Goal: Task Accomplishment & Management: Use online tool/utility

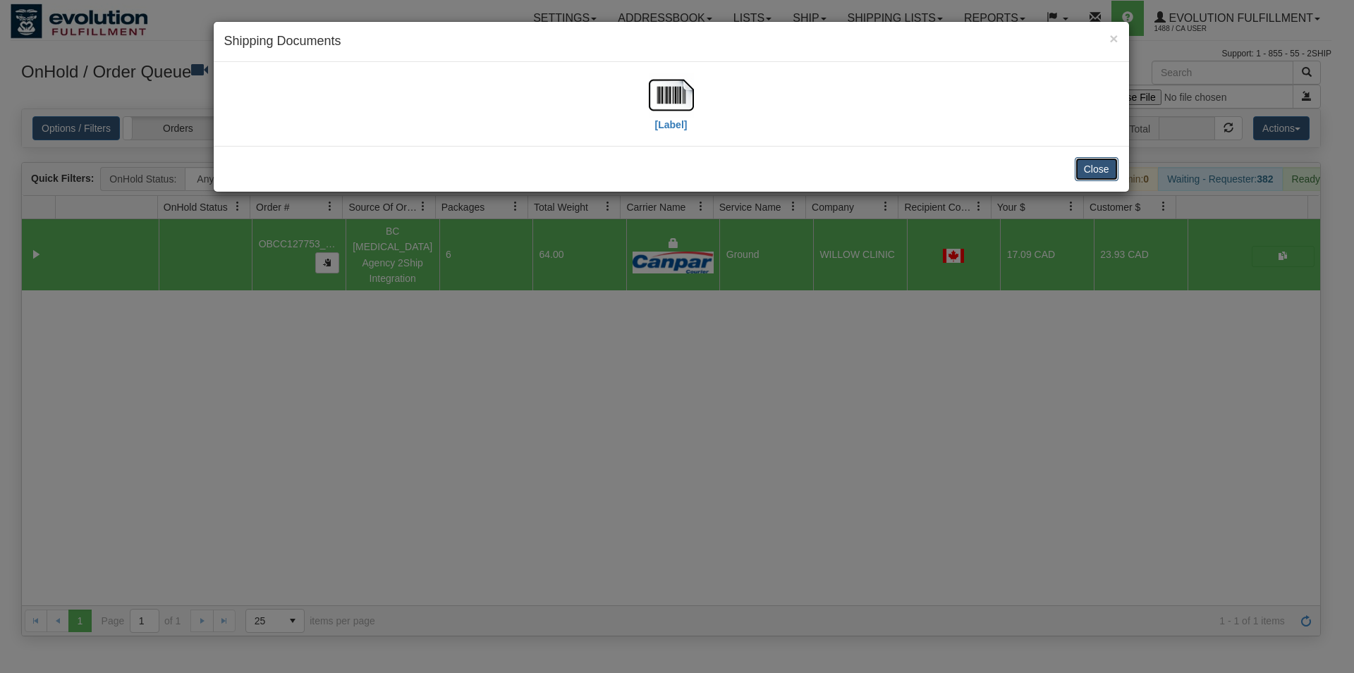
click at [1112, 180] on button "Close" at bounding box center [1096, 169] width 44 height 24
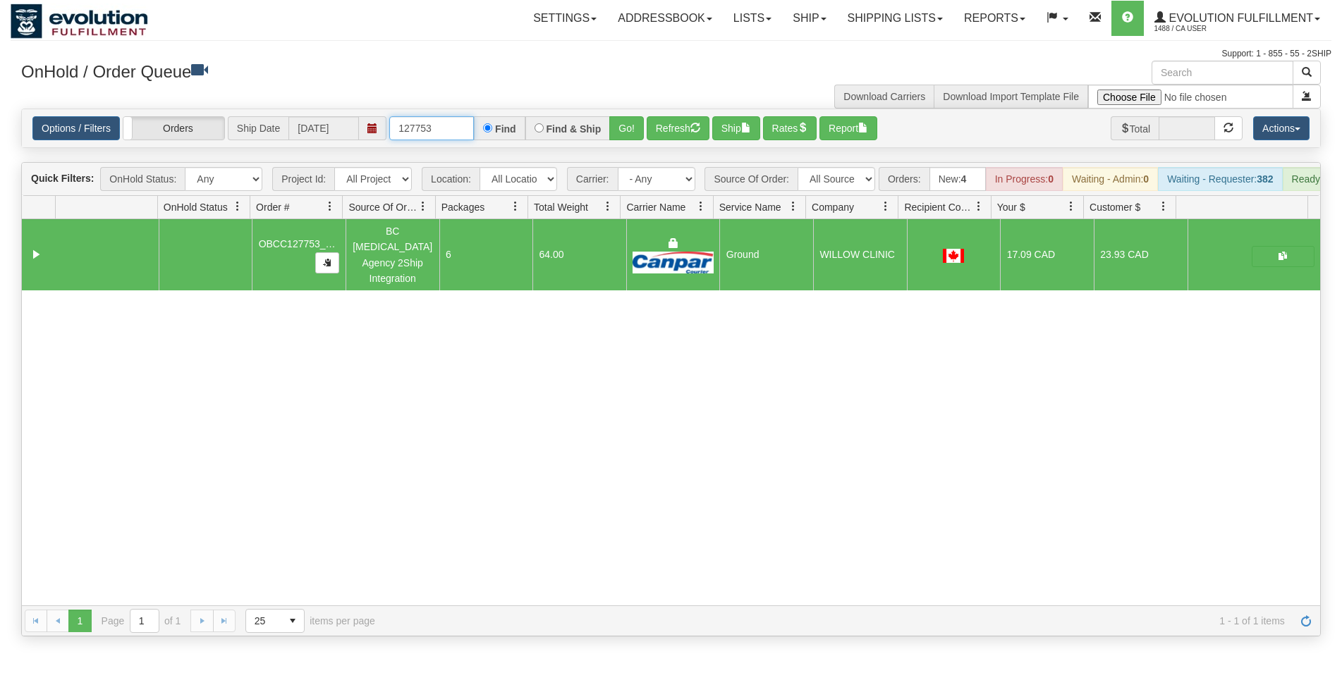
drag, startPoint x: 418, startPoint y: 125, endPoint x: 456, endPoint y: 125, distance: 38.1
click at [456, 125] on input "127753" at bounding box center [431, 128] width 85 height 24
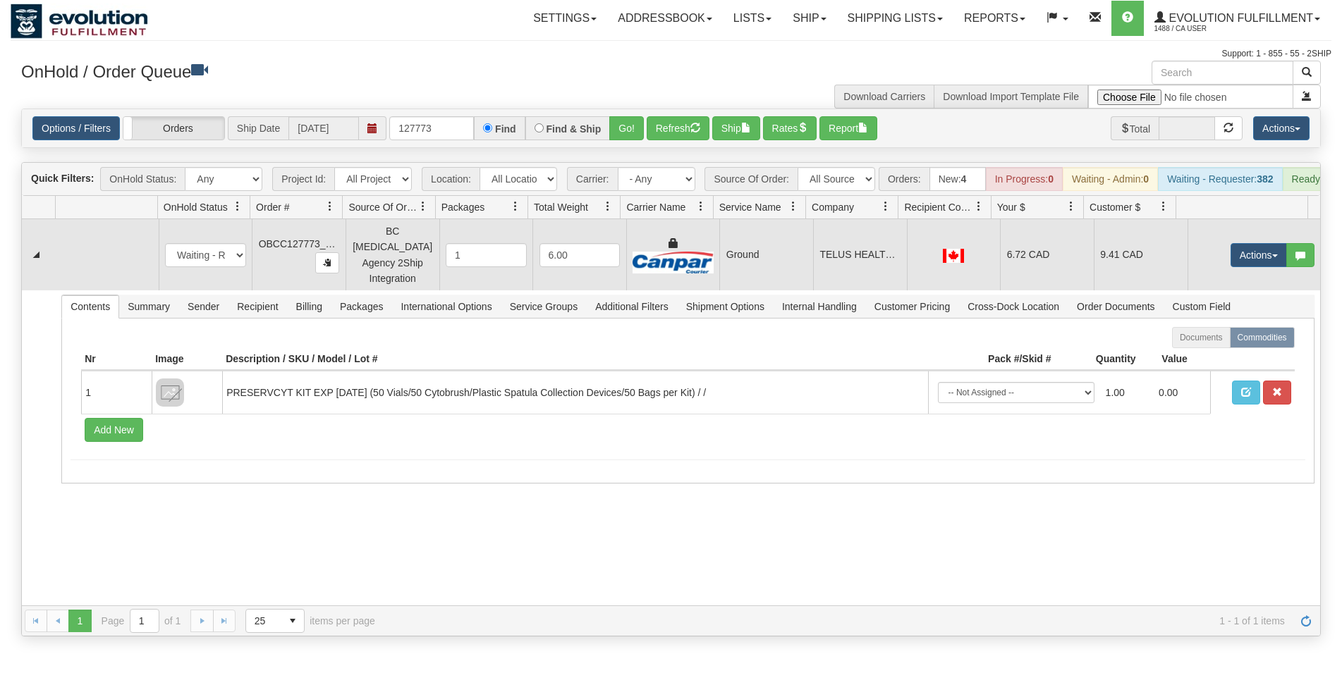
click at [761, 269] on td "Ground" at bounding box center [766, 254] width 94 height 71
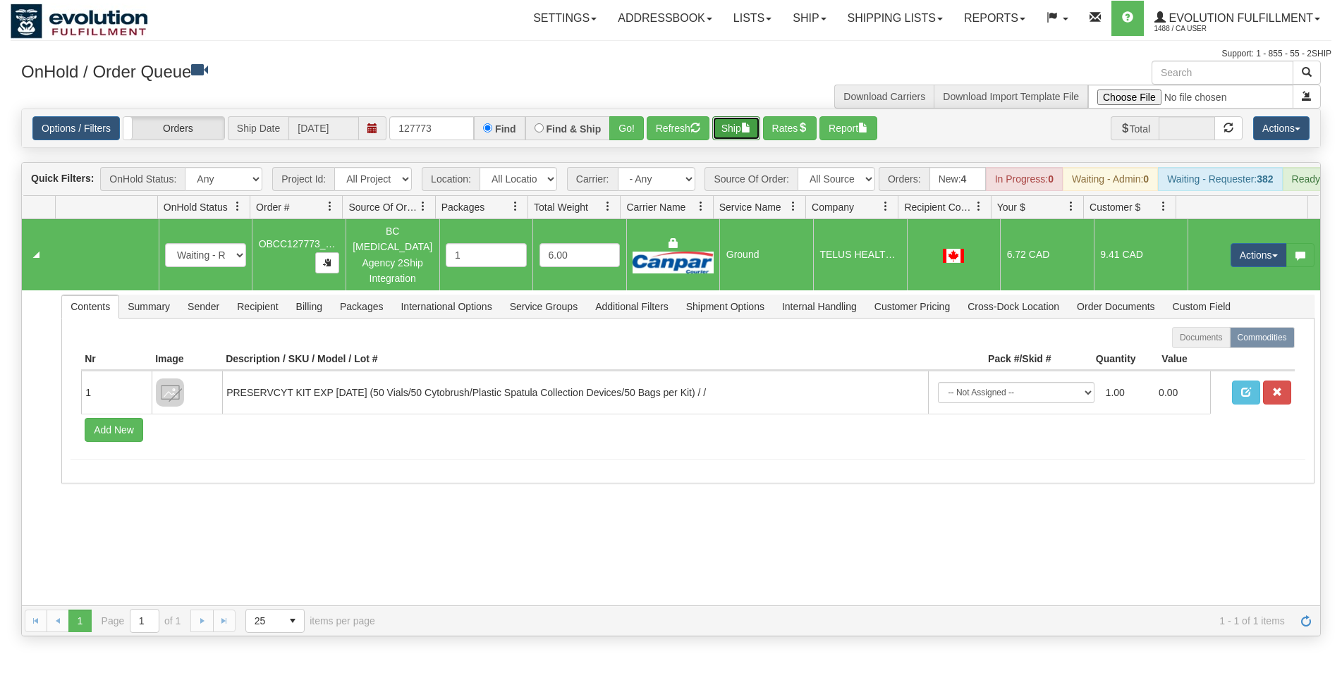
click at [732, 126] on button "Ship" at bounding box center [736, 128] width 48 height 24
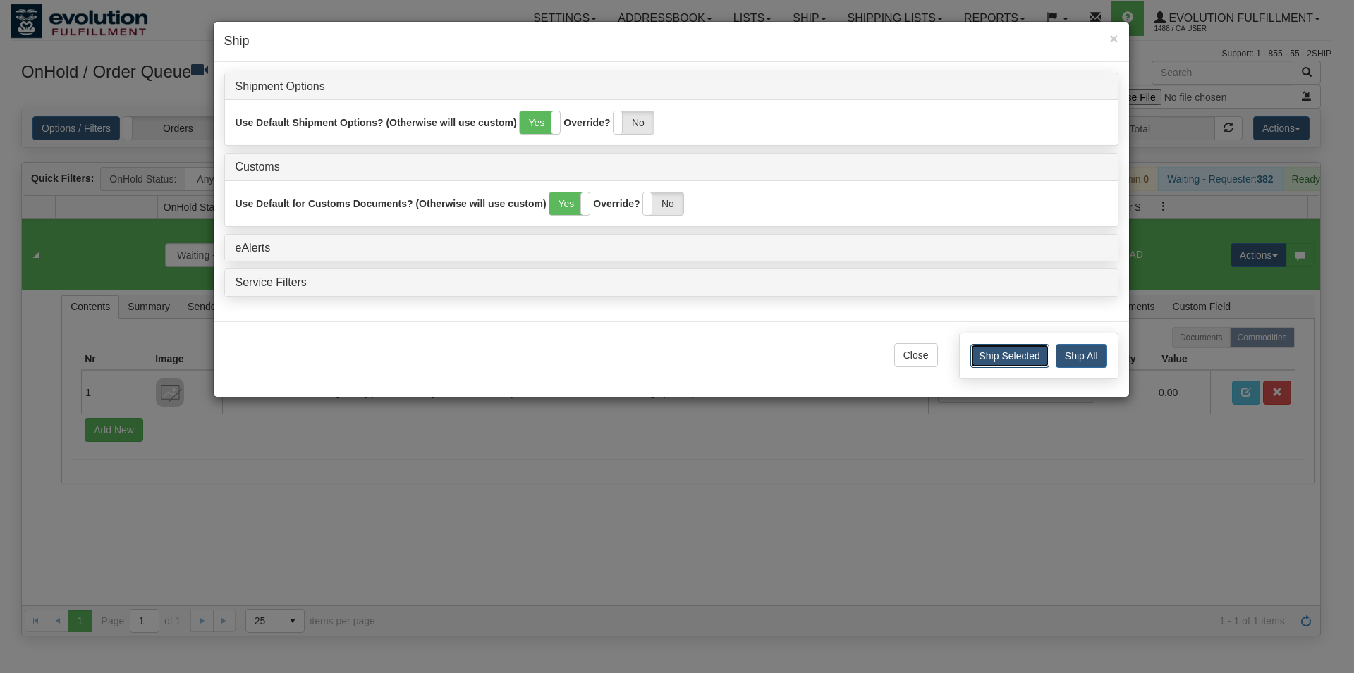
click at [997, 356] on button "Ship Selected" at bounding box center [1009, 356] width 79 height 24
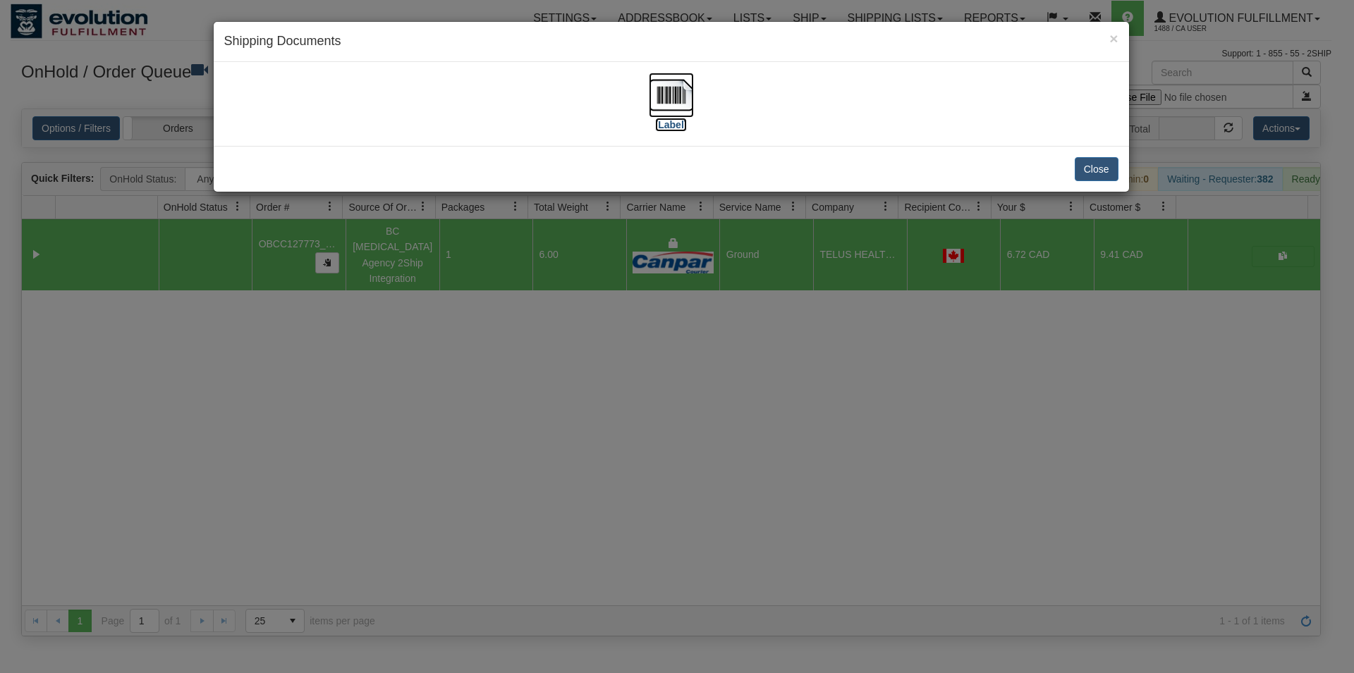
click at [677, 85] on img at bounding box center [671, 95] width 45 height 45
click at [1108, 164] on button "Close" at bounding box center [1096, 169] width 44 height 24
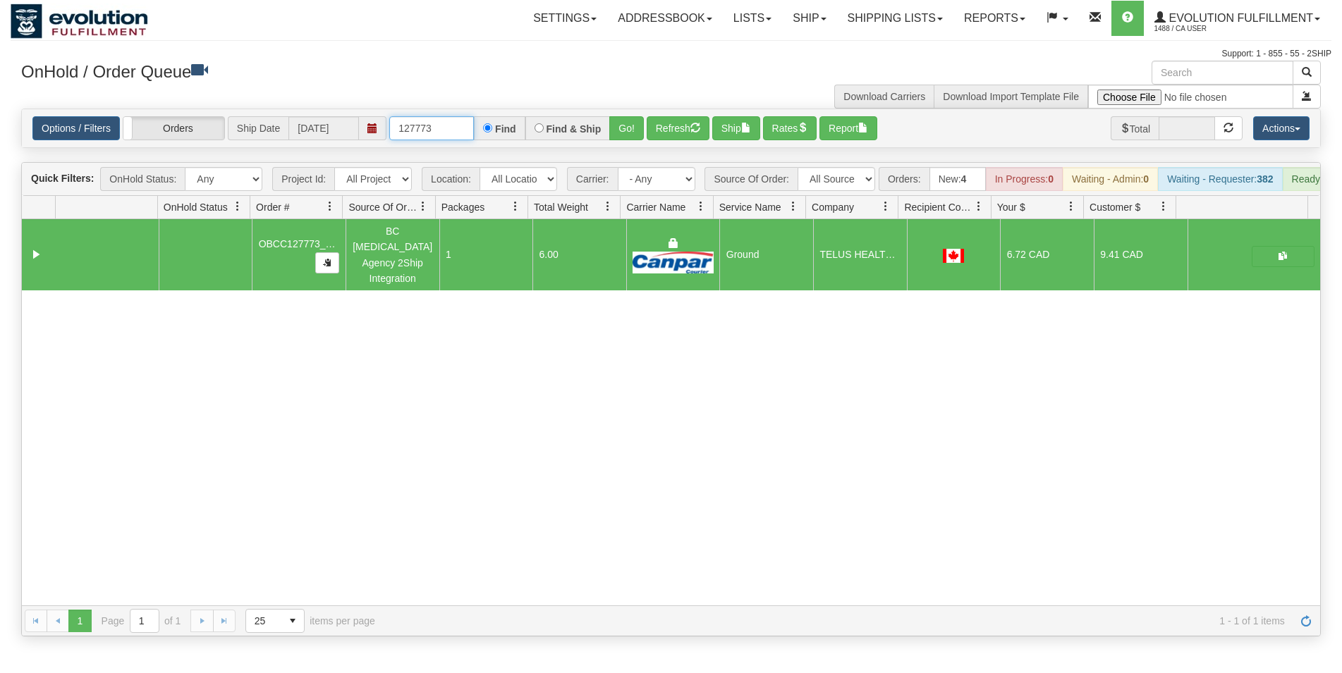
drag, startPoint x: 454, startPoint y: 122, endPoint x: 276, endPoint y: 106, distance: 179.1
click at [389, 116] on input "127773" at bounding box center [431, 128] width 85 height 24
click at [434, 133] on input "127773" at bounding box center [431, 128] width 85 height 24
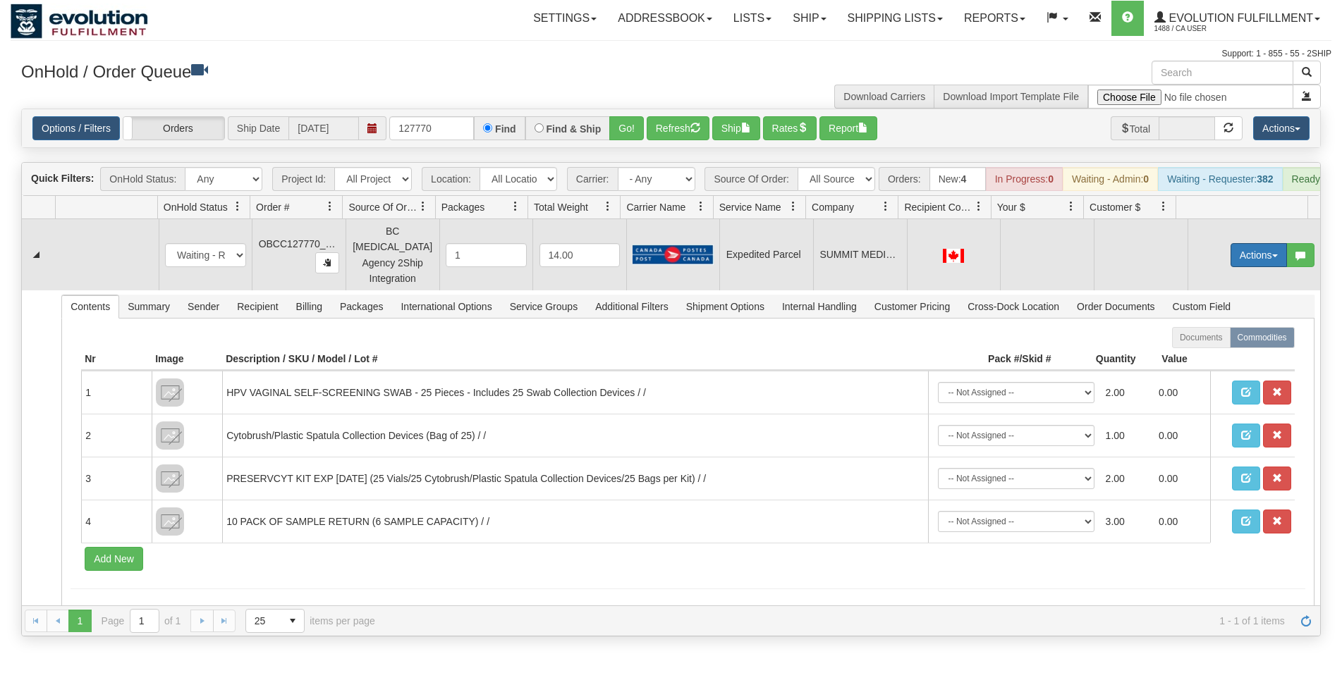
click at [1230, 256] on button "Actions" at bounding box center [1258, 255] width 56 height 24
click at [1221, 321] on span "Rate All Services" at bounding box center [1229, 318] width 85 height 11
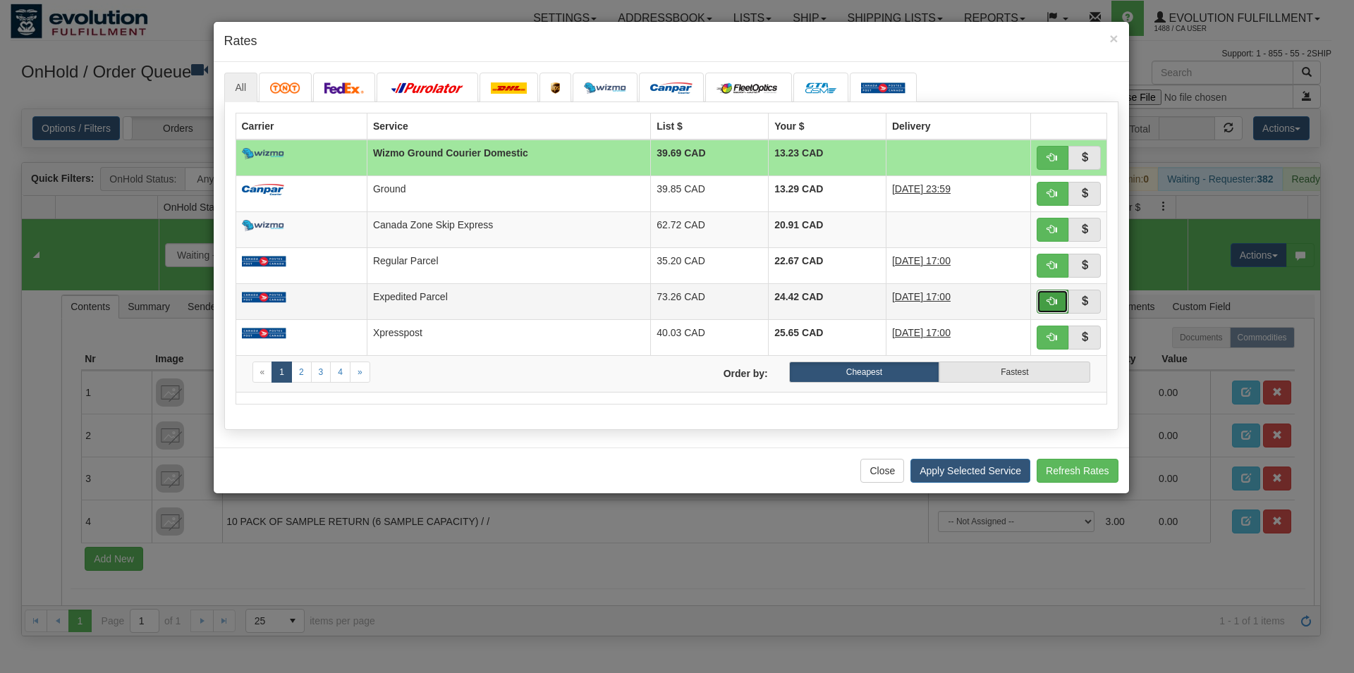
click at [1038, 300] on button "button" at bounding box center [1052, 302] width 32 height 24
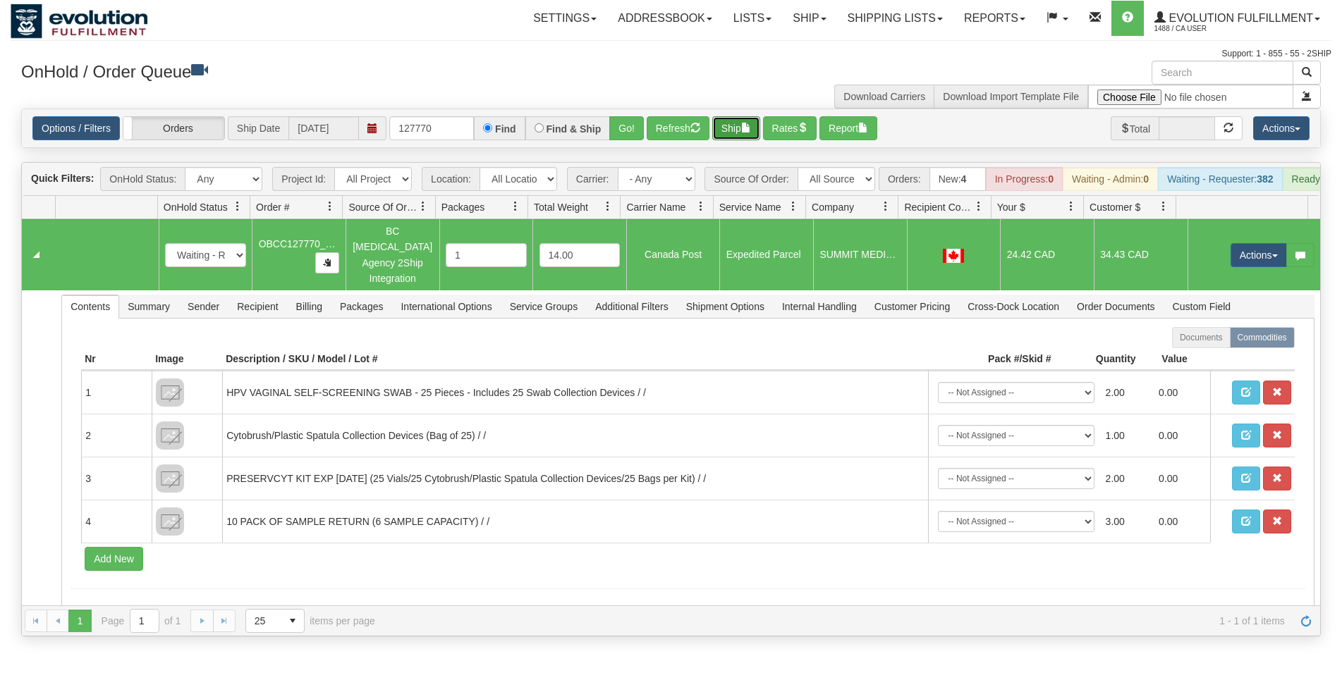
click at [723, 121] on button "Ship" at bounding box center [736, 128] width 48 height 24
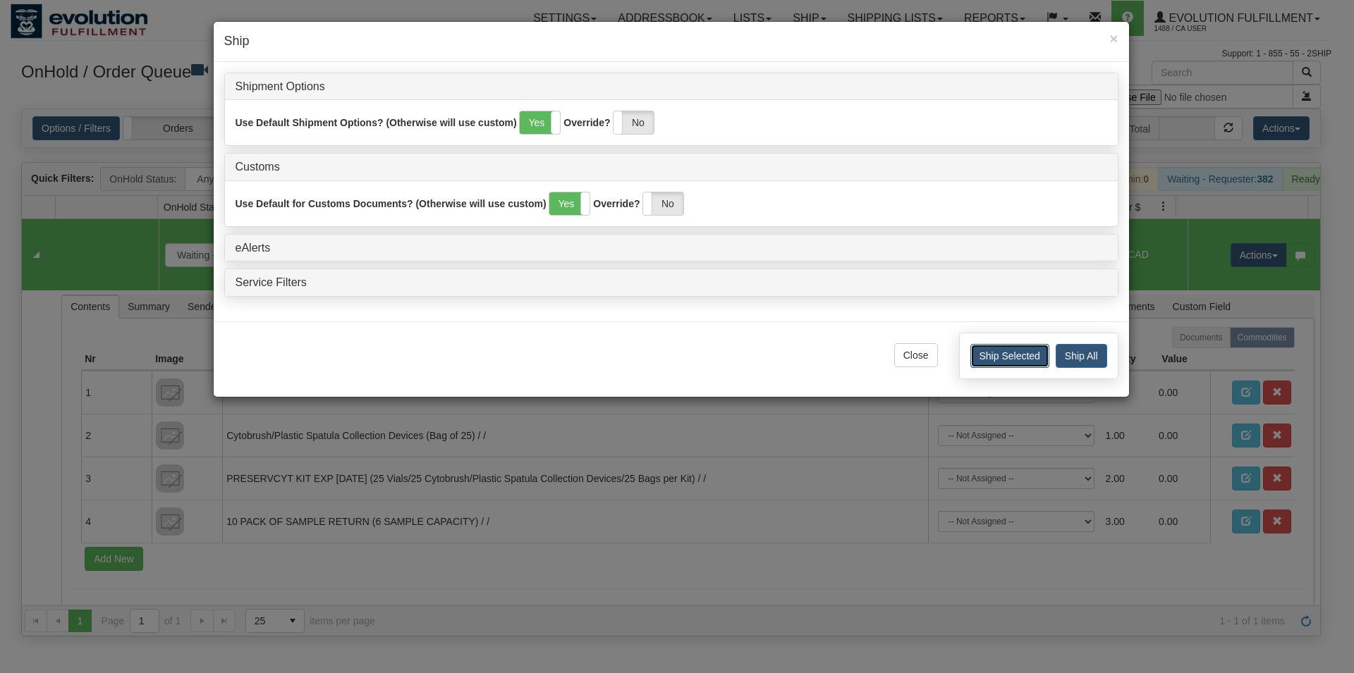
click at [986, 356] on button "Ship Selected" at bounding box center [1009, 356] width 79 height 24
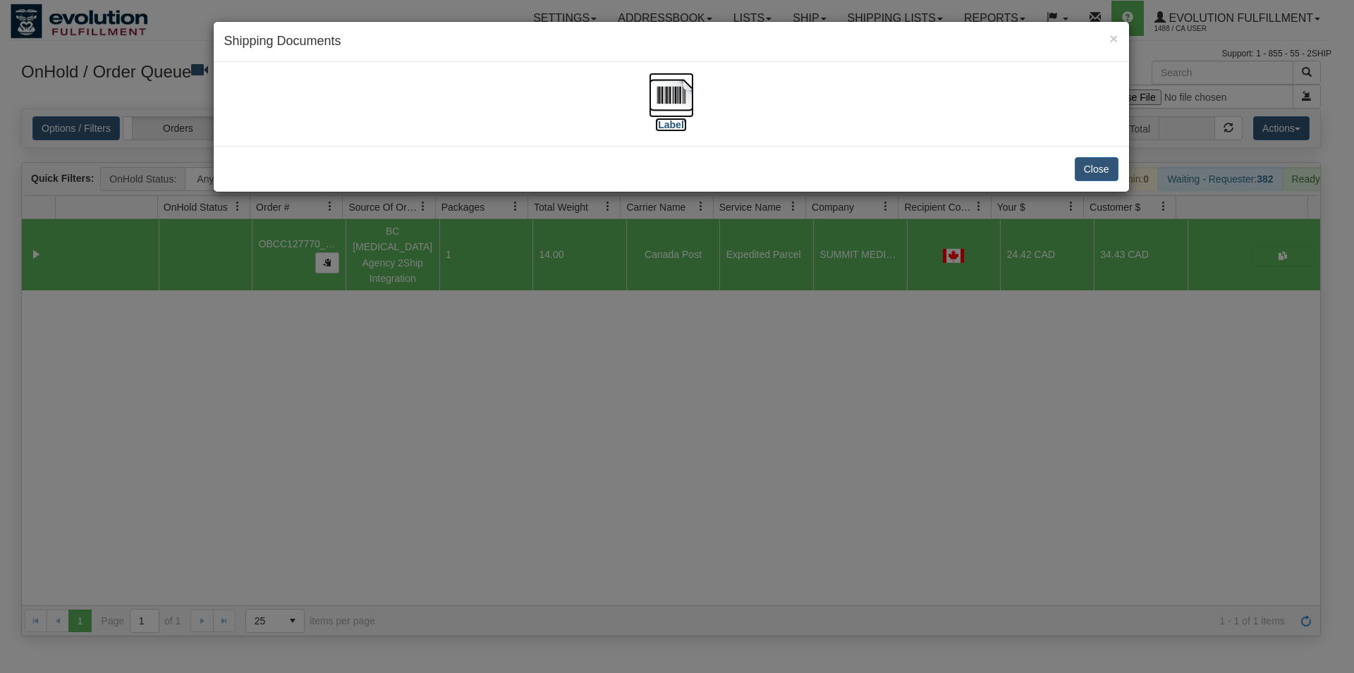
click at [661, 83] on img at bounding box center [671, 95] width 45 height 45
click at [1091, 173] on button "Close" at bounding box center [1096, 169] width 44 height 24
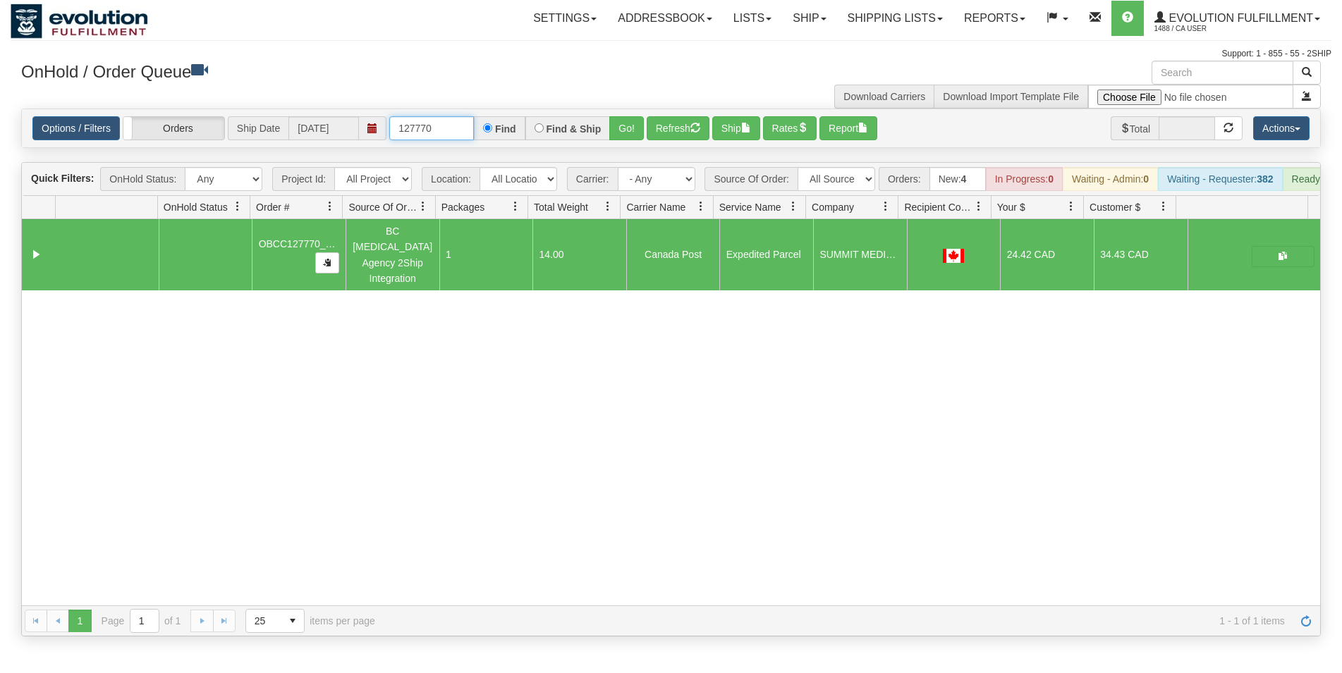
drag, startPoint x: 410, startPoint y: 136, endPoint x: 368, endPoint y: 135, distance: 42.3
click at [389, 135] on input "127770" at bounding box center [431, 128] width 85 height 24
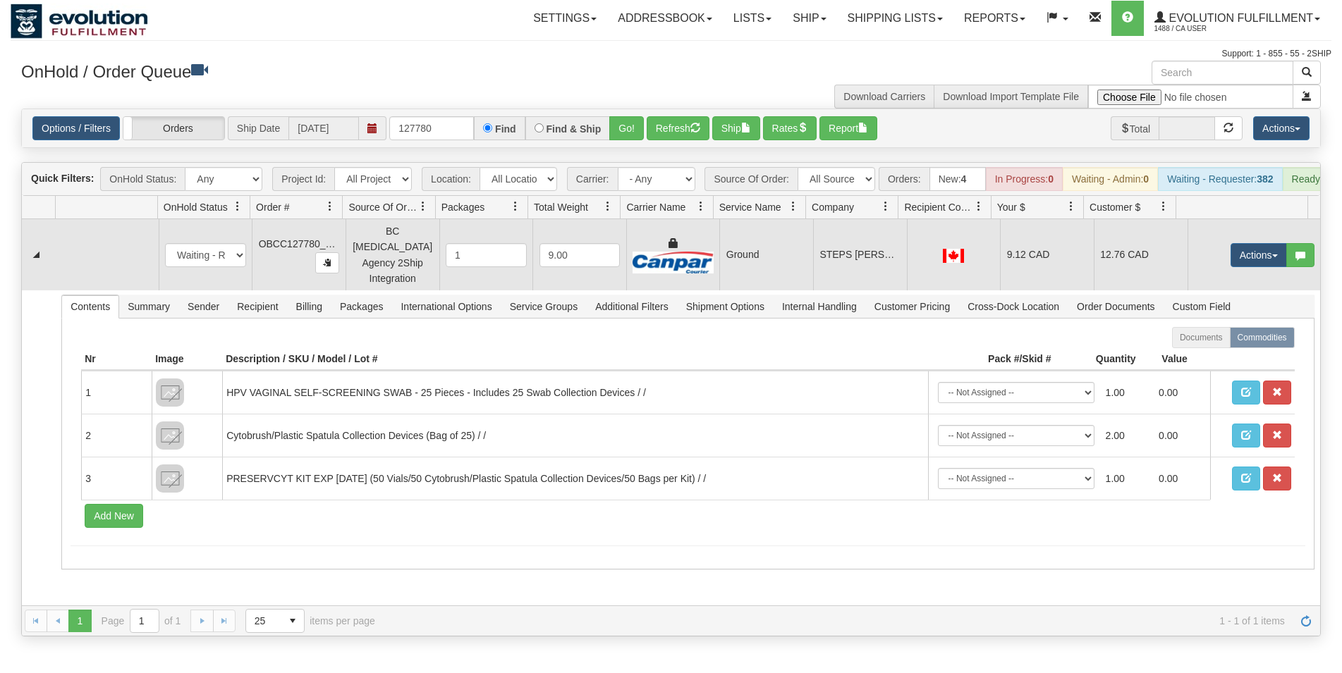
click at [898, 247] on td "STEPS [PERSON_NAME][GEOGRAPHIC_DATA]" at bounding box center [860, 254] width 94 height 71
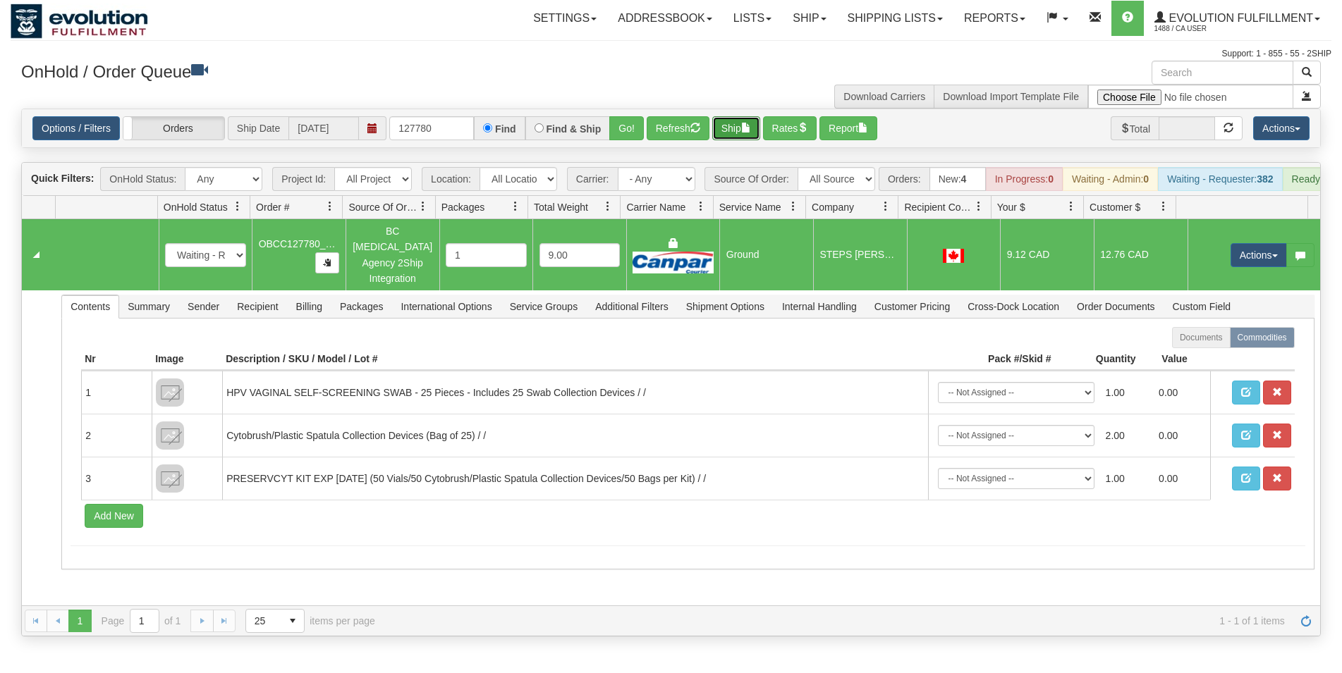
click at [735, 125] on button "Ship" at bounding box center [736, 128] width 48 height 24
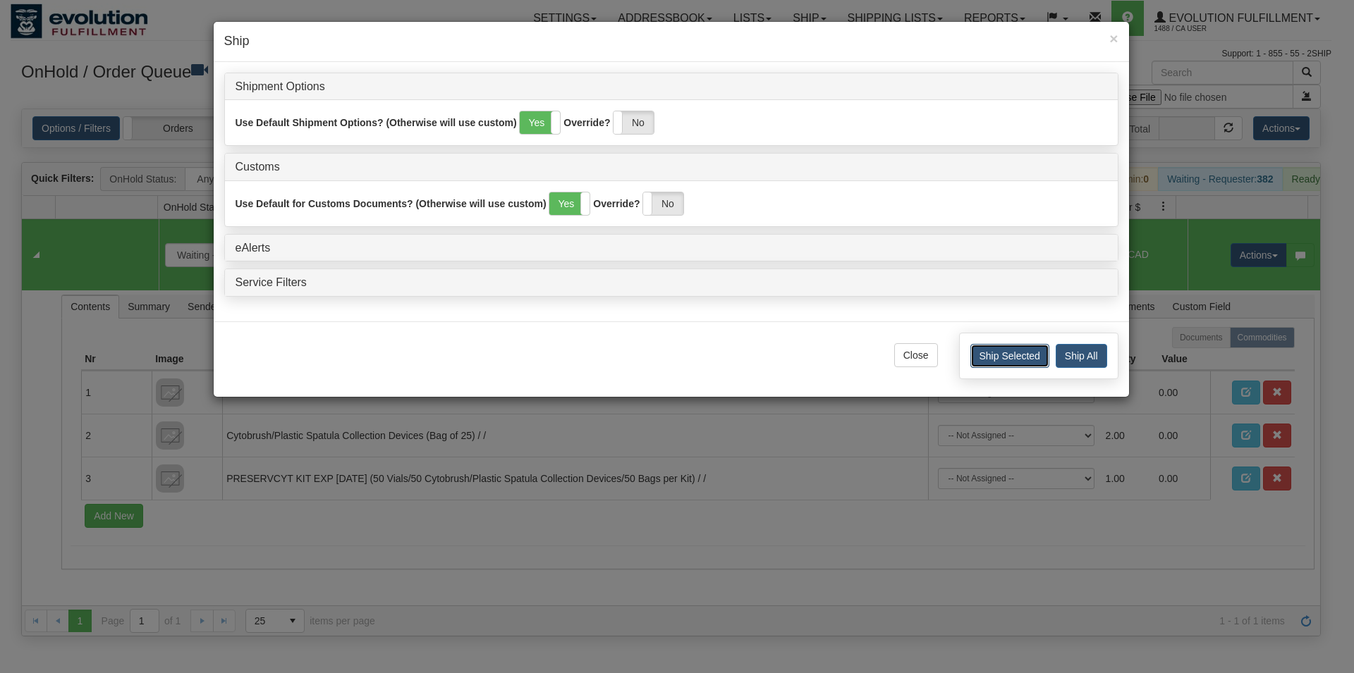
click at [1000, 357] on button "Ship Selected" at bounding box center [1009, 356] width 79 height 24
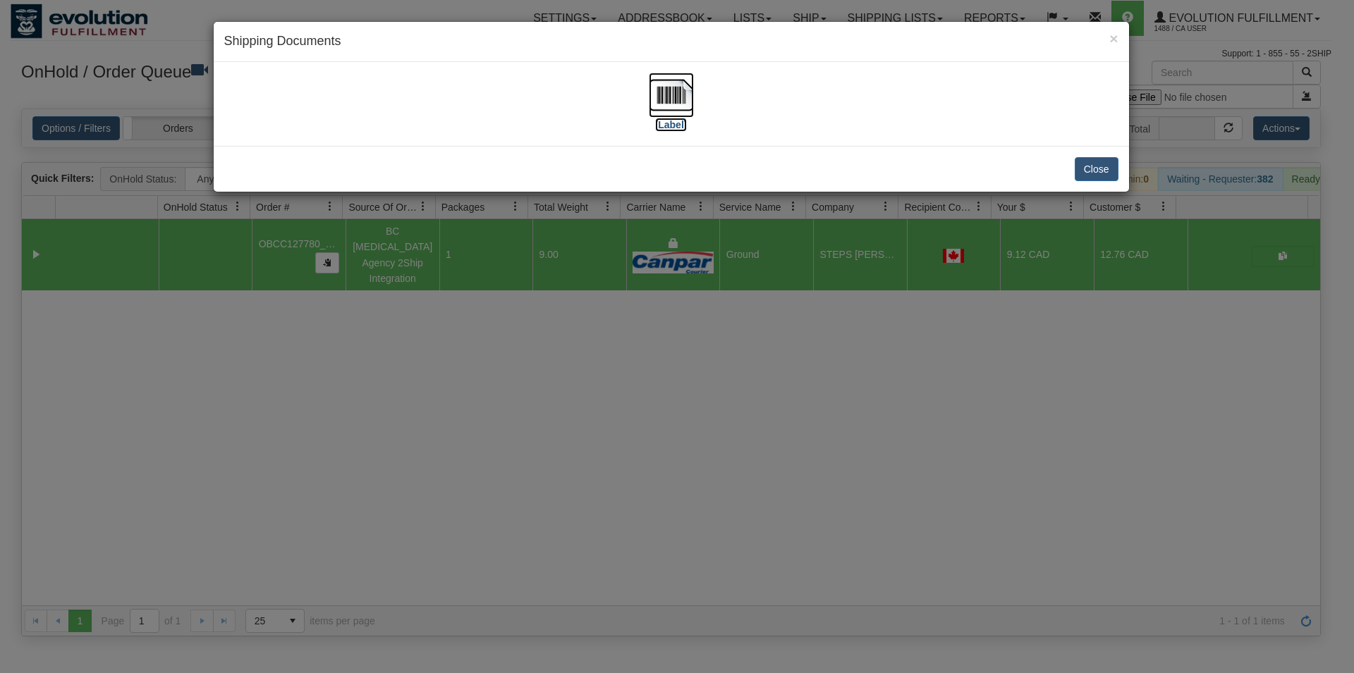
click at [673, 97] on img at bounding box center [671, 95] width 45 height 45
click at [1103, 171] on button "Close" at bounding box center [1096, 169] width 44 height 24
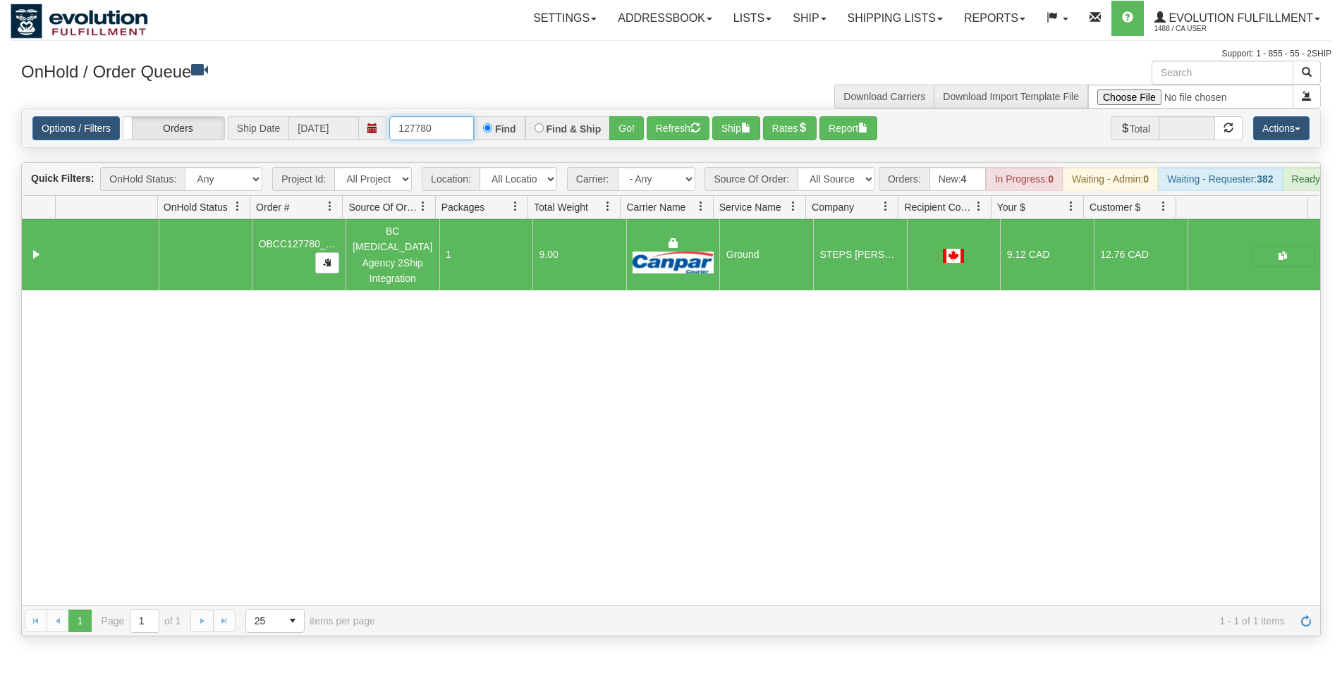
drag, startPoint x: 422, startPoint y: 129, endPoint x: 441, endPoint y: 128, distance: 19.1
click at [441, 128] on input "127780" at bounding box center [431, 128] width 85 height 24
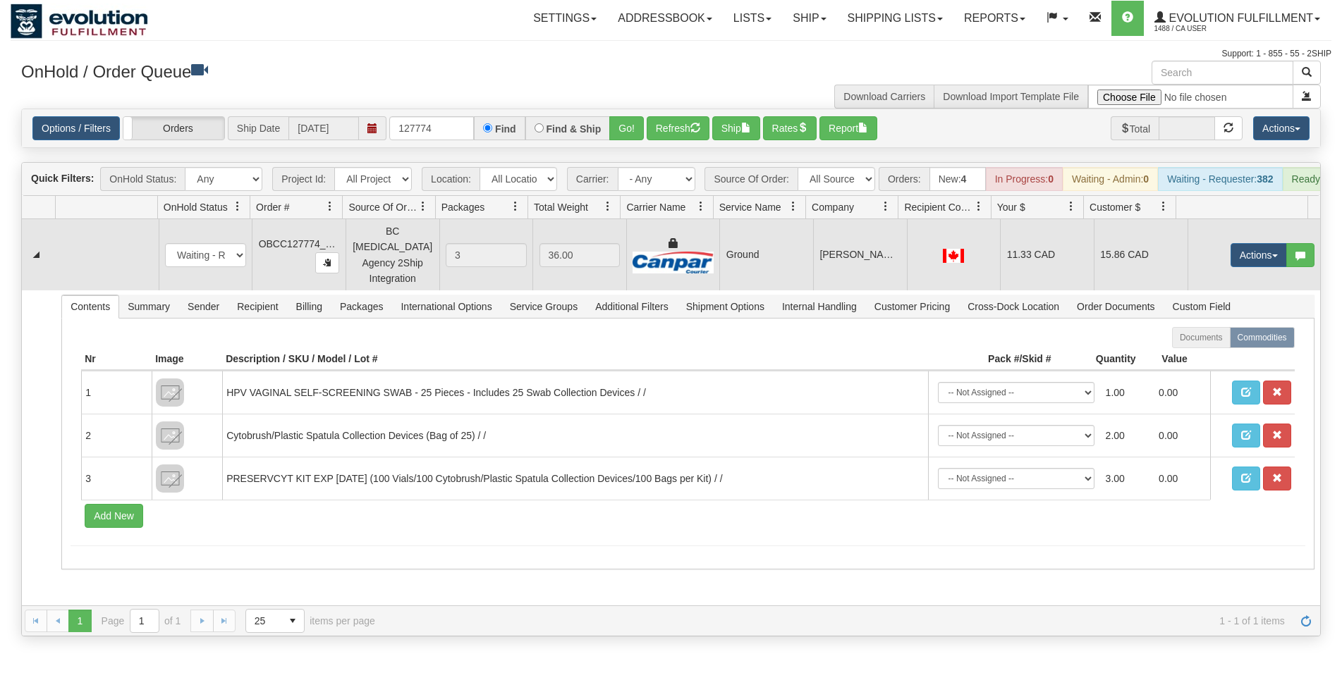
click at [1096, 263] on td "15.86 CAD" at bounding box center [1140, 254] width 94 height 71
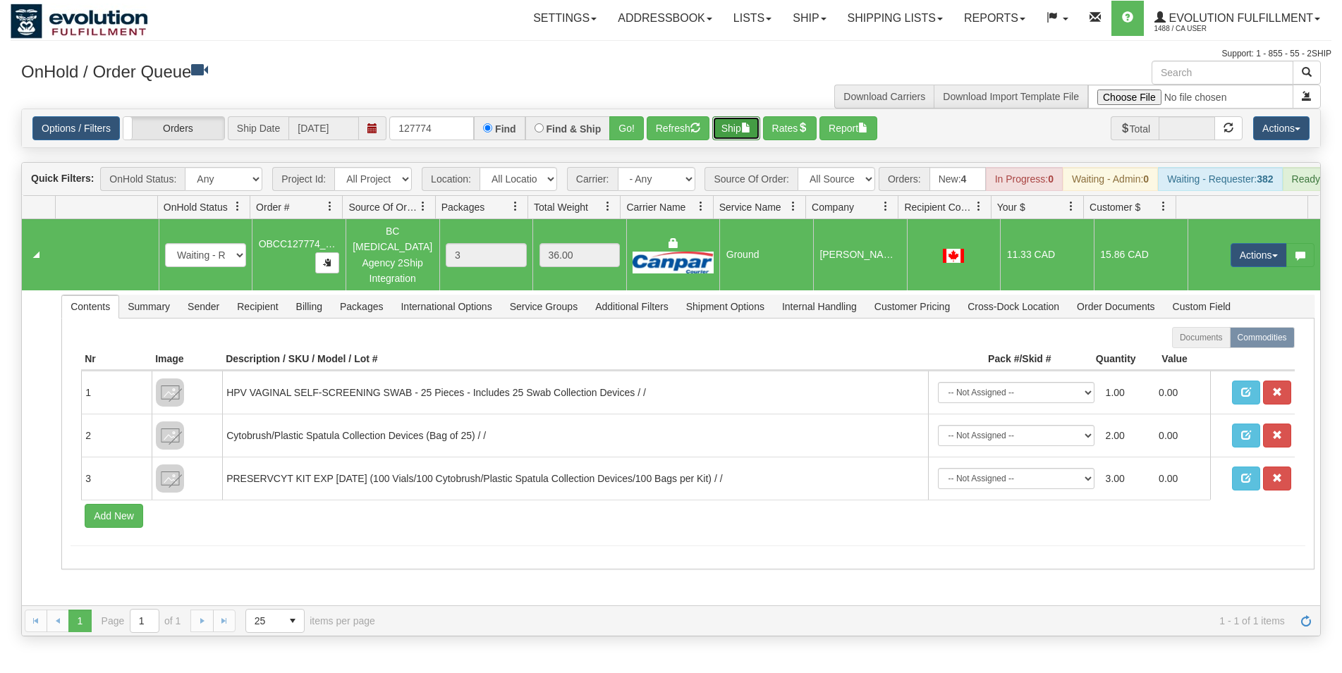
click at [748, 128] on span "button" at bounding box center [746, 128] width 10 height 10
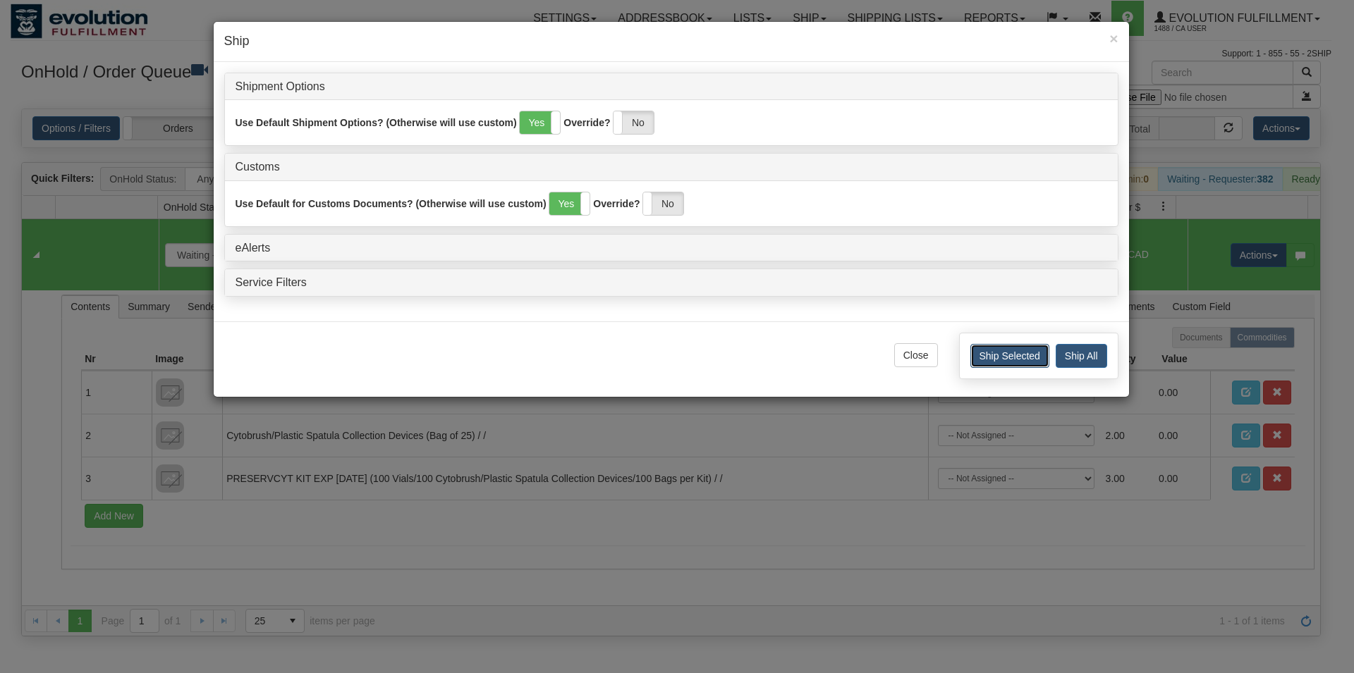
click at [1015, 349] on button "Ship Selected" at bounding box center [1009, 356] width 79 height 24
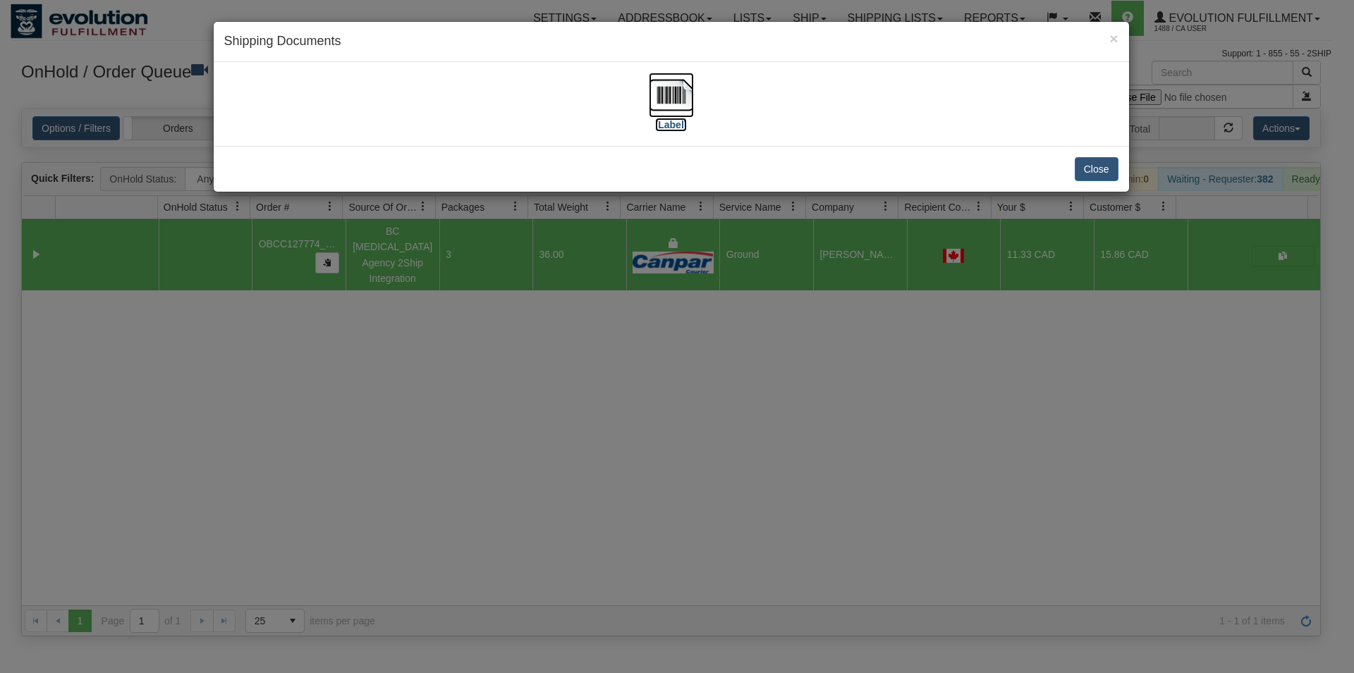
click at [657, 100] on img at bounding box center [671, 95] width 45 height 45
click at [1112, 166] on button "Close" at bounding box center [1096, 169] width 44 height 24
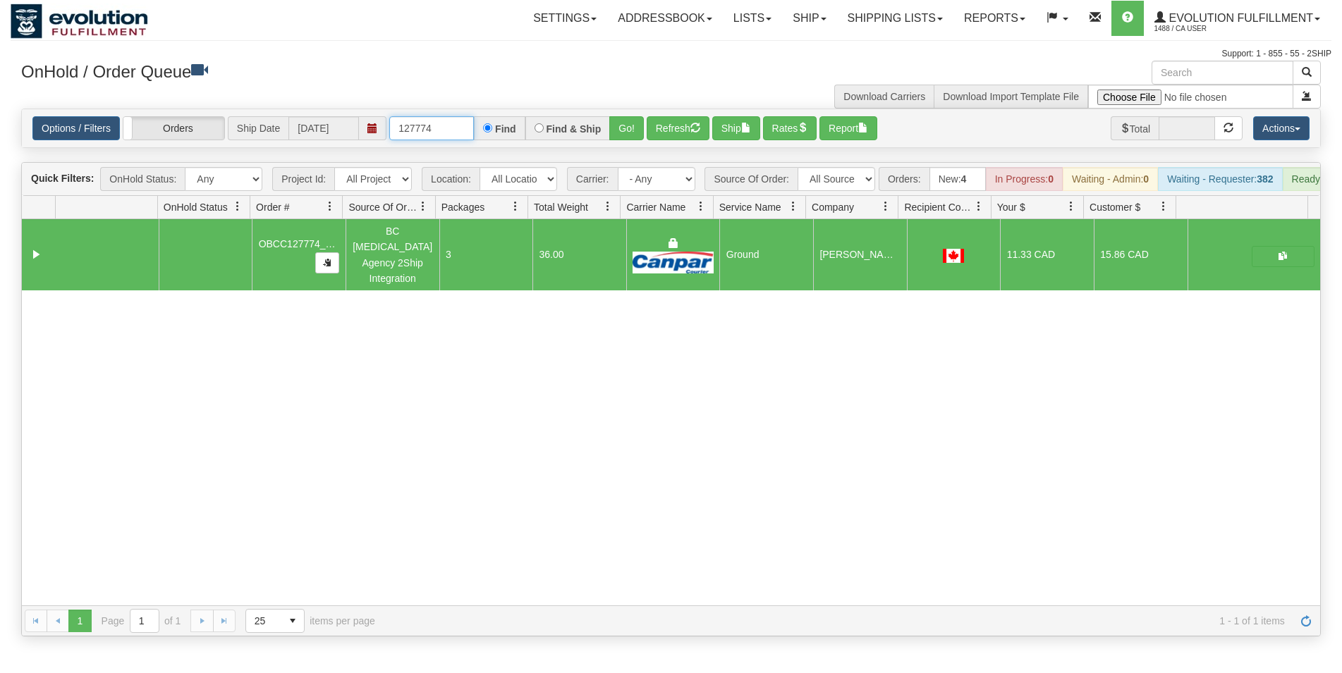
click at [440, 130] on input "127774" at bounding box center [431, 128] width 85 height 24
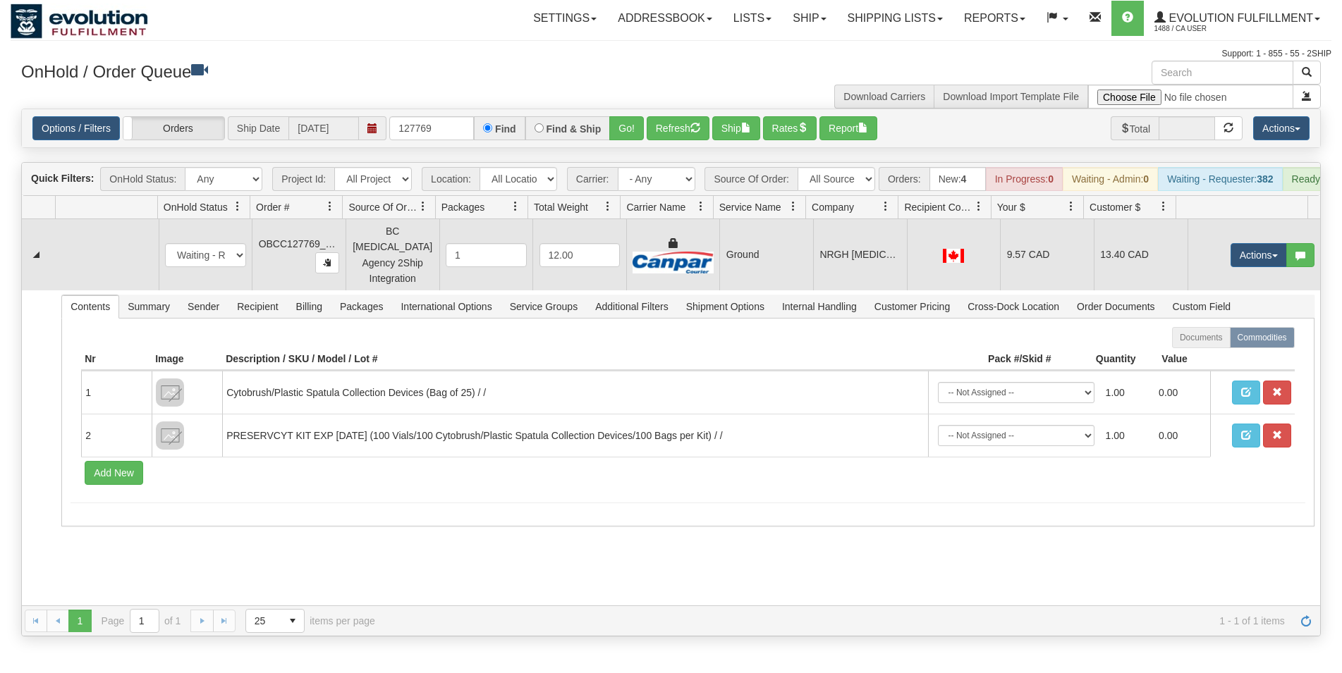
click at [1007, 249] on td "9.57 CAD" at bounding box center [1047, 254] width 94 height 71
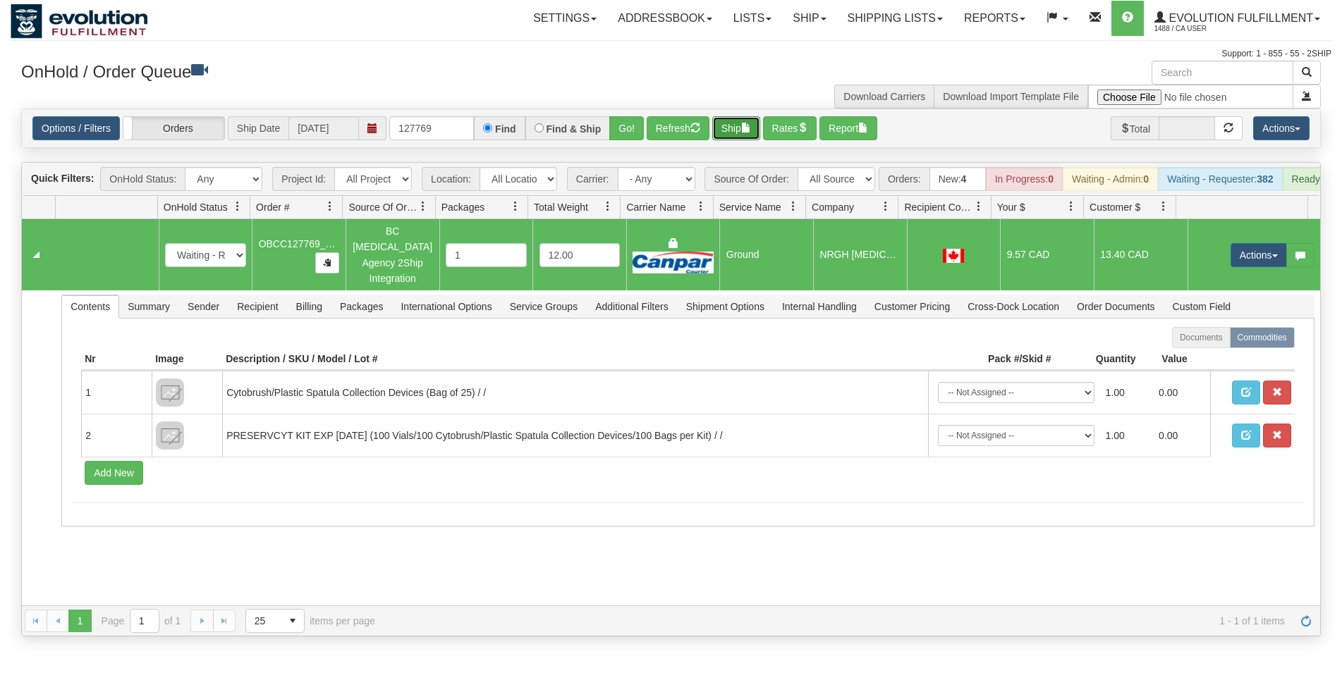
click at [730, 123] on button "Ship" at bounding box center [736, 128] width 48 height 24
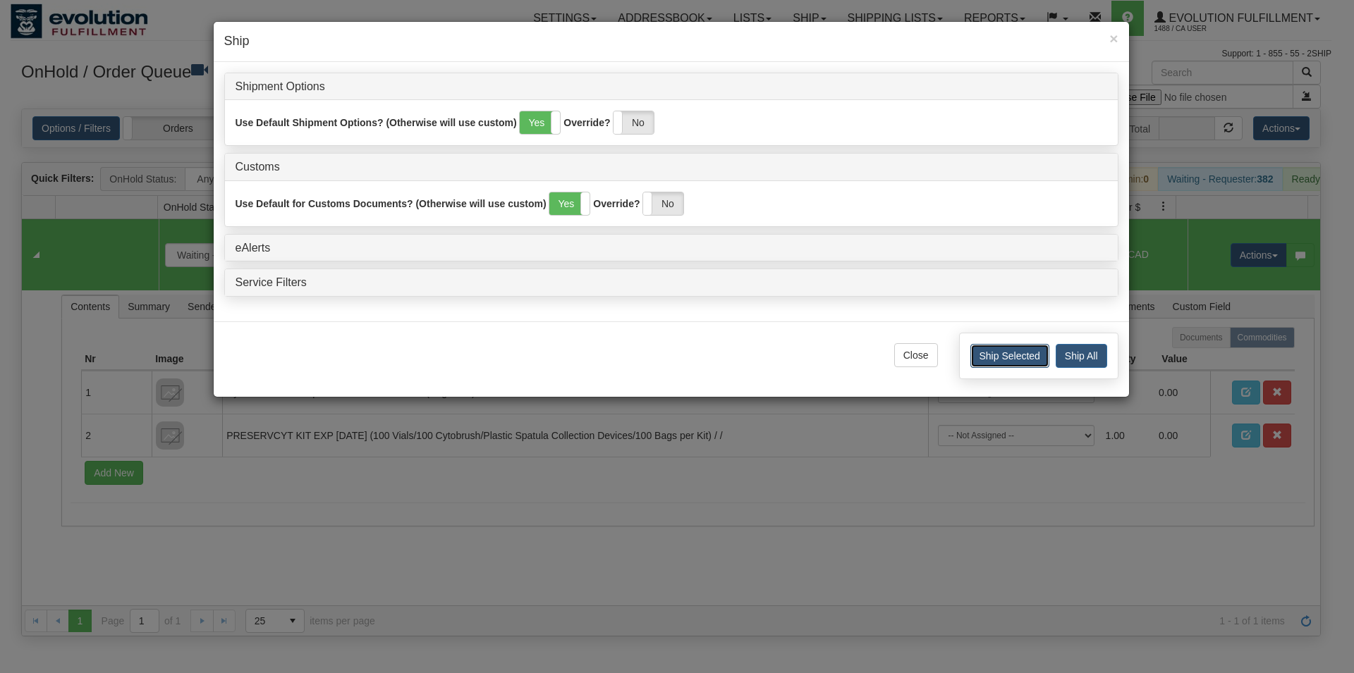
click at [1013, 359] on button "Ship Selected" at bounding box center [1009, 356] width 79 height 24
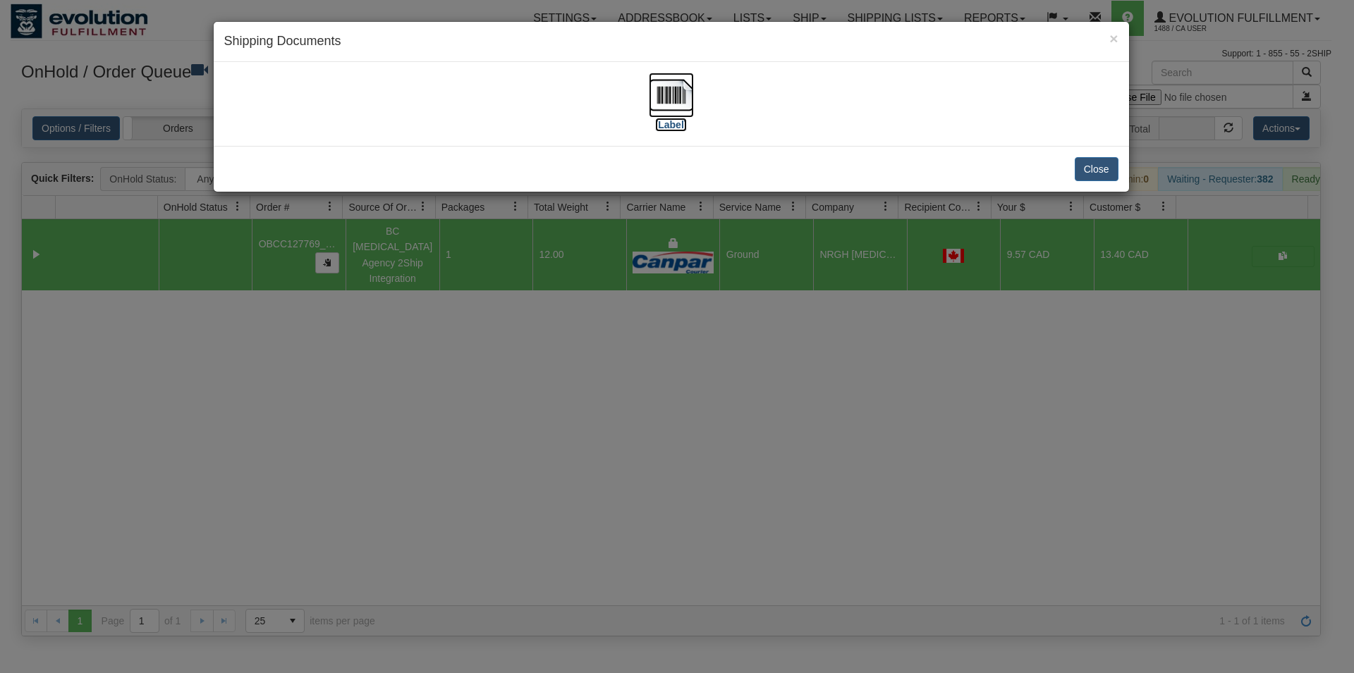
click at [682, 80] on img at bounding box center [671, 95] width 45 height 45
click at [1084, 167] on button "Close" at bounding box center [1096, 169] width 44 height 24
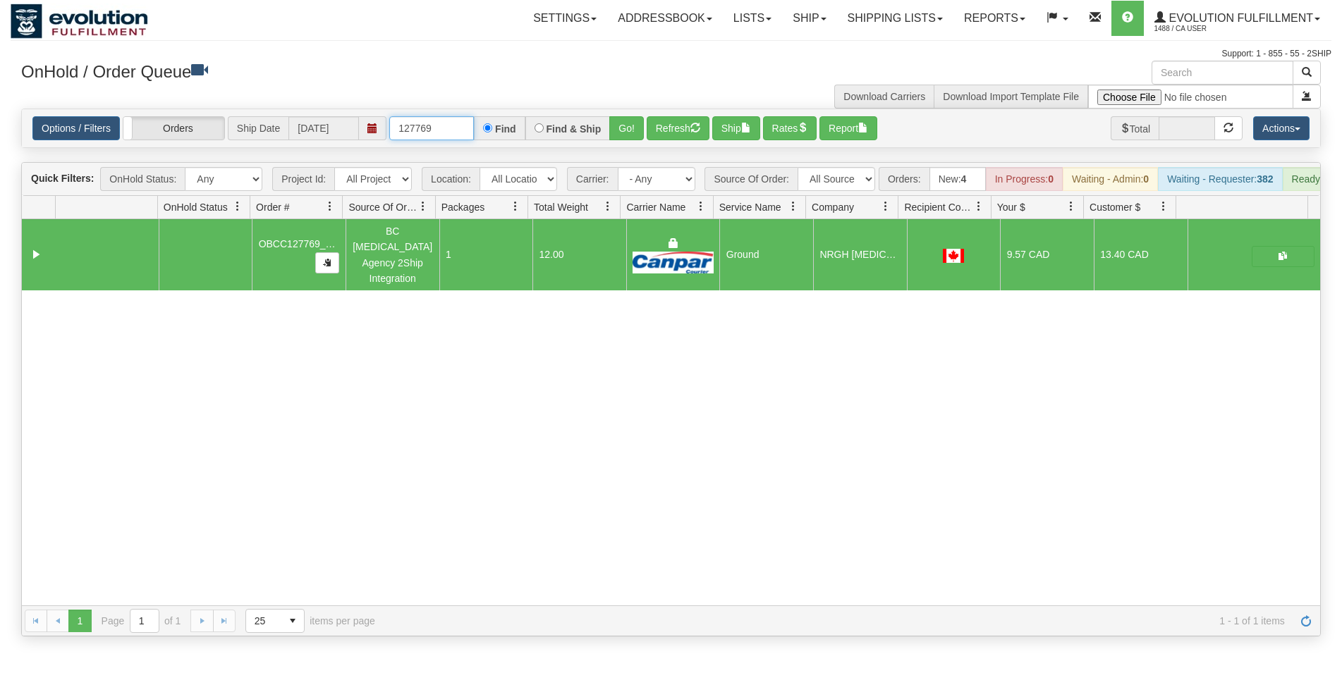
drag, startPoint x: 420, startPoint y: 125, endPoint x: 443, endPoint y: 128, distance: 23.4
click at [443, 128] on input "127769" at bounding box center [431, 128] width 85 height 24
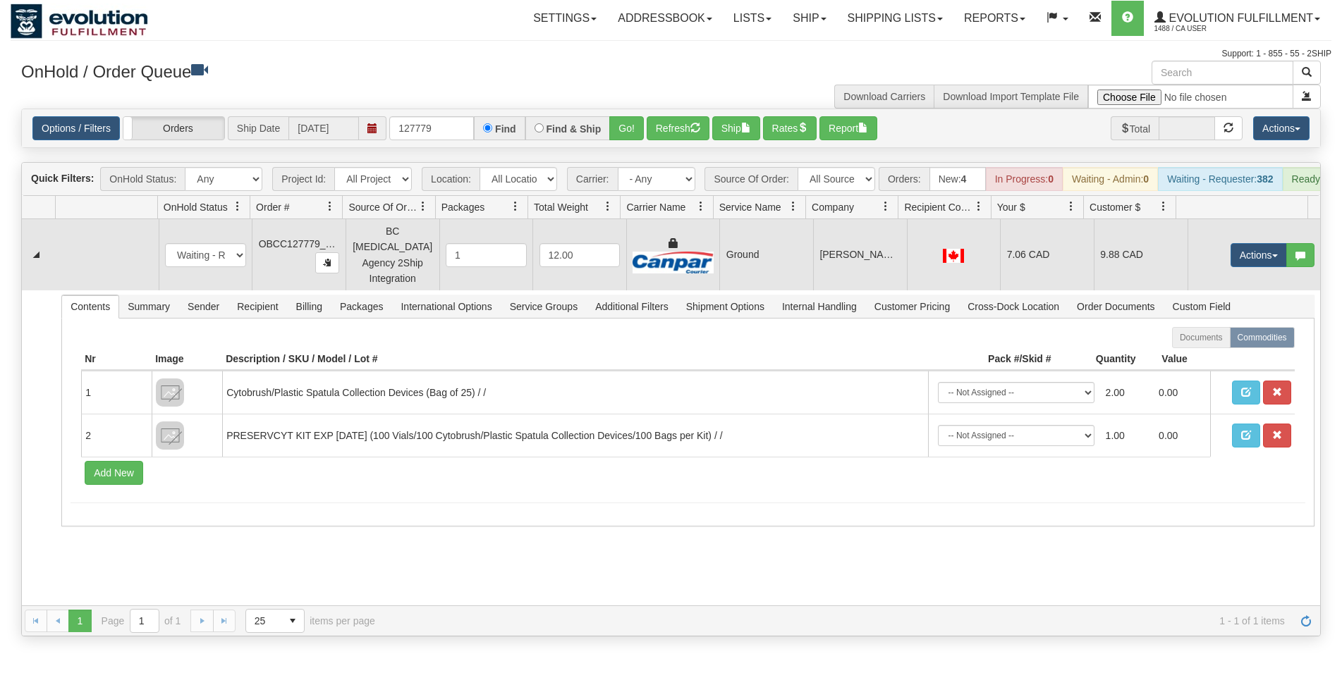
click at [943, 263] on img at bounding box center [953, 256] width 21 height 14
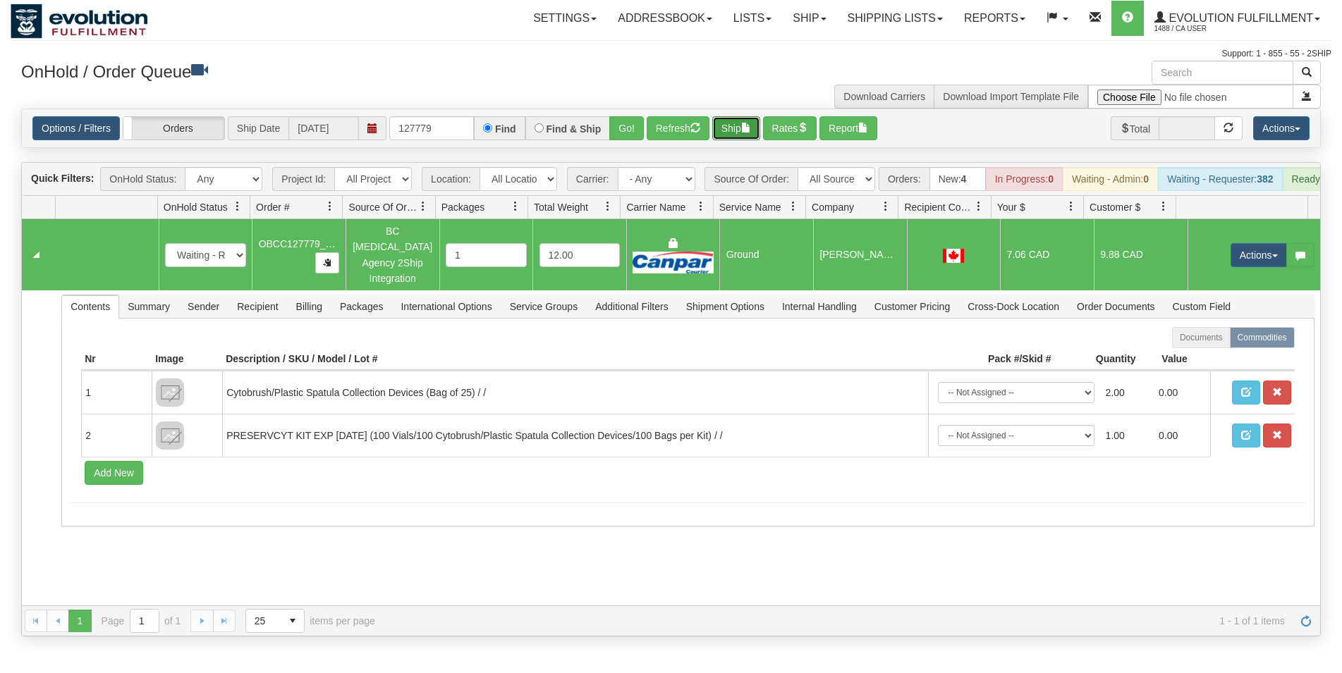
click at [737, 121] on button "Ship" at bounding box center [736, 128] width 48 height 24
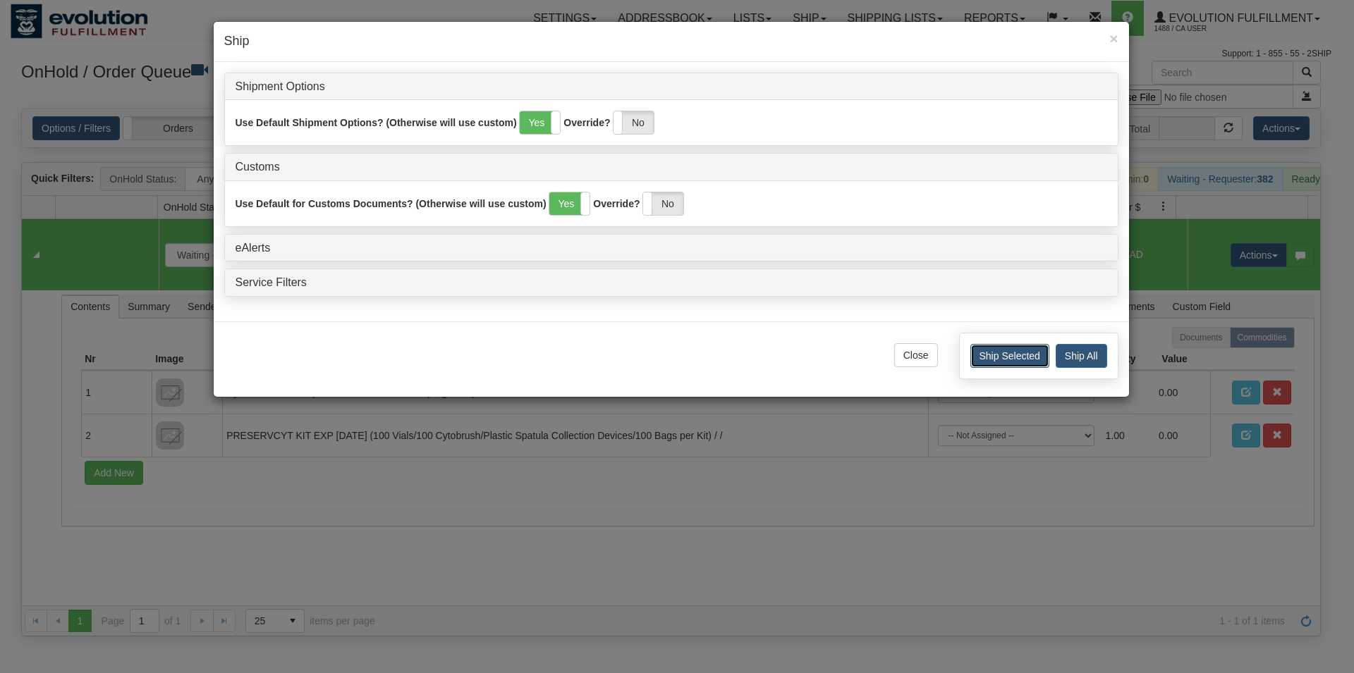
click at [974, 354] on button "Ship Selected" at bounding box center [1009, 356] width 79 height 24
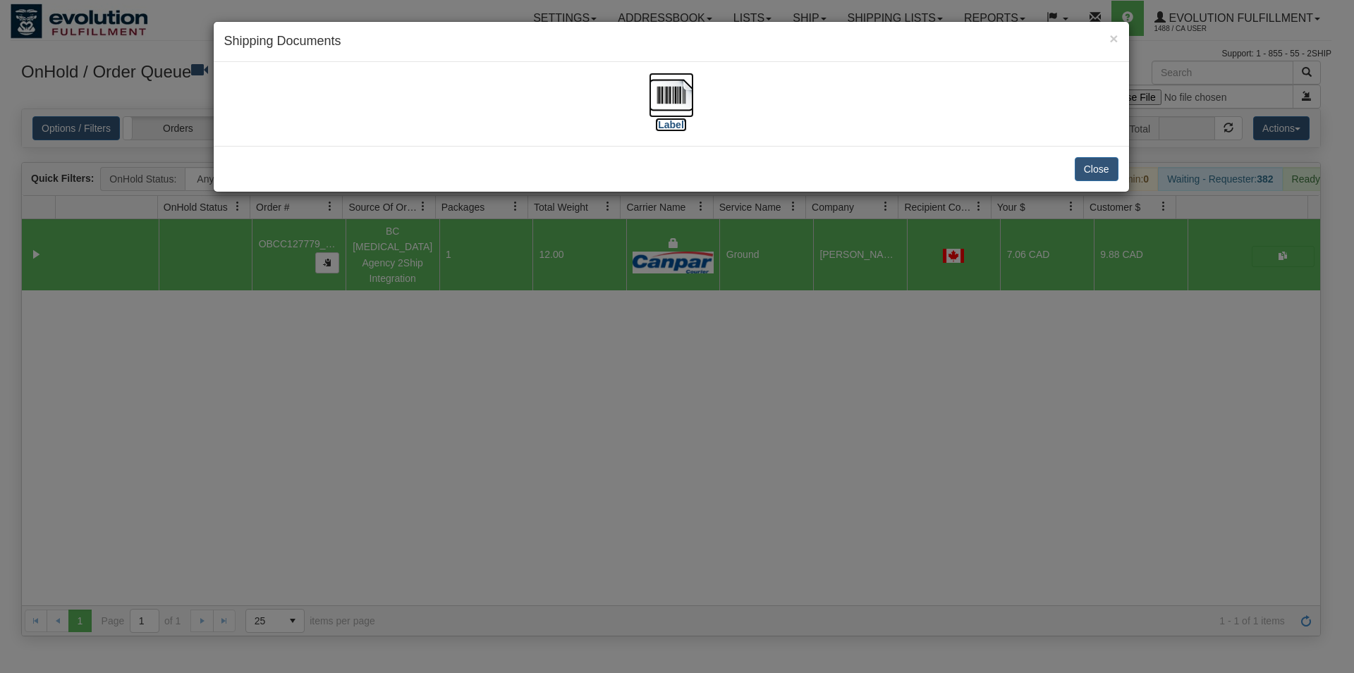
click at [685, 94] on img at bounding box center [671, 95] width 45 height 45
click at [1095, 166] on button "Close" at bounding box center [1096, 169] width 44 height 24
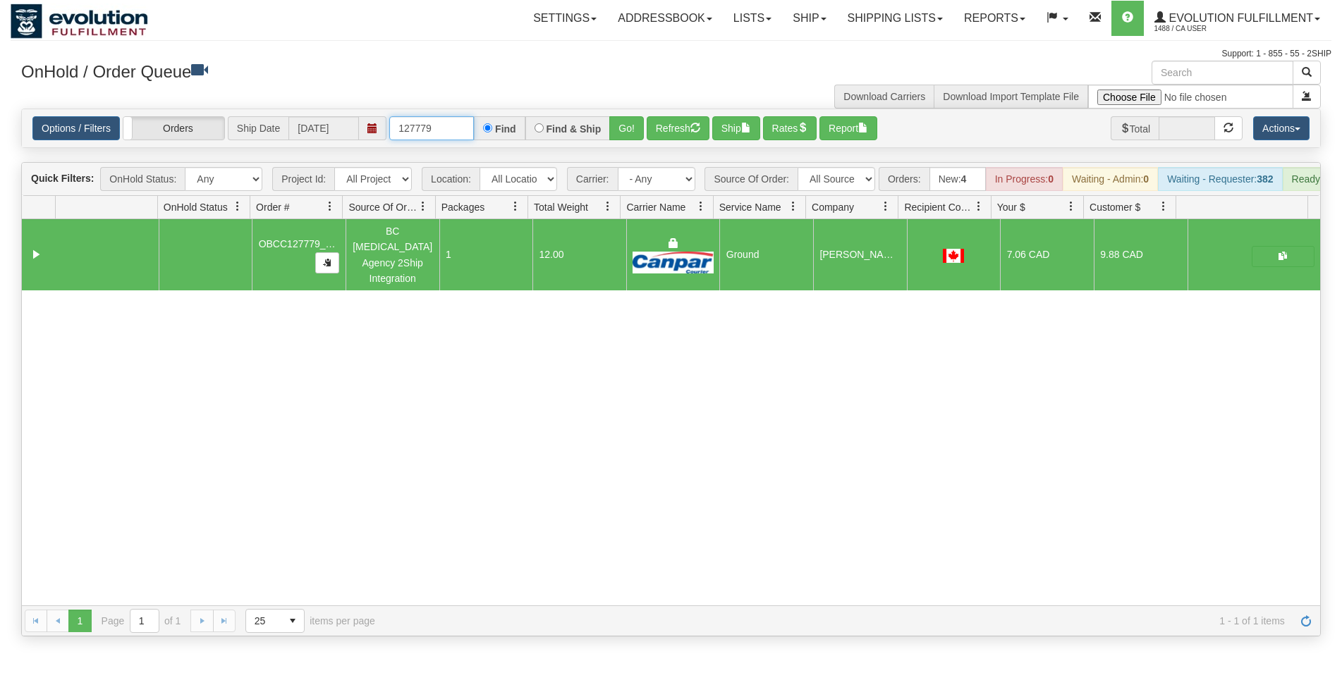
click at [425, 128] on input "127779" at bounding box center [431, 128] width 85 height 24
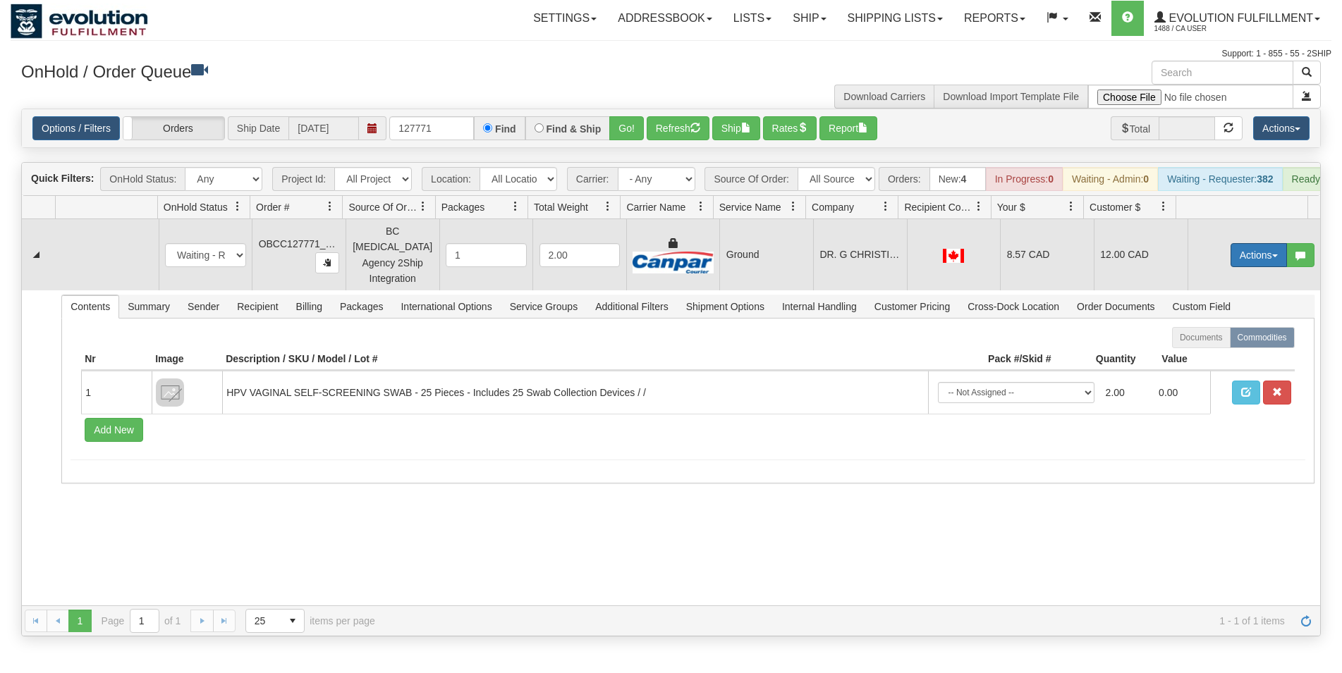
click at [1231, 258] on button "Actions" at bounding box center [1258, 255] width 56 height 24
click at [1226, 318] on span "Rate All Services" at bounding box center [1229, 318] width 85 height 11
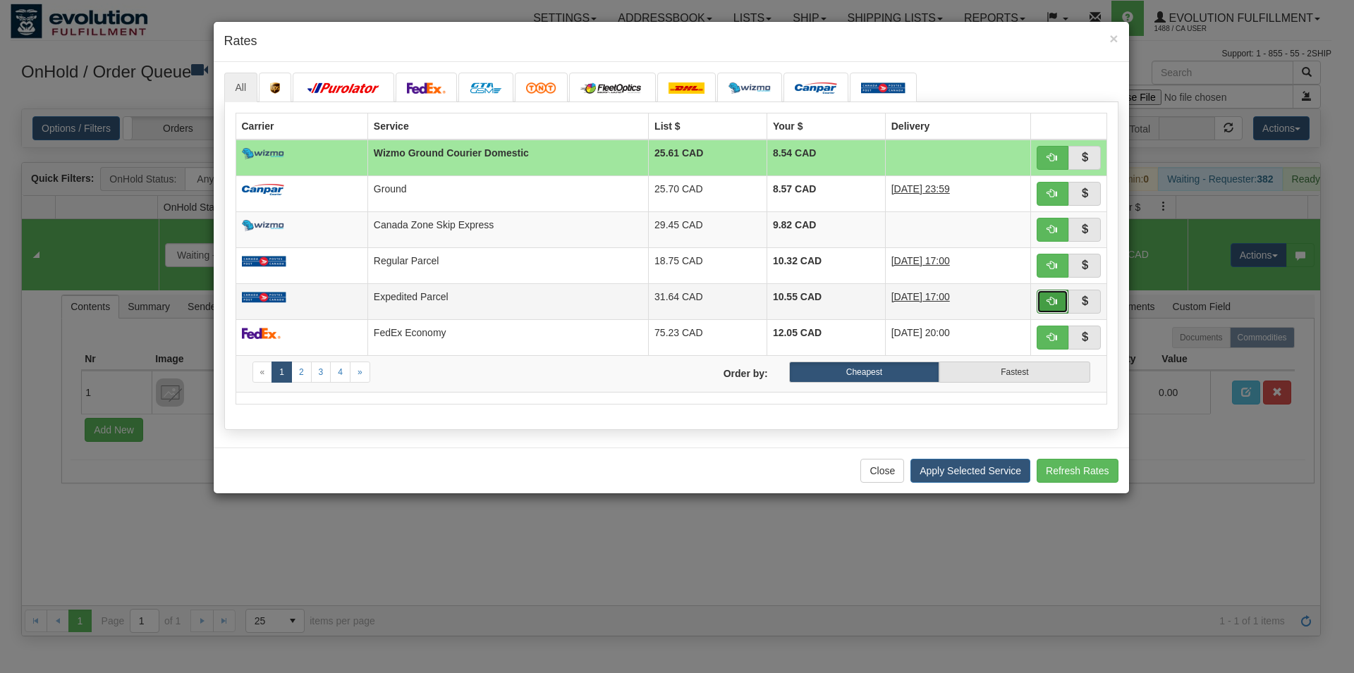
click at [1054, 306] on span "button" at bounding box center [1052, 301] width 10 height 10
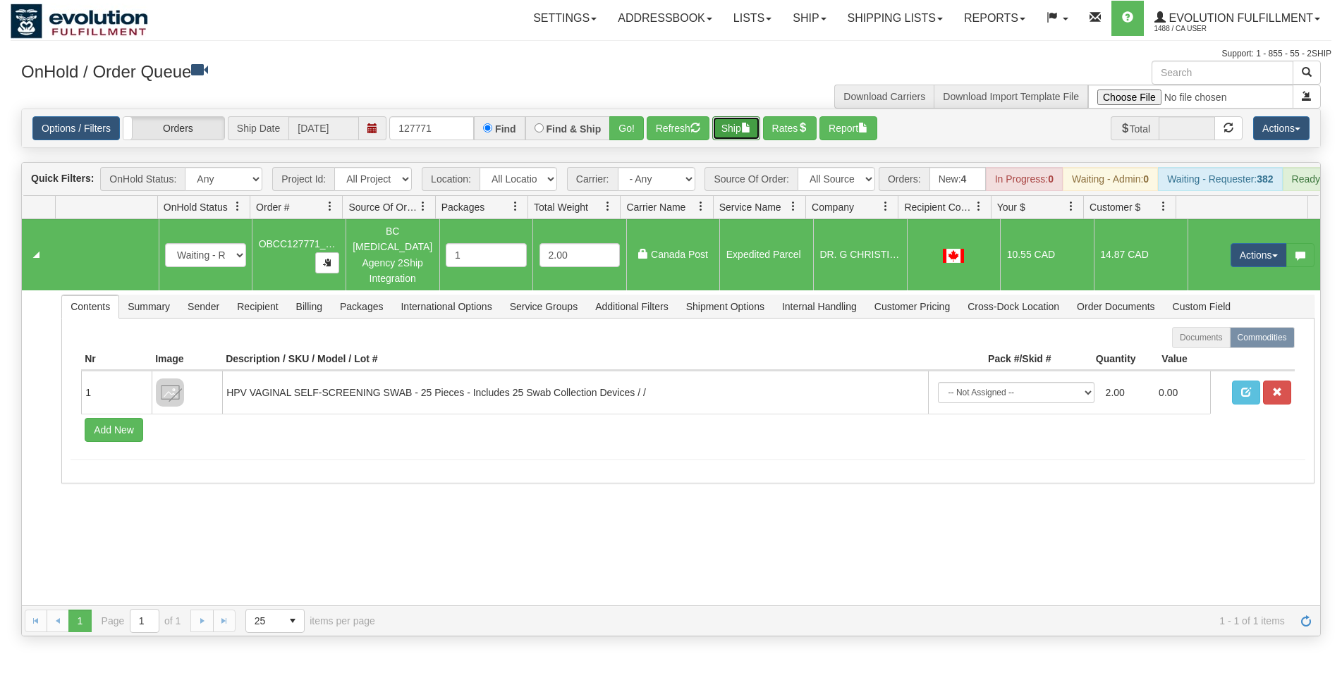
click at [736, 132] on button "Ship" at bounding box center [736, 128] width 48 height 24
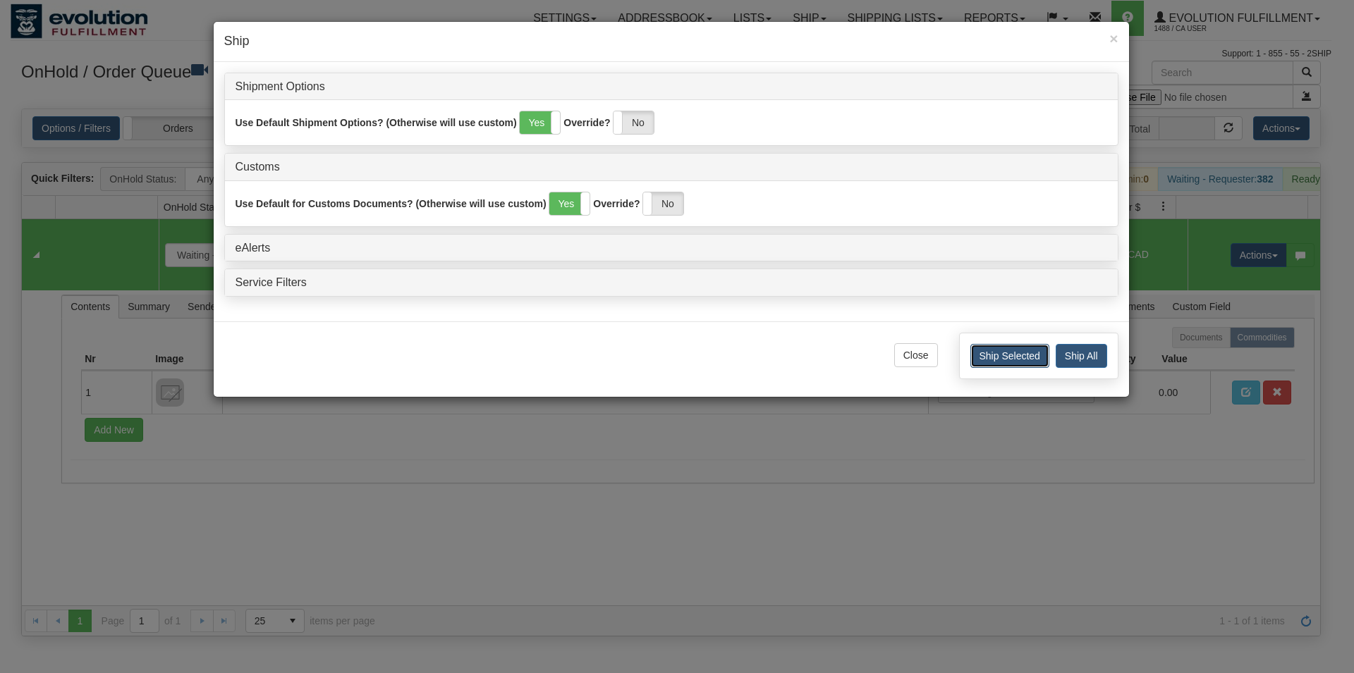
click at [1015, 365] on button "Ship Selected" at bounding box center [1009, 356] width 79 height 24
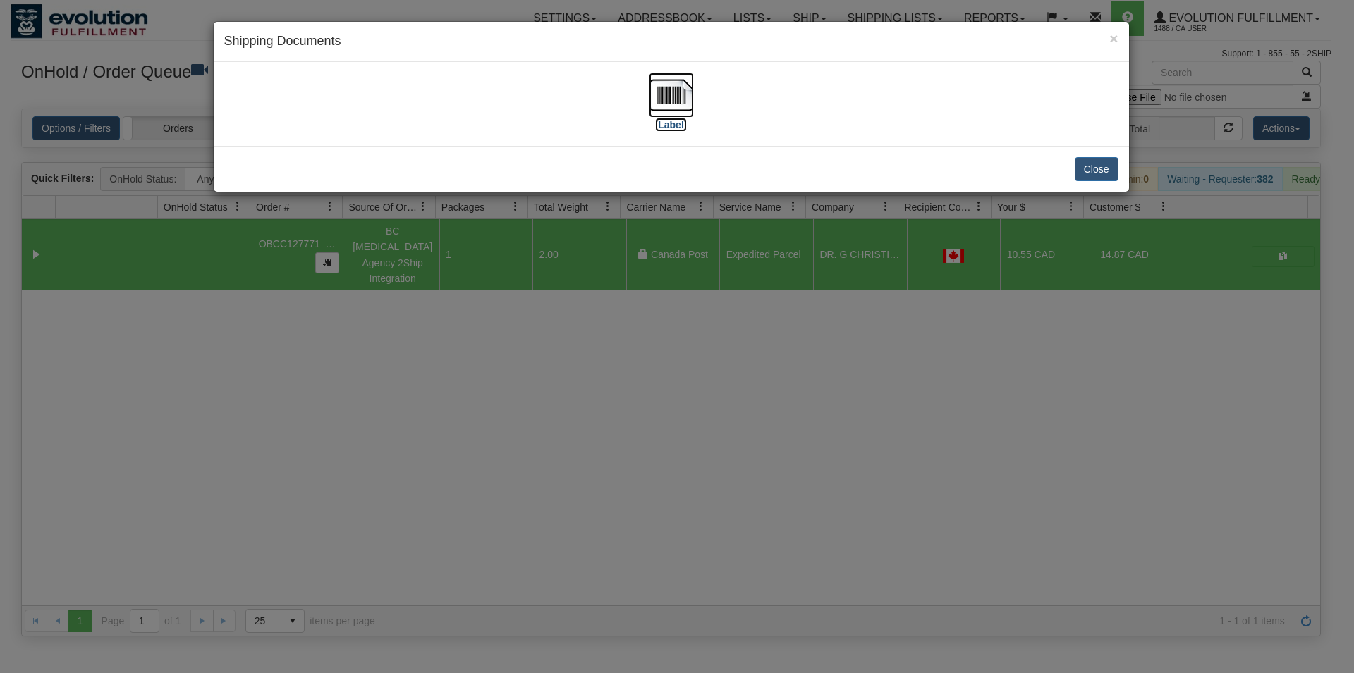
click at [665, 98] on img at bounding box center [671, 95] width 45 height 45
click at [1093, 169] on button "Close" at bounding box center [1096, 169] width 44 height 24
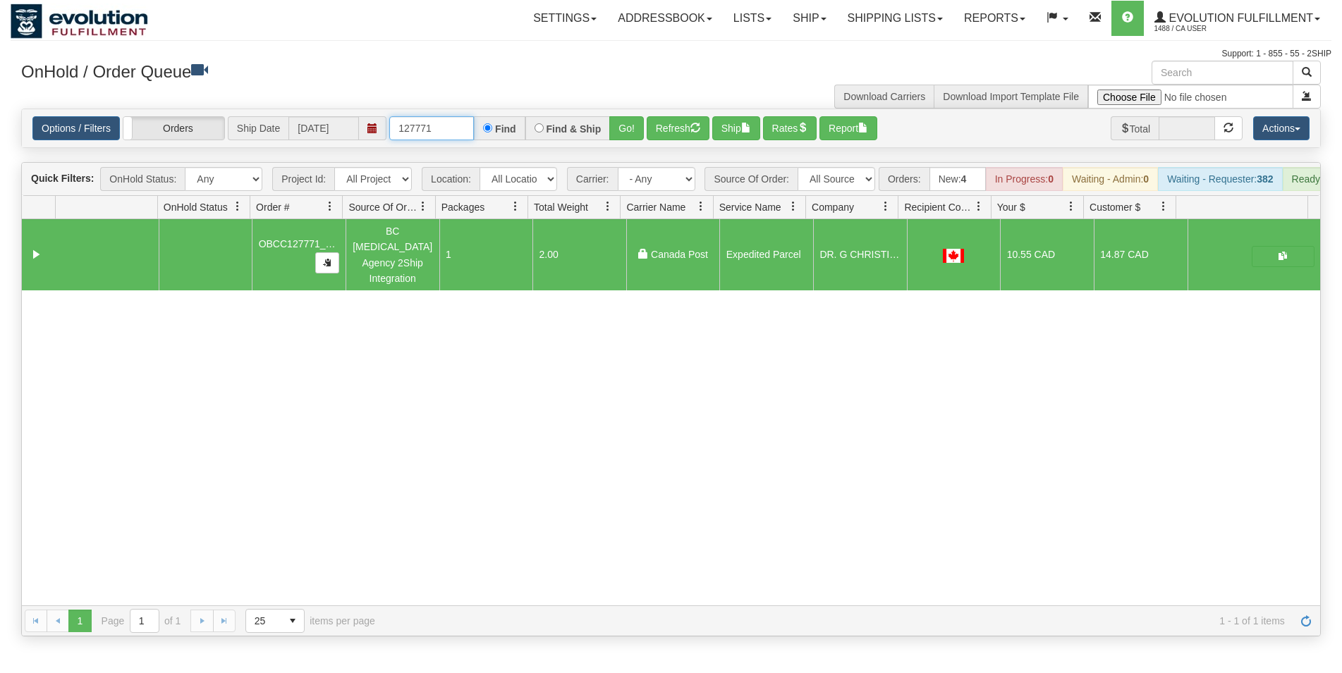
drag, startPoint x: 442, startPoint y: 130, endPoint x: 257, endPoint y: 119, distance: 185.8
click at [389, 119] on input "127771" at bounding box center [431, 128] width 85 height 24
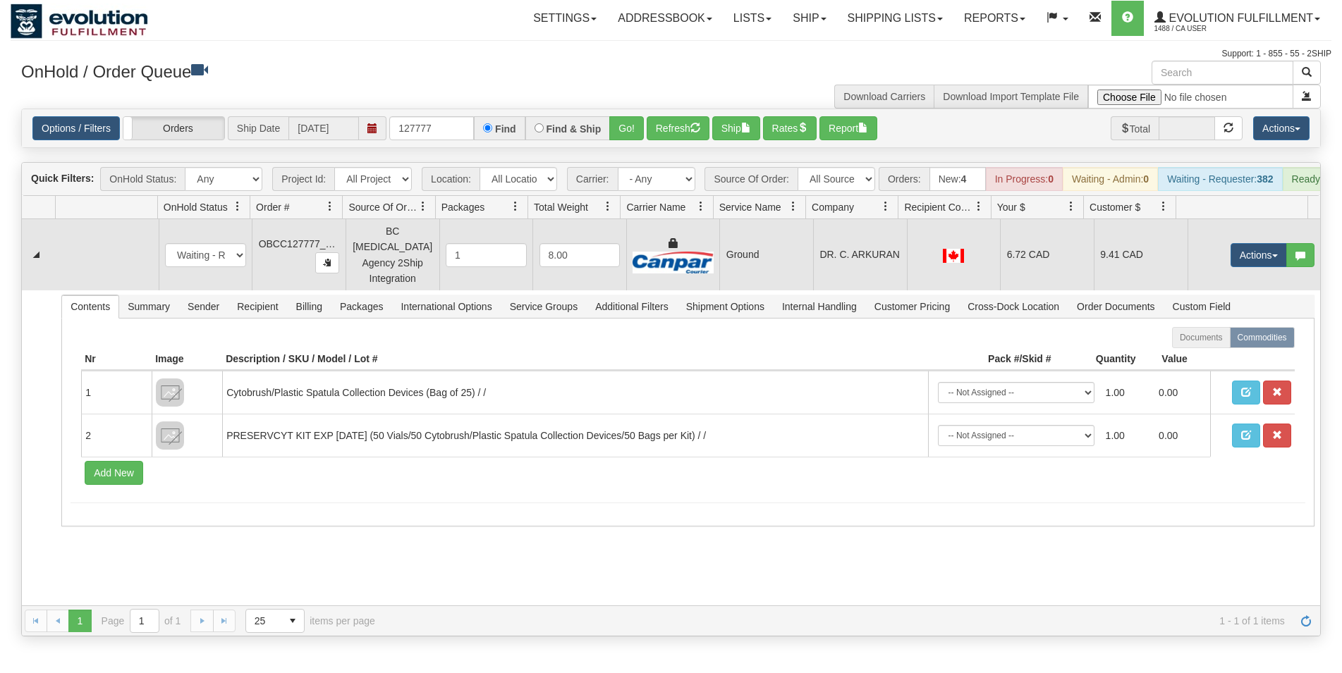
click at [914, 247] on td at bounding box center [954, 254] width 94 height 71
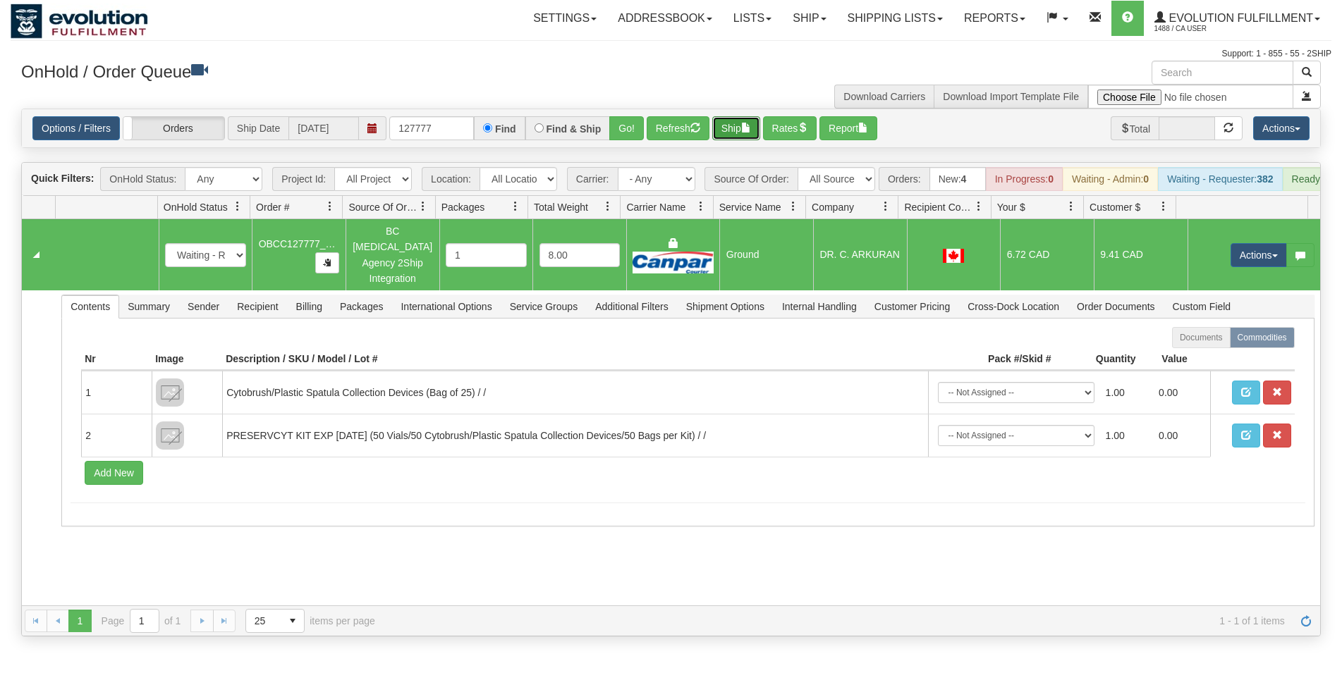
click at [742, 132] on button "Ship" at bounding box center [736, 128] width 48 height 24
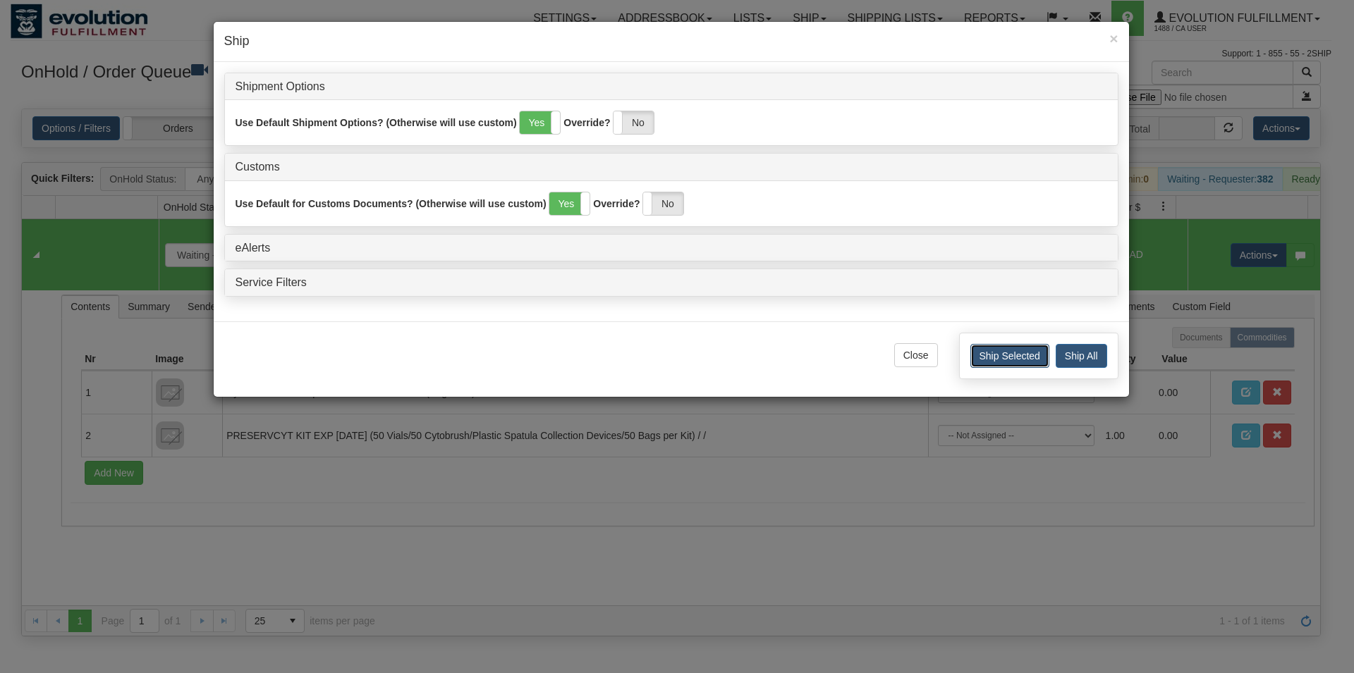
click at [1013, 349] on button "Ship Selected" at bounding box center [1009, 356] width 79 height 24
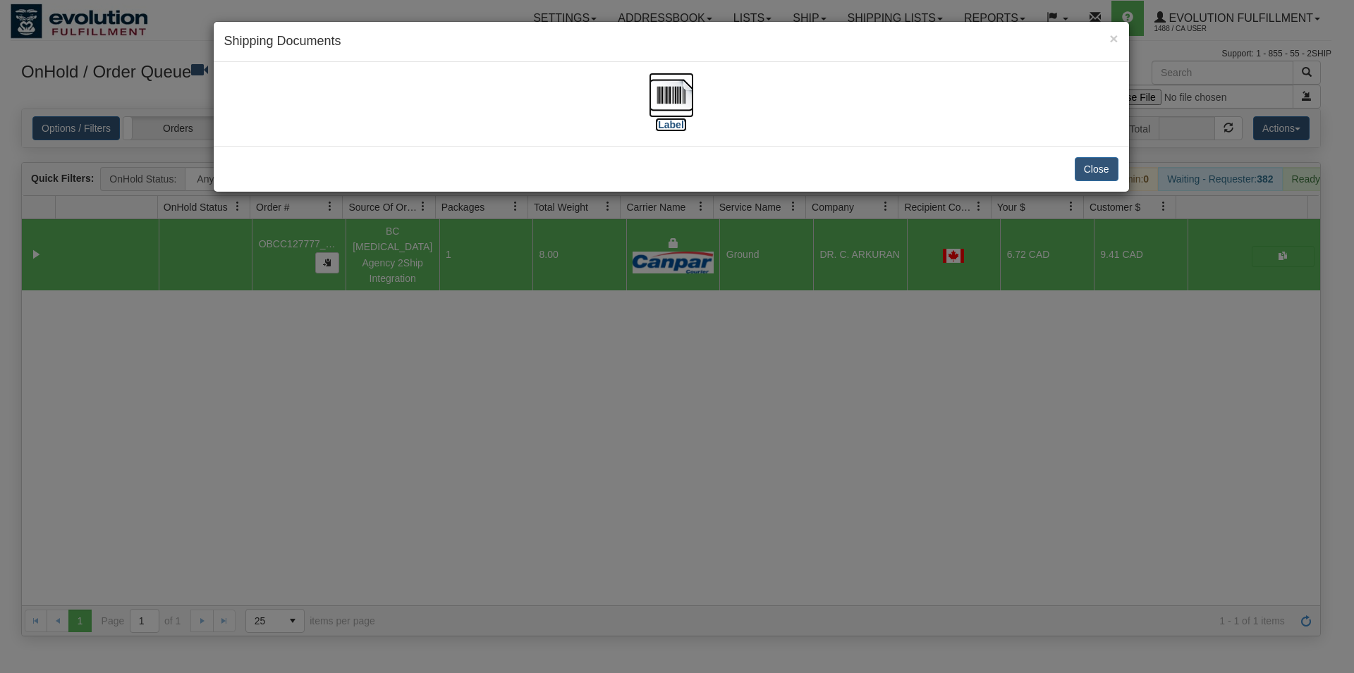
click at [662, 89] on img at bounding box center [671, 95] width 45 height 45
click at [1106, 165] on button "Close" at bounding box center [1096, 169] width 44 height 24
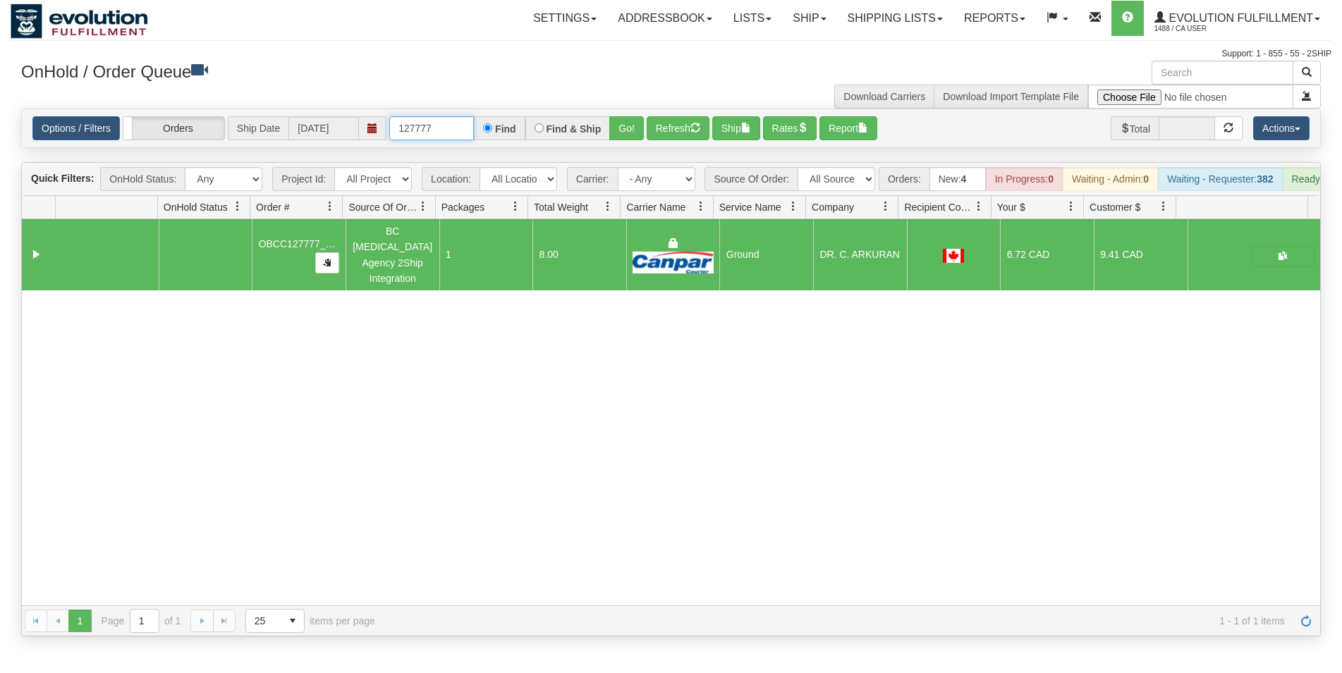
drag, startPoint x: 427, startPoint y: 129, endPoint x: 449, endPoint y: 126, distance: 22.7
click at [449, 126] on input "127777" at bounding box center [431, 128] width 85 height 24
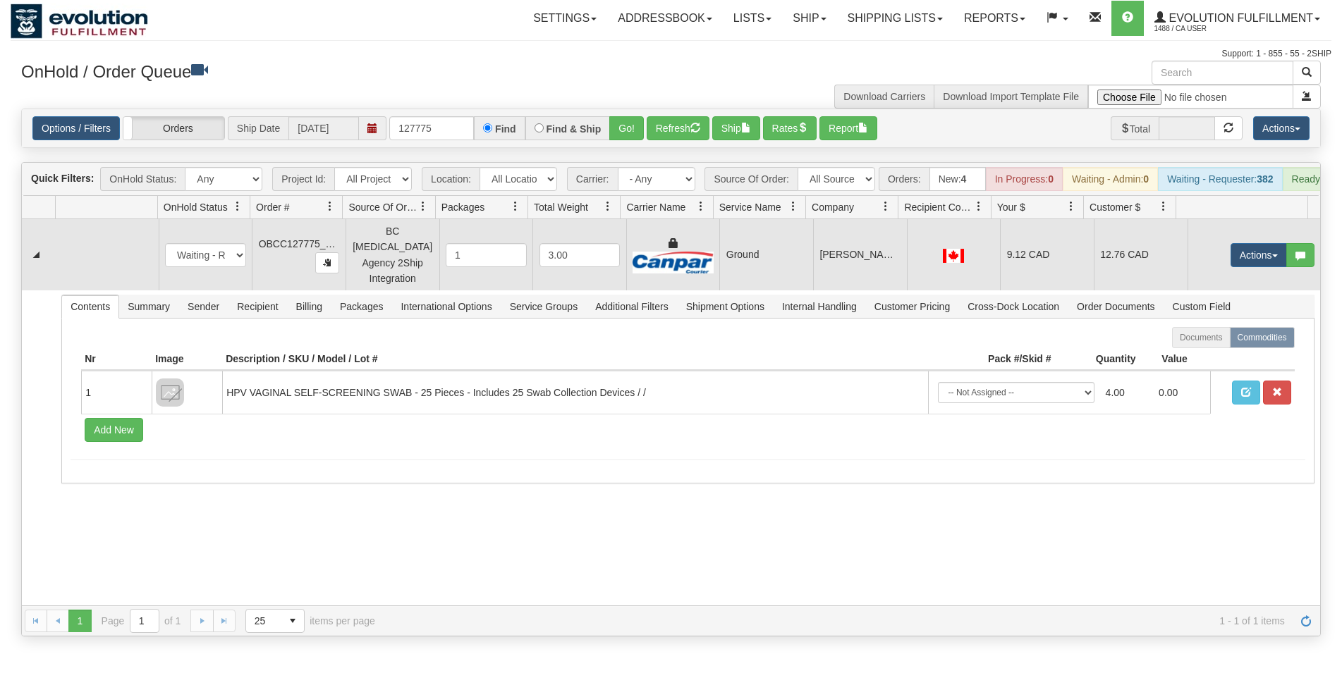
click at [1123, 262] on td "12.76 CAD" at bounding box center [1140, 254] width 94 height 71
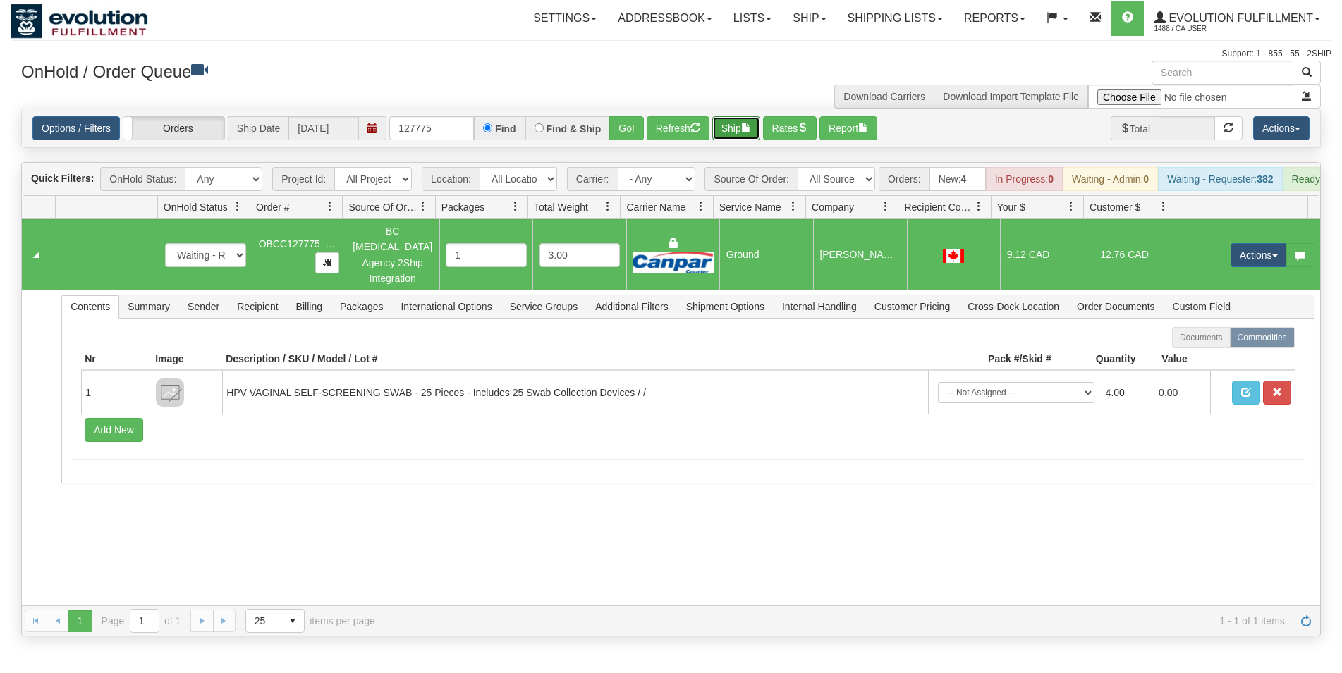
click at [744, 123] on button "Ship" at bounding box center [736, 128] width 48 height 24
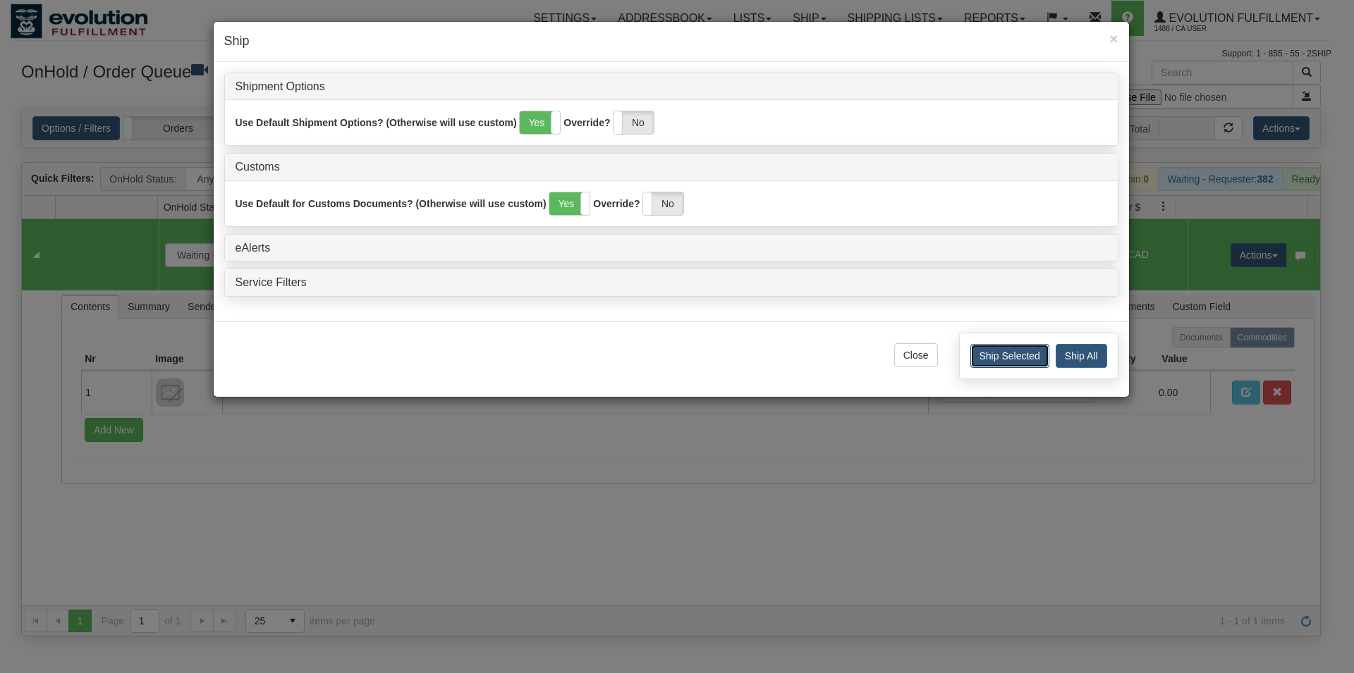
click at [999, 357] on button "Ship Selected" at bounding box center [1009, 356] width 79 height 24
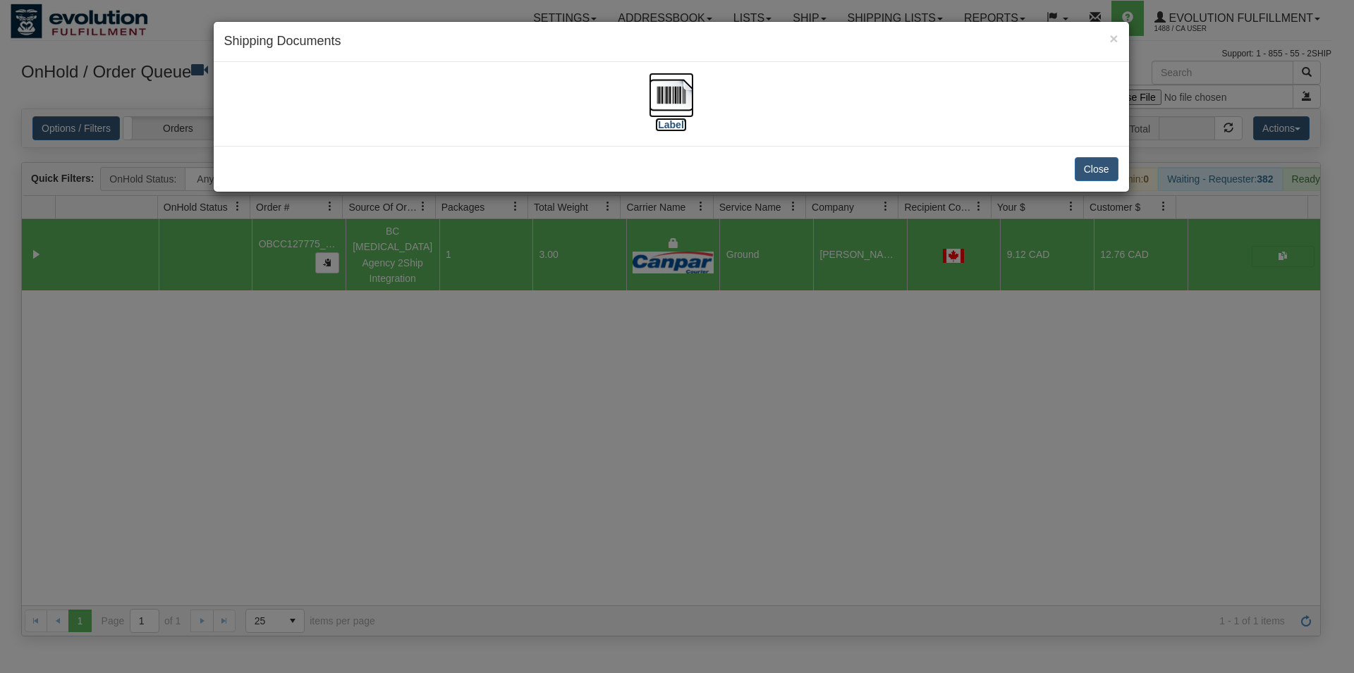
click at [679, 105] on img at bounding box center [671, 95] width 45 height 45
drag, startPoint x: 1112, startPoint y: 160, endPoint x: 1072, endPoint y: 166, distance: 39.9
click at [1112, 160] on button "Close" at bounding box center [1096, 169] width 44 height 24
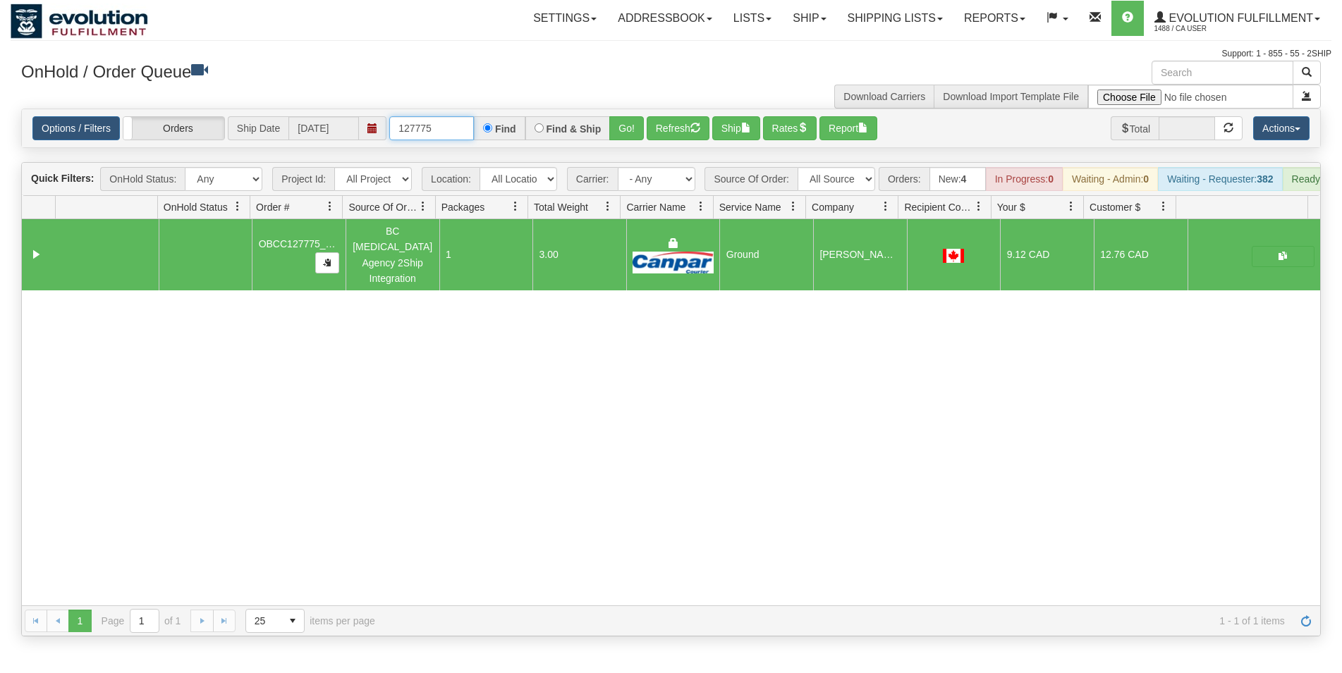
drag, startPoint x: 423, startPoint y: 127, endPoint x: 443, endPoint y: 128, distance: 19.8
click at [443, 128] on input "127775" at bounding box center [431, 128] width 85 height 24
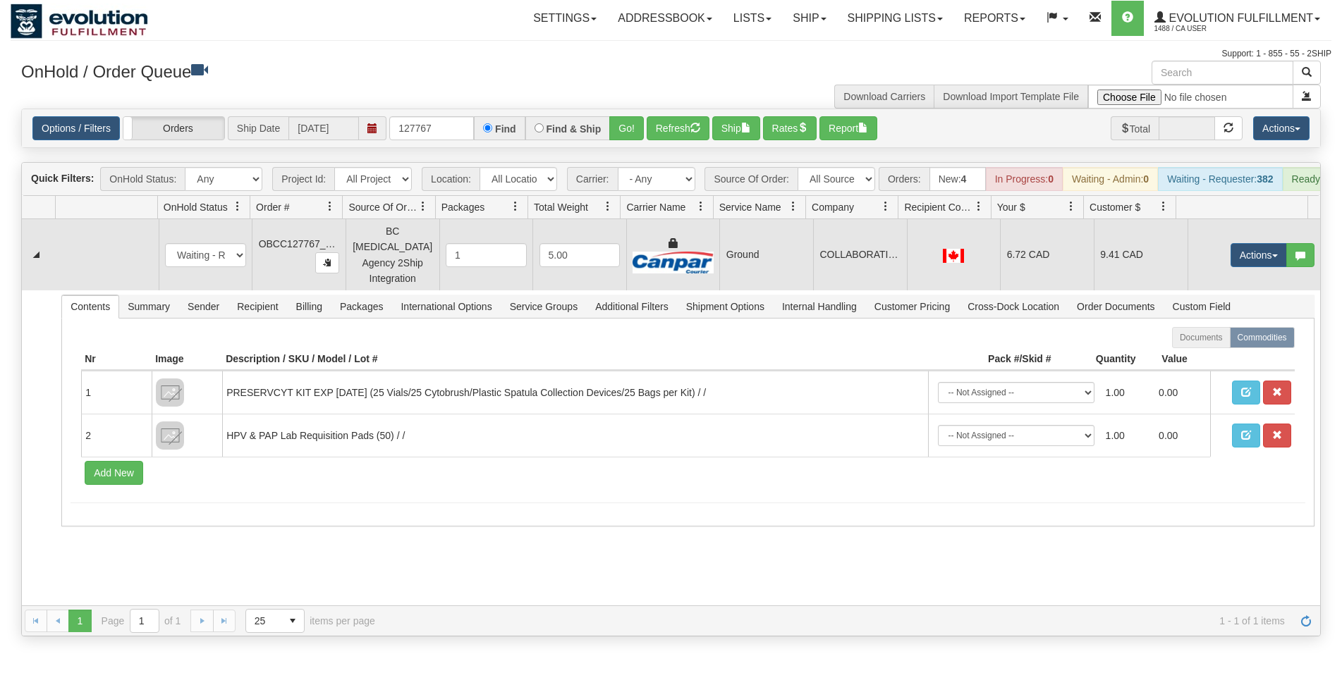
click at [1000, 269] on td "6.72 CAD" at bounding box center [1047, 254] width 94 height 71
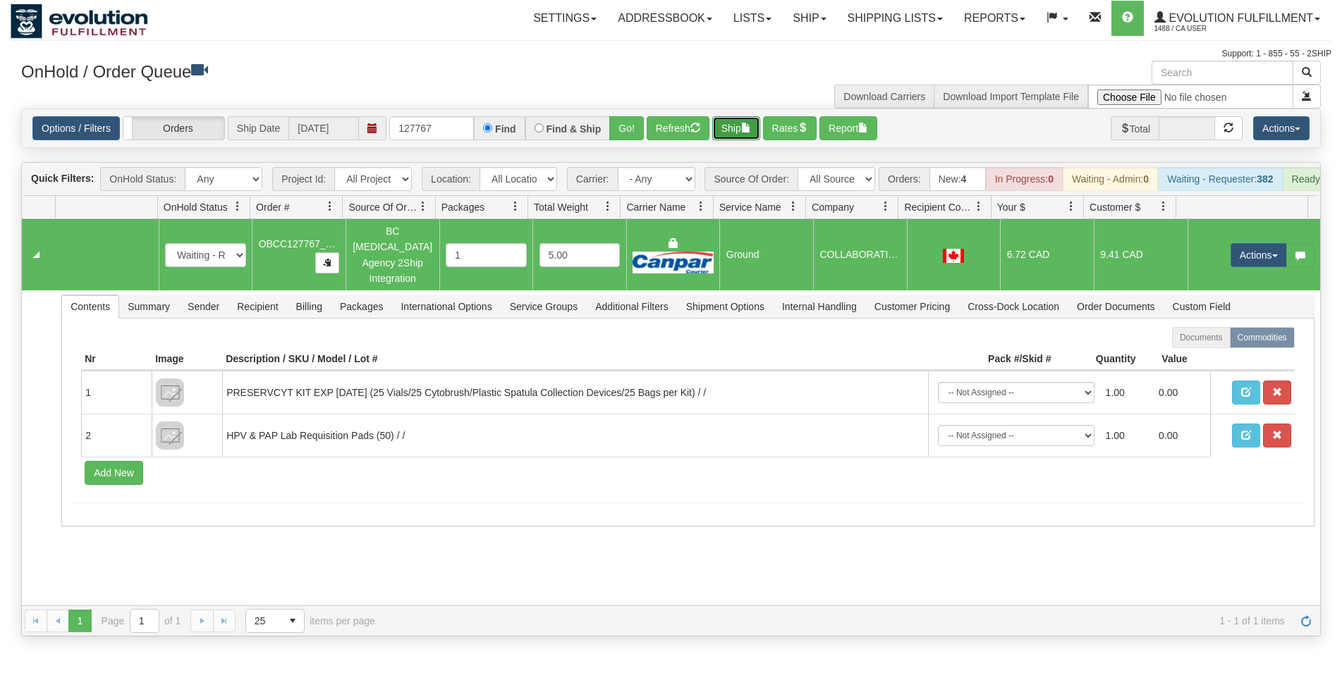
click at [749, 125] on span "button" at bounding box center [746, 128] width 10 height 10
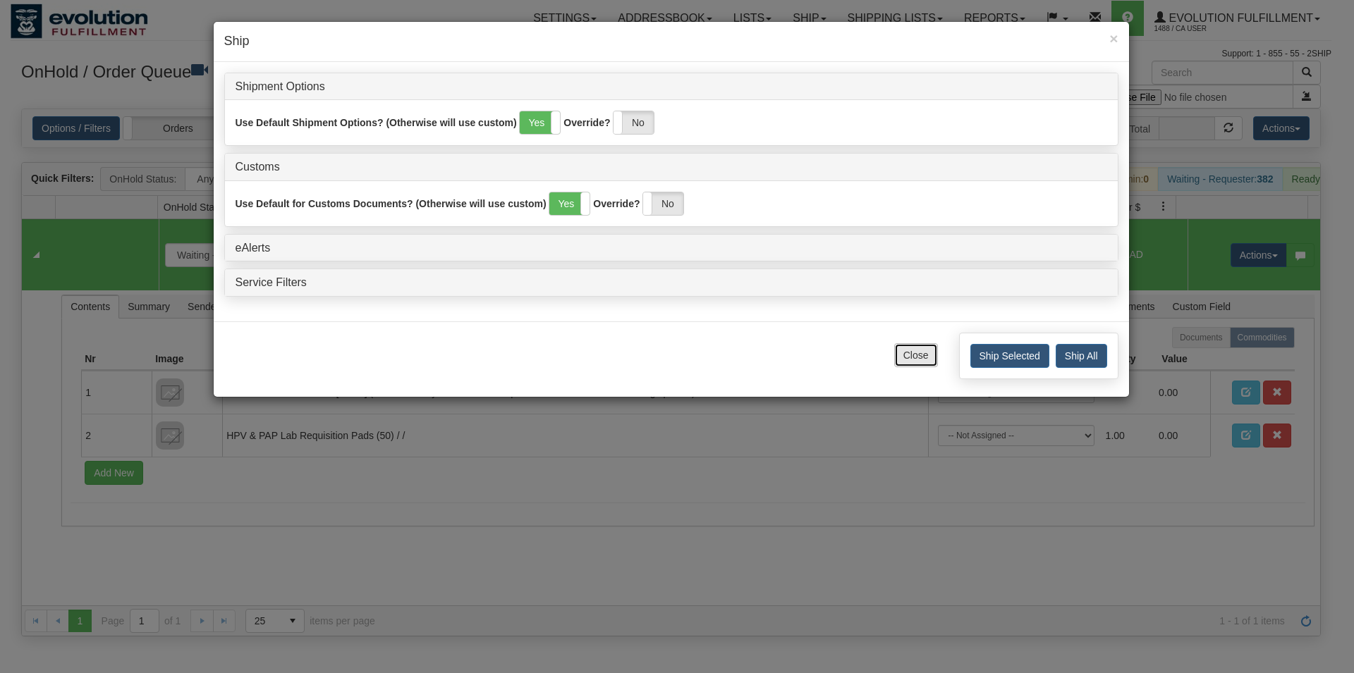
click at [901, 354] on button "Close" at bounding box center [916, 355] width 44 height 24
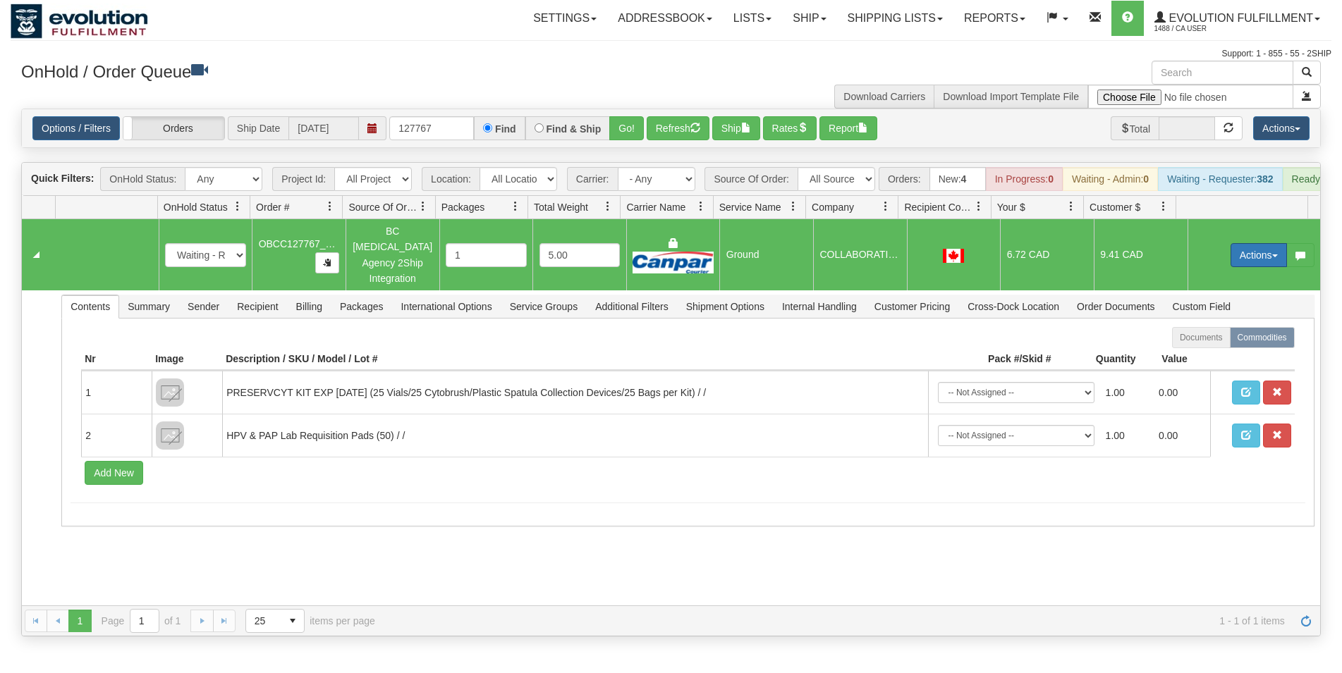
click at [1230, 258] on button "Actions" at bounding box center [1258, 255] width 56 height 24
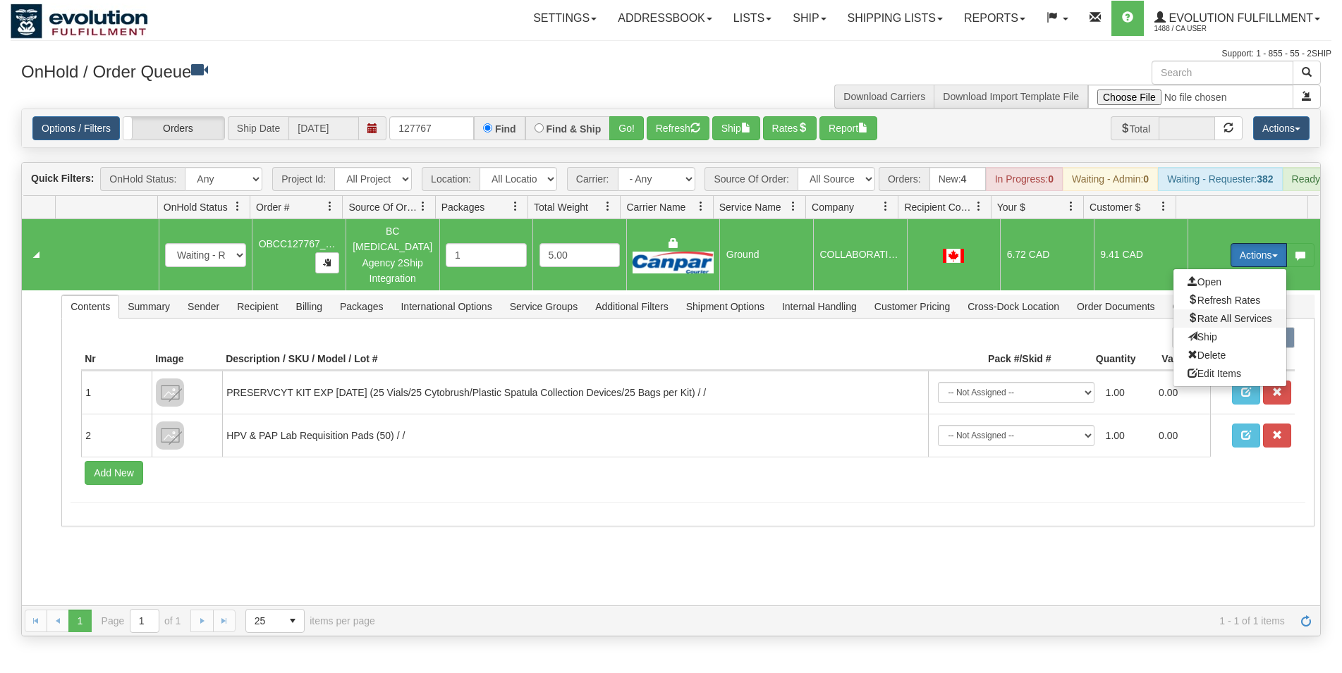
click at [1208, 319] on span "Rate All Services" at bounding box center [1229, 318] width 85 height 11
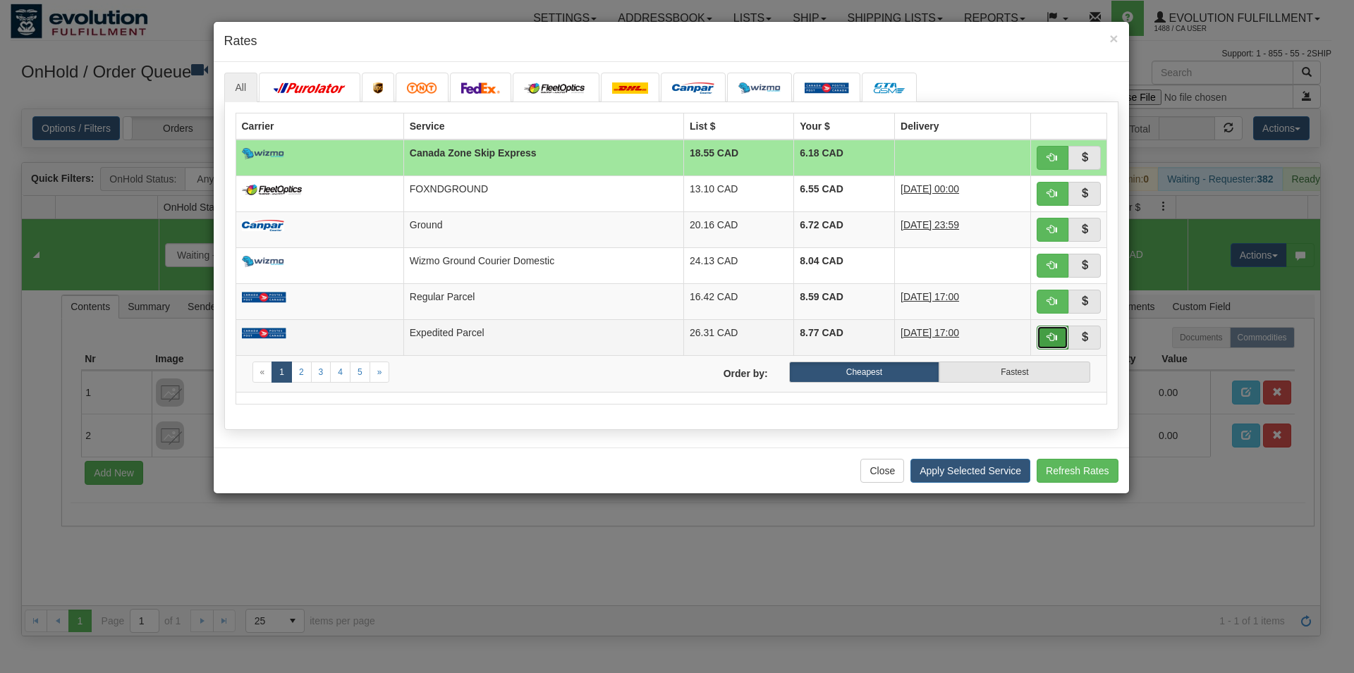
click at [1053, 337] on span "button" at bounding box center [1052, 337] width 10 height 10
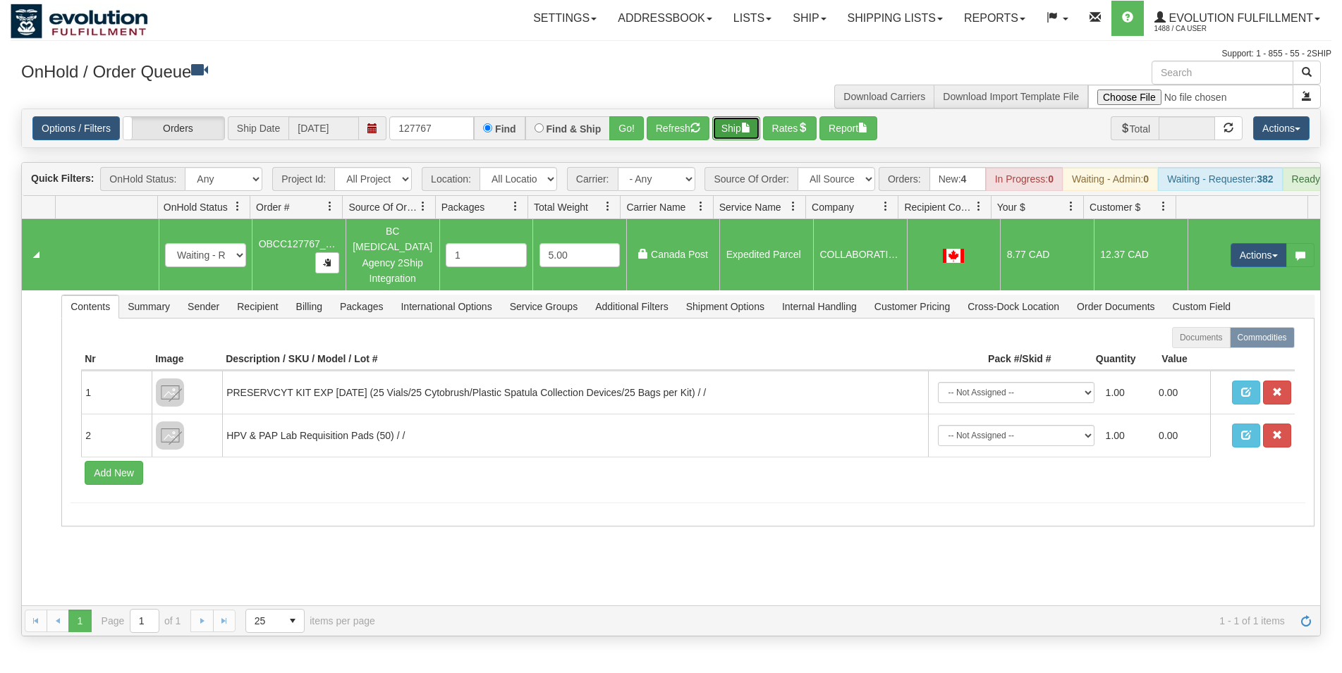
click at [740, 137] on button "Ship" at bounding box center [736, 128] width 48 height 24
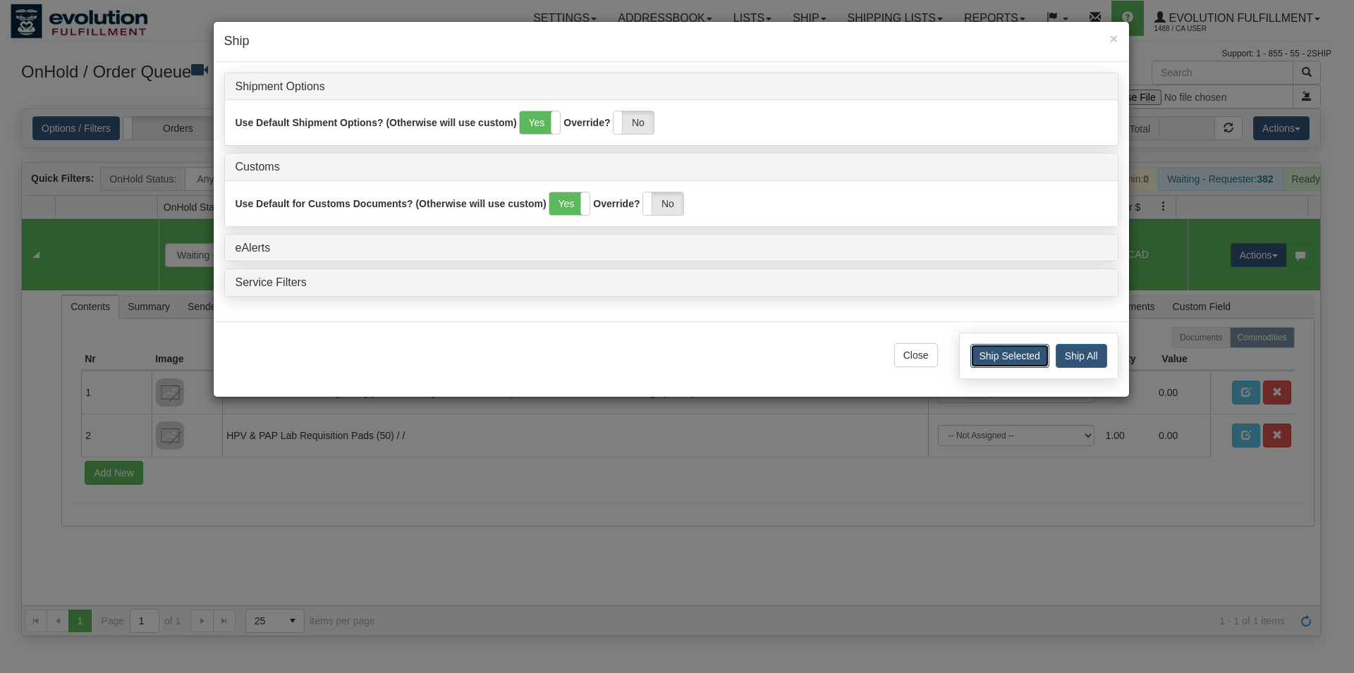
click at [986, 360] on button "Ship Selected" at bounding box center [1009, 356] width 79 height 24
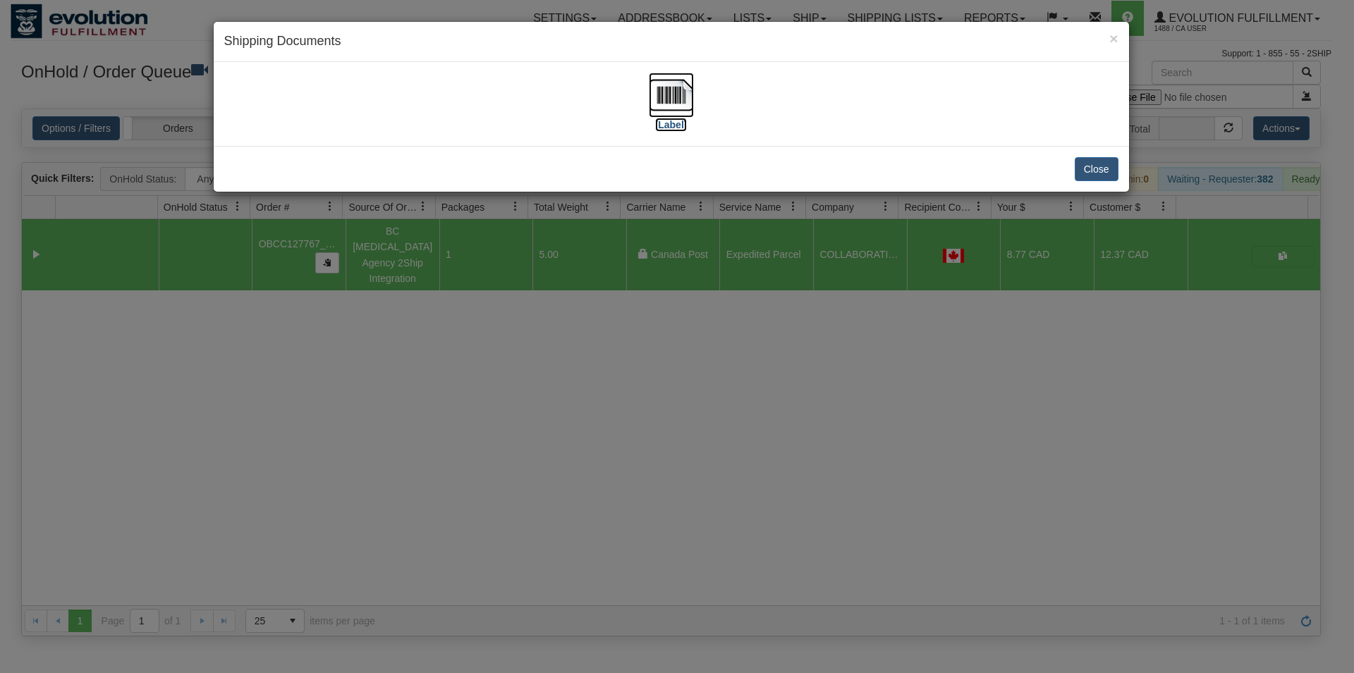
click at [656, 102] on img at bounding box center [671, 95] width 45 height 45
click at [1086, 170] on button "Close" at bounding box center [1096, 169] width 44 height 24
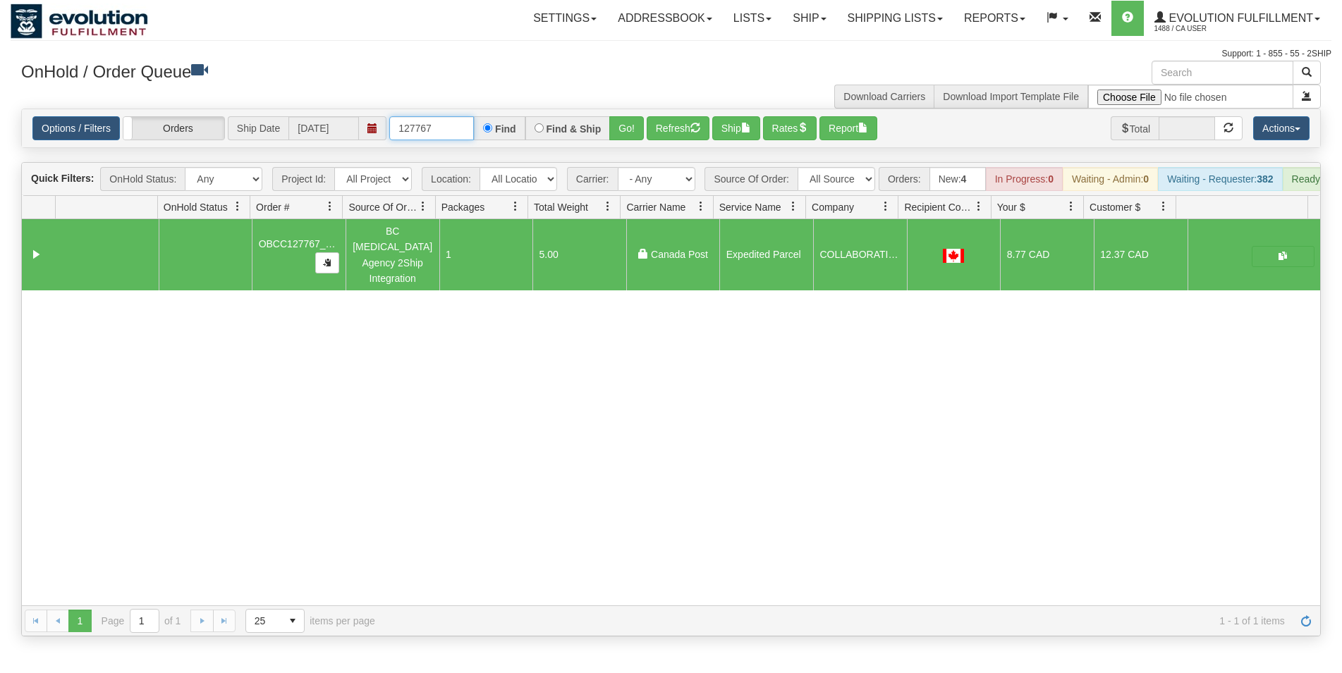
drag, startPoint x: 427, startPoint y: 130, endPoint x: 443, endPoint y: 125, distance: 16.5
click at [443, 125] on input "127767" at bounding box center [431, 128] width 85 height 24
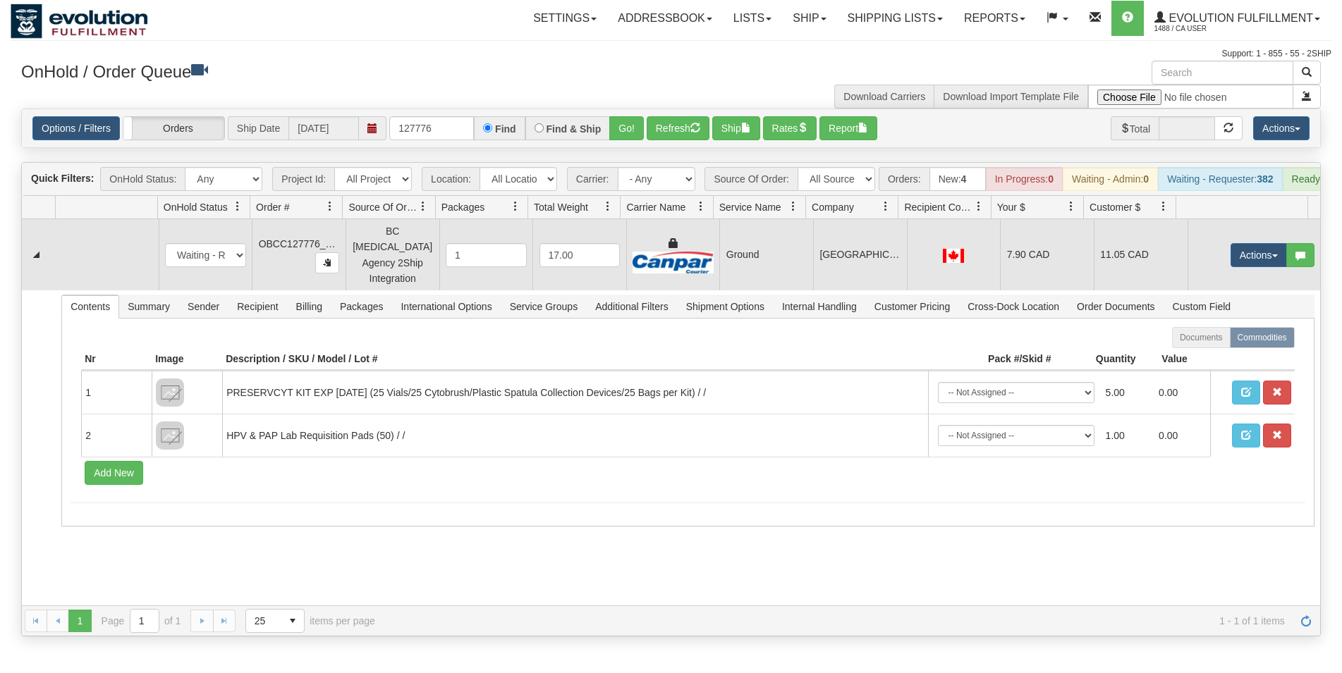
click at [749, 264] on td "Ground" at bounding box center [766, 254] width 94 height 71
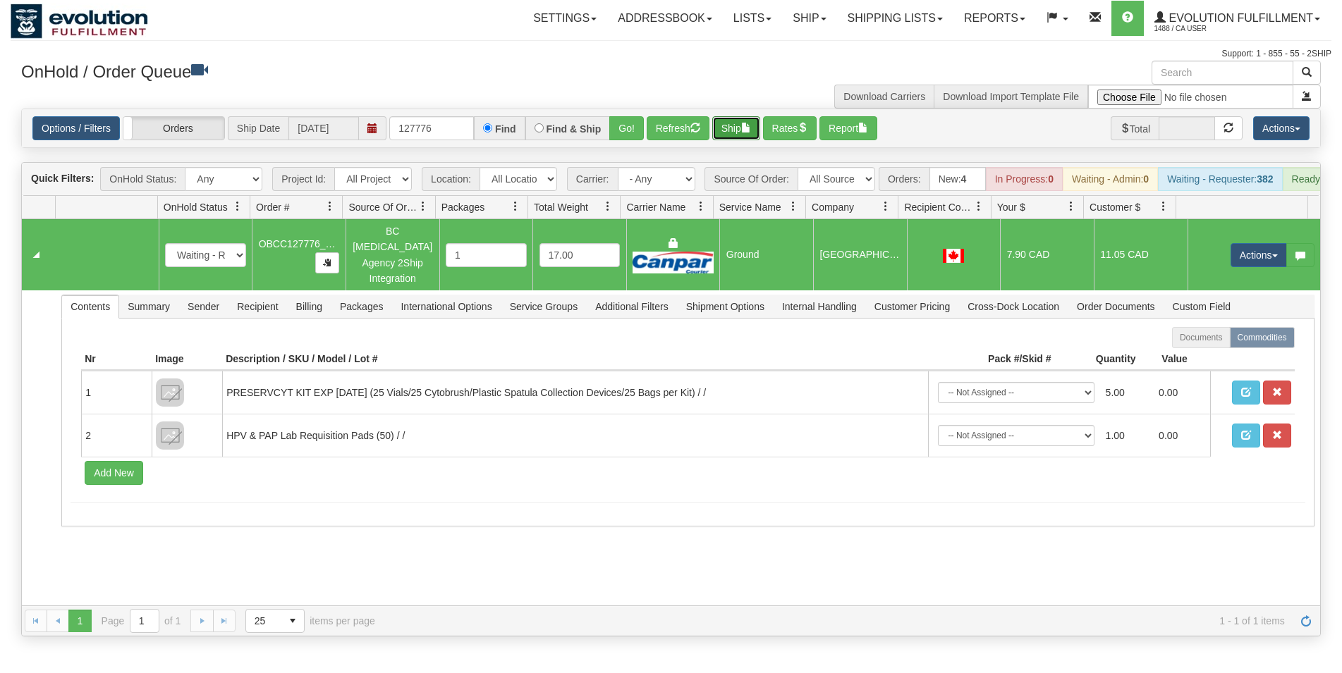
click at [737, 122] on button "Ship" at bounding box center [736, 128] width 48 height 24
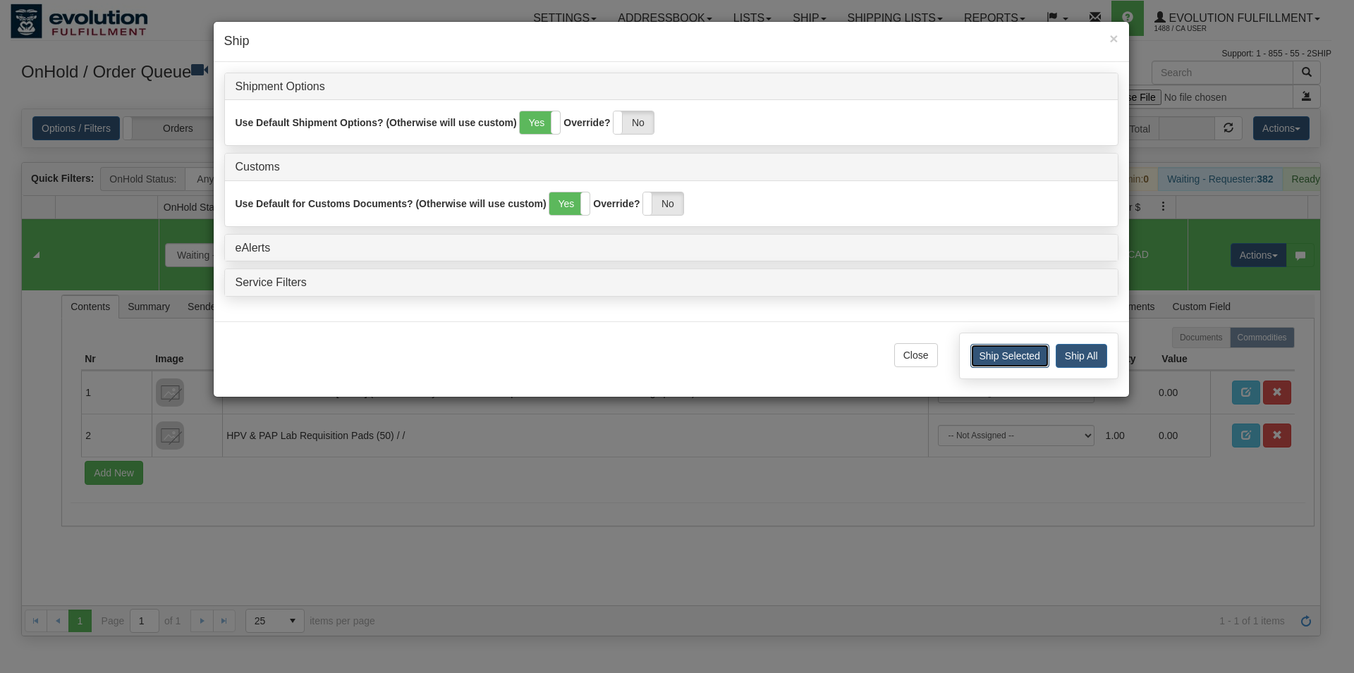
click at [986, 353] on button "Ship Selected" at bounding box center [1009, 356] width 79 height 24
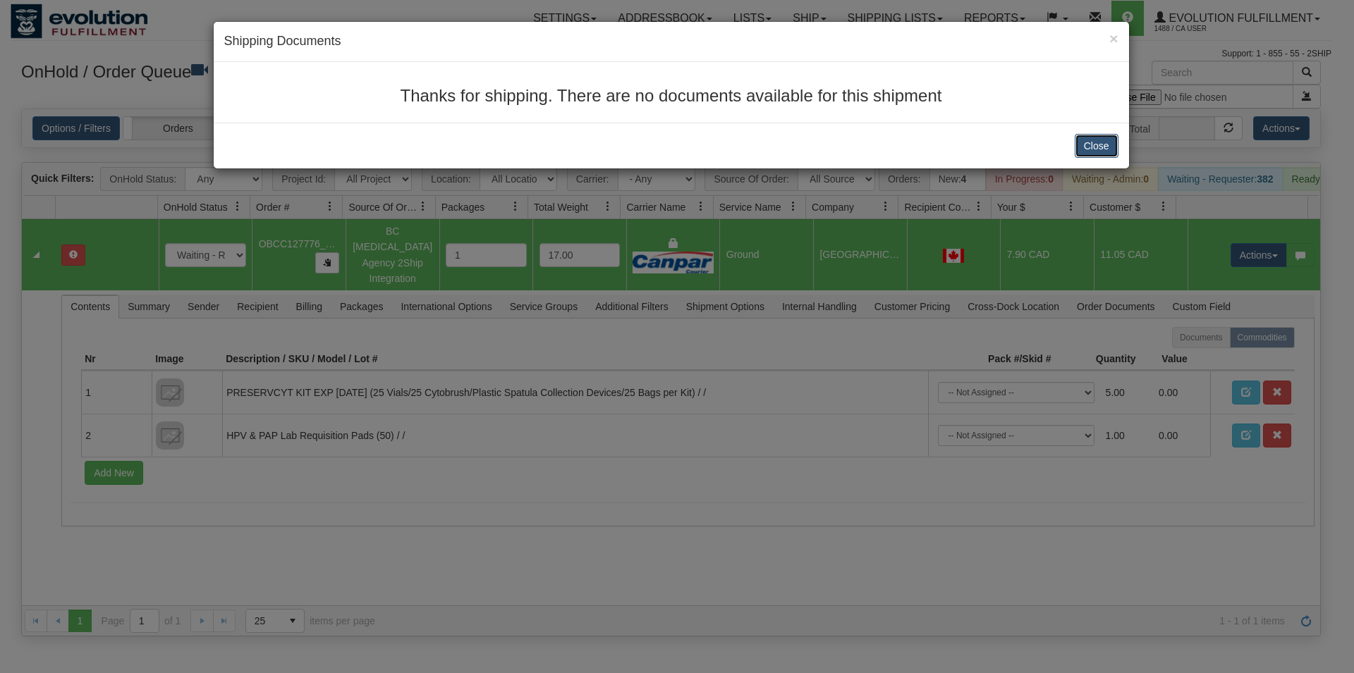
click at [1096, 140] on button "Close" at bounding box center [1096, 146] width 44 height 24
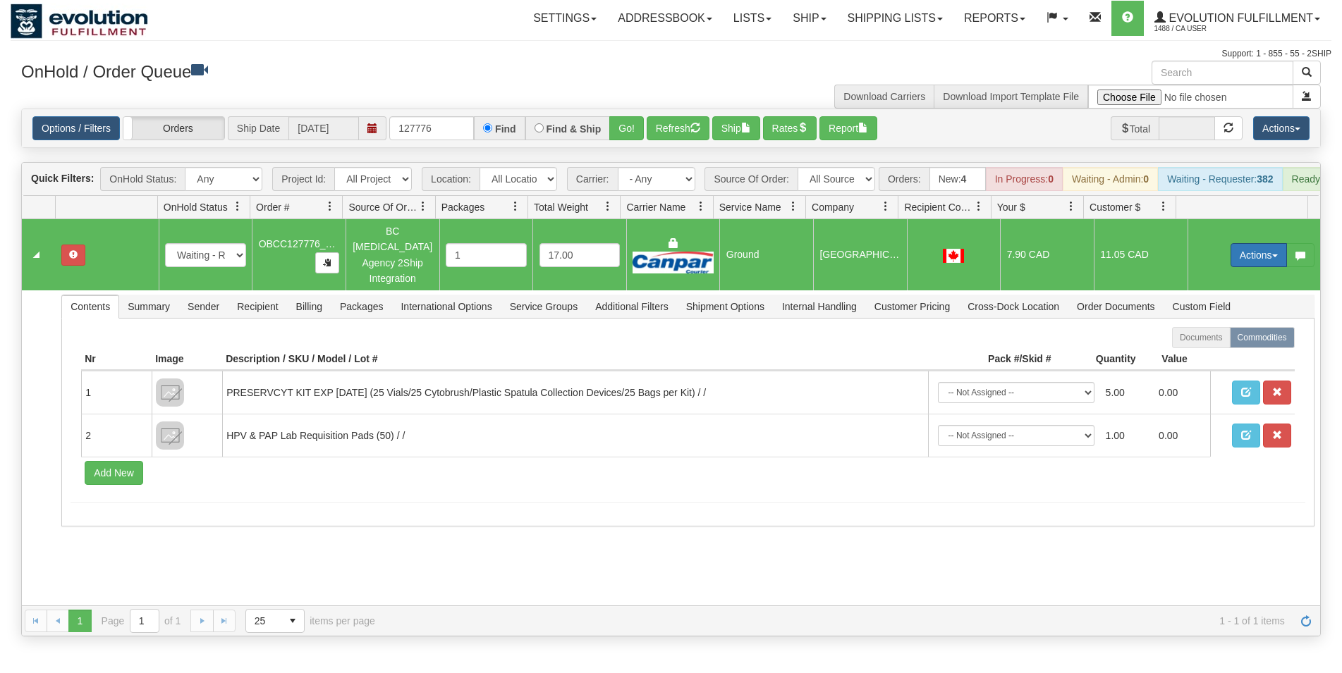
drag, startPoint x: 1224, startPoint y: 257, endPoint x: 1227, endPoint y: 266, distance: 8.9
click at [1230, 258] on button "Actions" at bounding box center [1258, 255] width 56 height 24
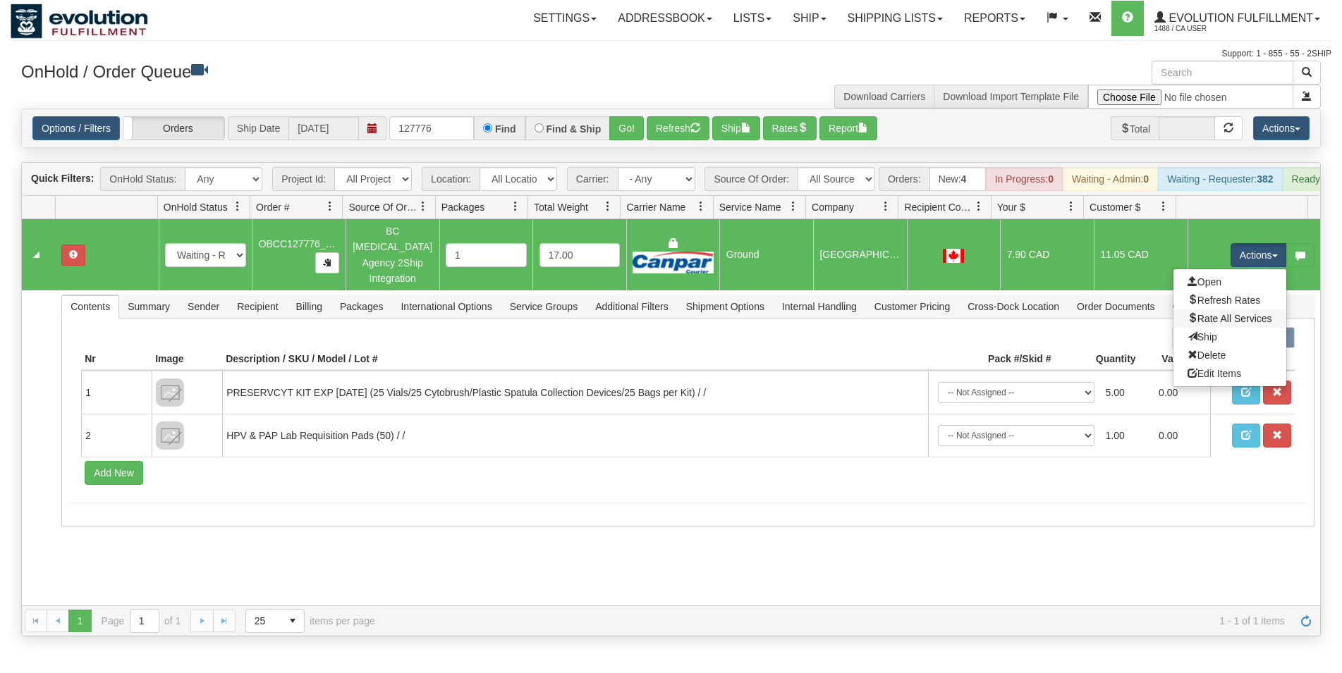
click at [1214, 316] on link "Rate All Services" at bounding box center [1229, 318] width 113 height 18
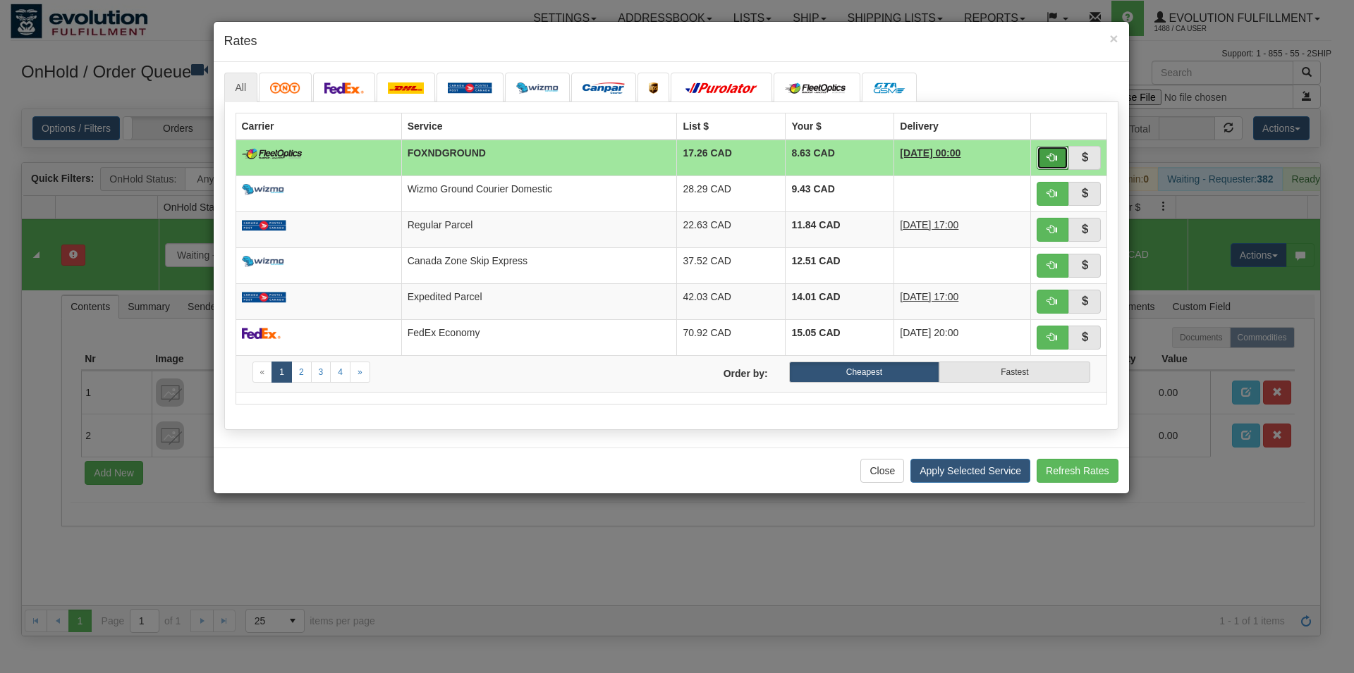
click at [1061, 154] on button "button" at bounding box center [1052, 158] width 32 height 24
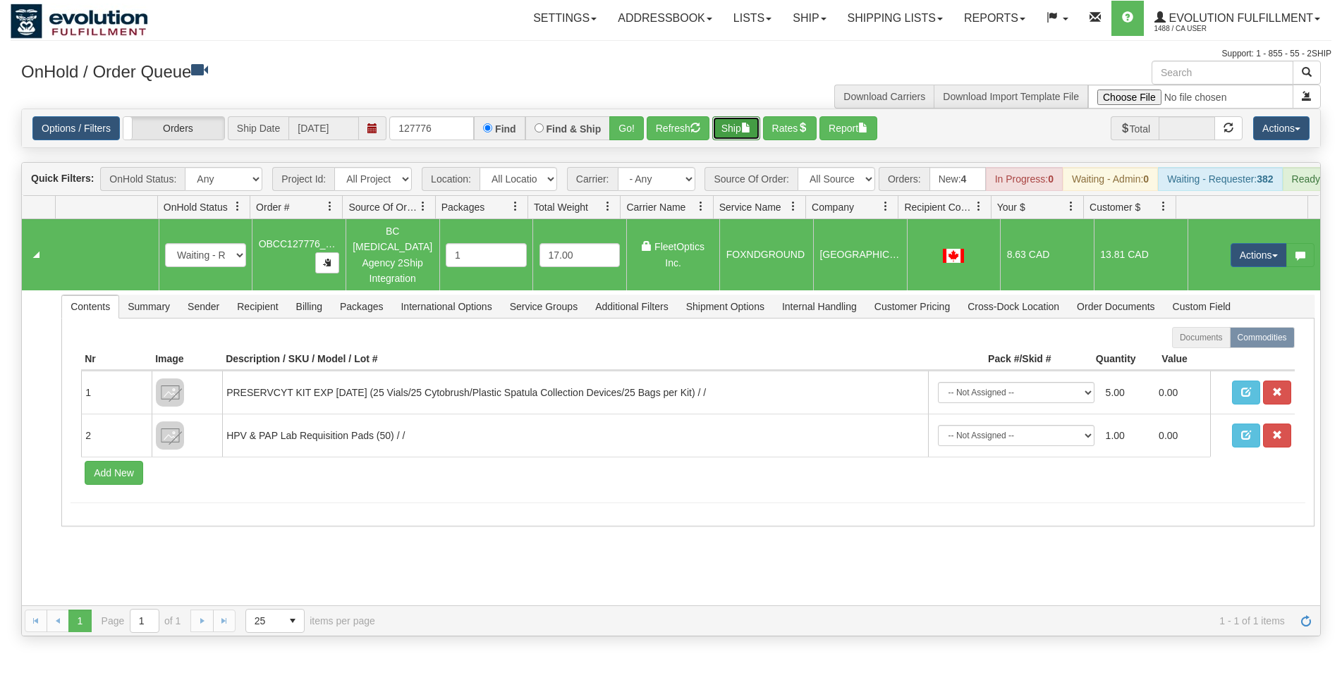
click at [740, 128] on button "Ship" at bounding box center [736, 128] width 48 height 24
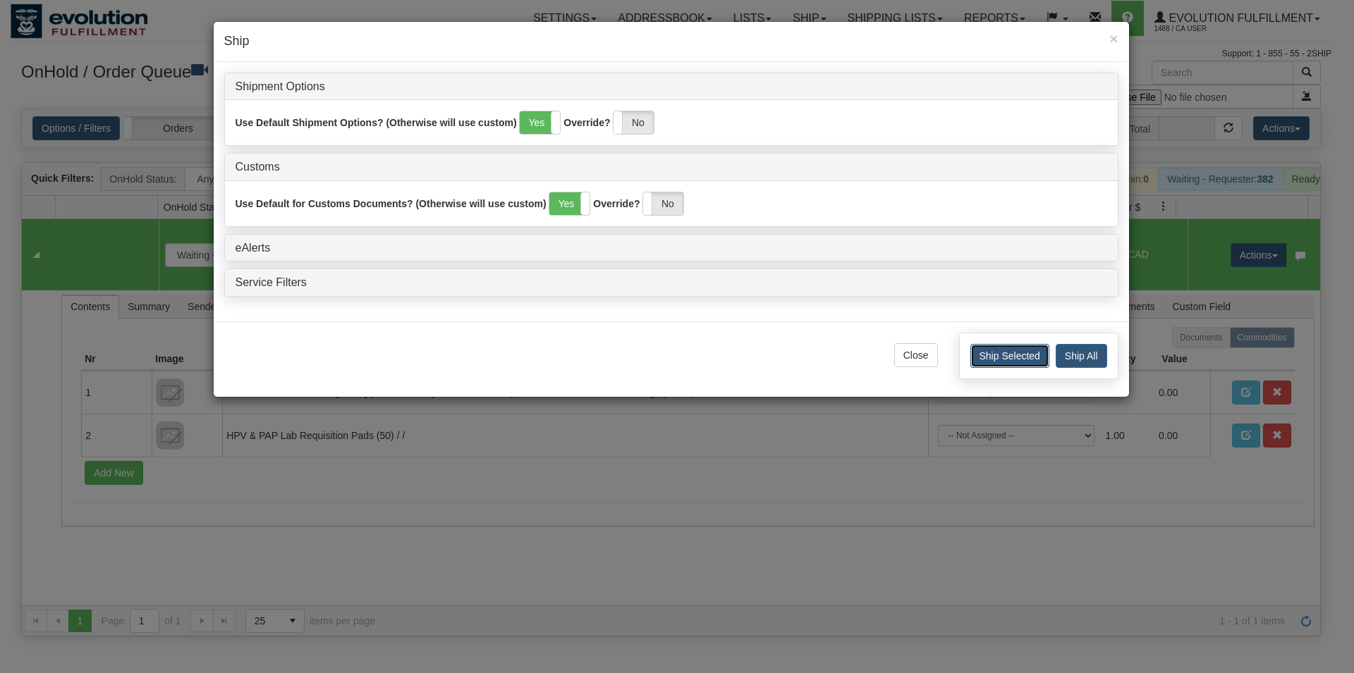
click at [999, 349] on button "Ship Selected" at bounding box center [1009, 356] width 79 height 24
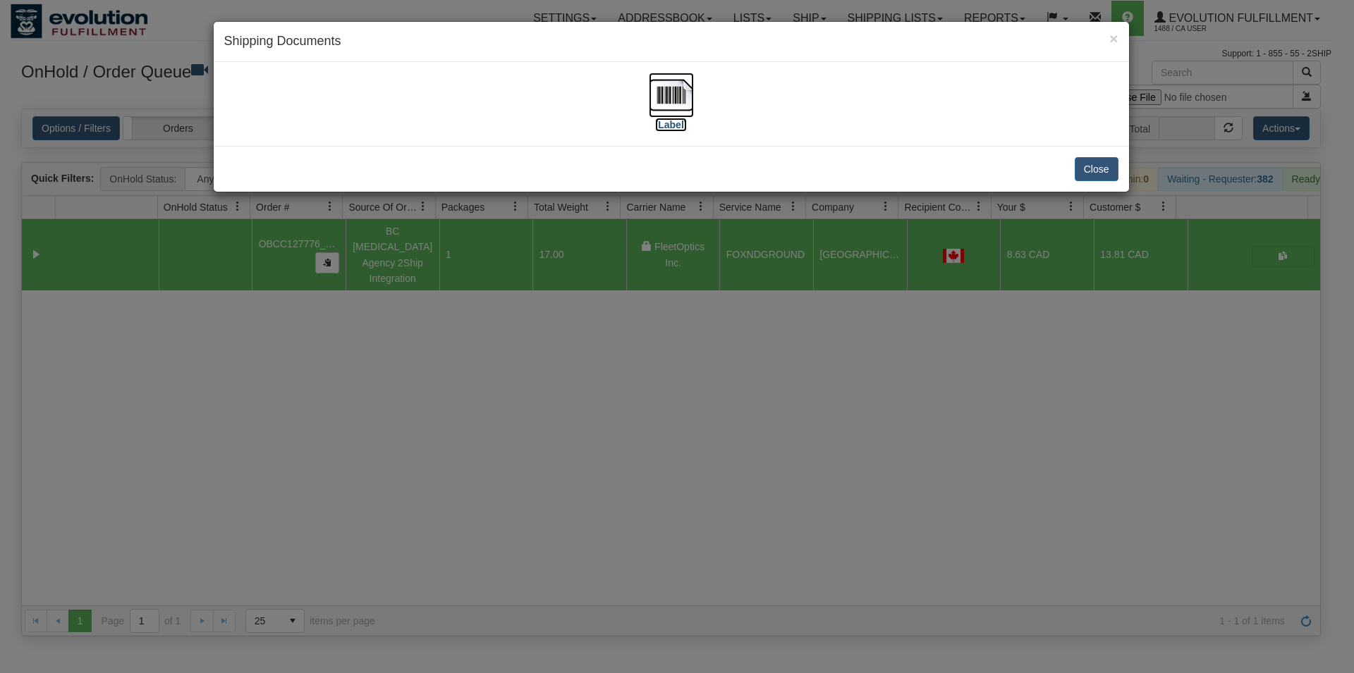
click at [663, 94] on img at bounding box center [671, 95] width 45 height 45
click at [1084, 164] on button "Close" at bounding box center [1096, 169] width 44 height 24
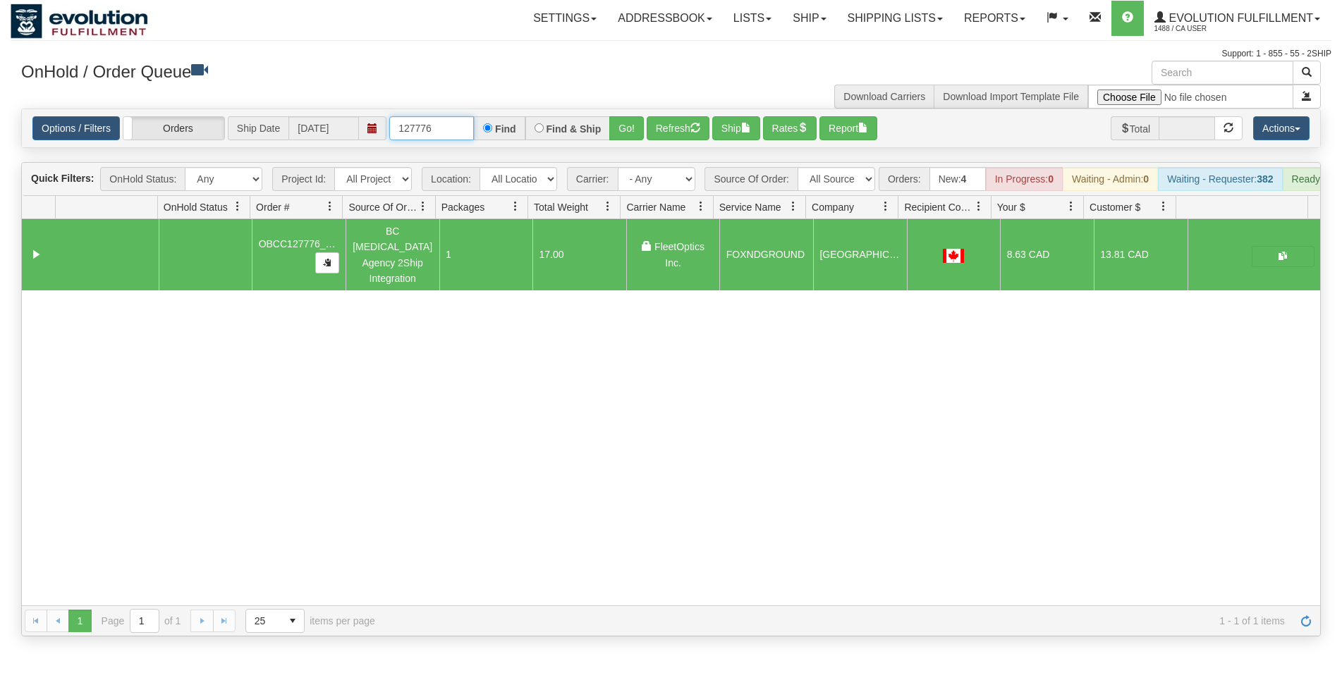
drag, startPoint x: 426, startPoint y: 127, endPoint x: 449, endPoint y: 127, distance: 23.3
click at [449, 127] on input "127776" at bounding box center [431, 128] width 85 height 24
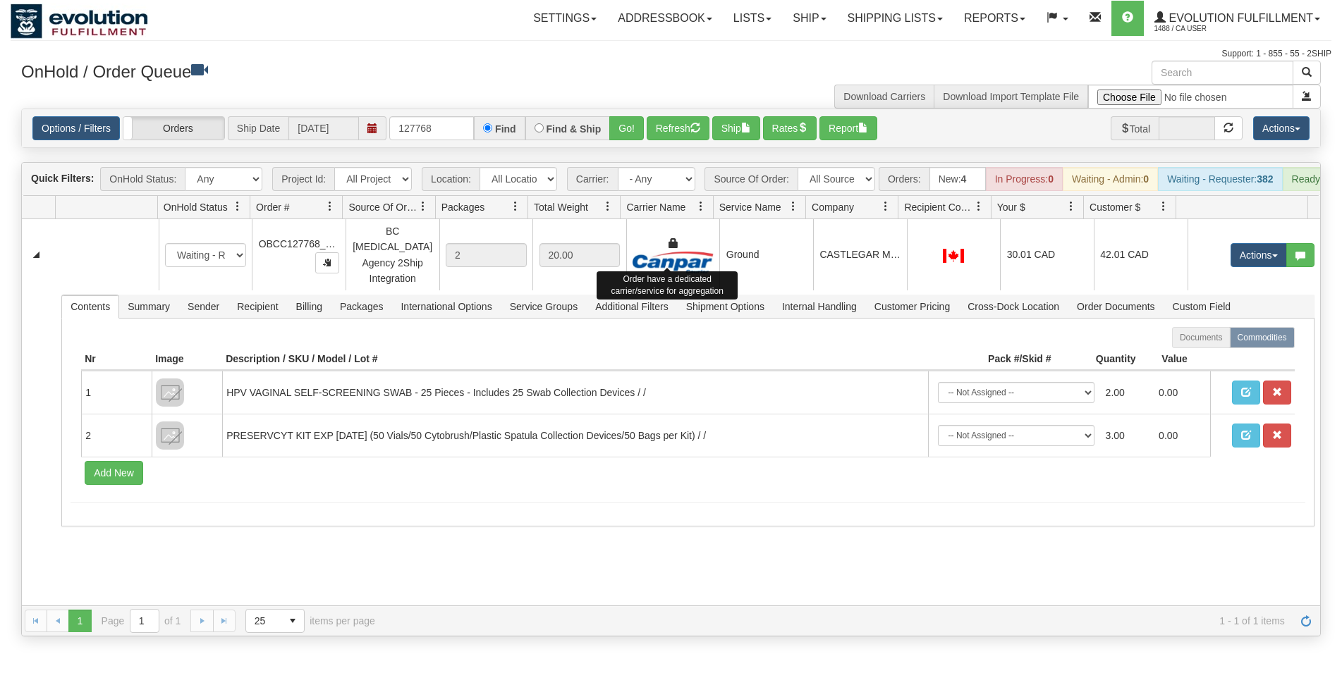
drag, startPoint x: 699, startPoint y: 247, endPoint x: 710, endPoint y: 206, distance: 42.2
click at [699, 243] on div at bounding box center [672, 254] width 81 height 37
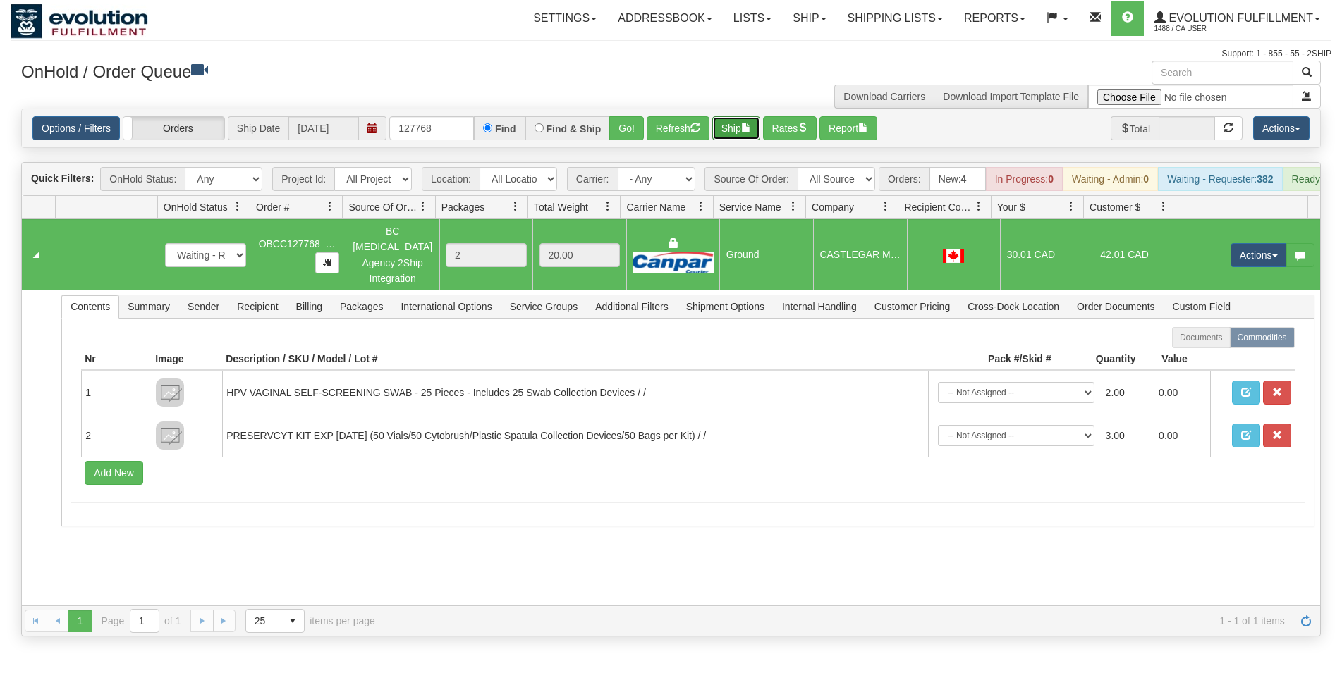
click at [742, 134] on button "Ship" at bounding box center [736, 128] width 48 height 24
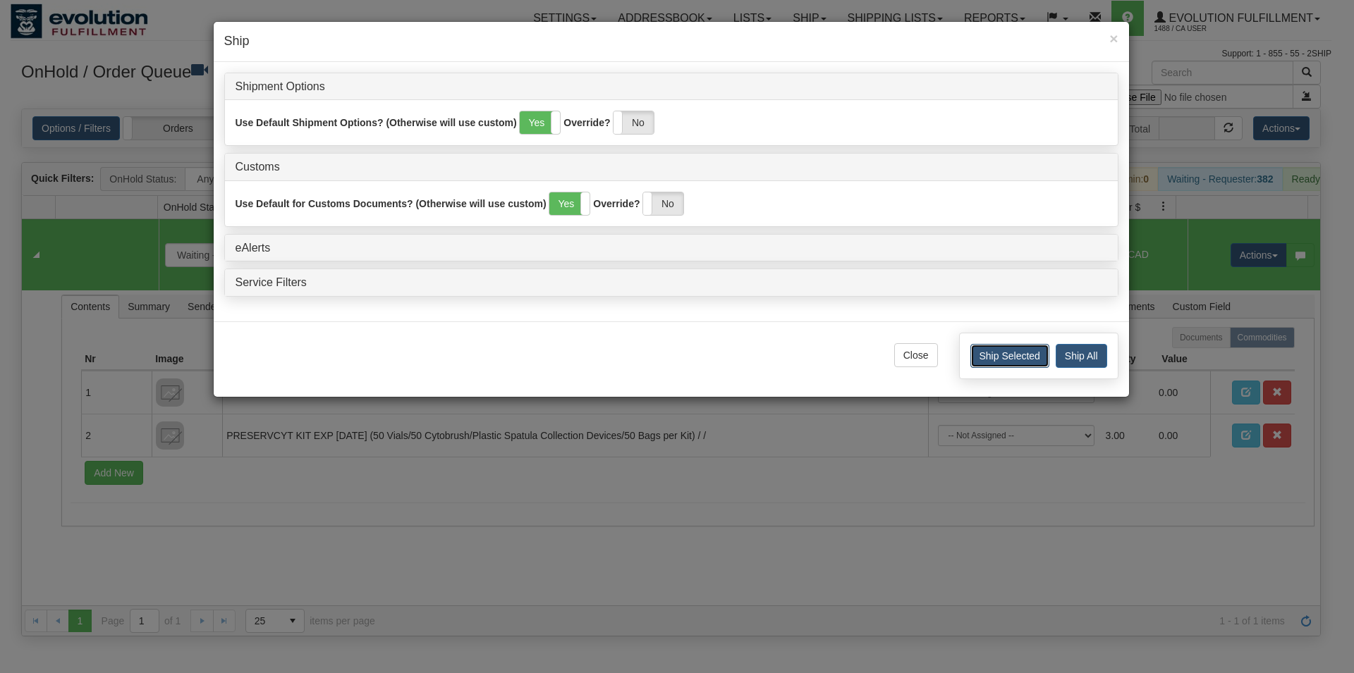
click at [984, 355] on button "Ship Selected" at bounding box center [1009, 356] width 79 height 24
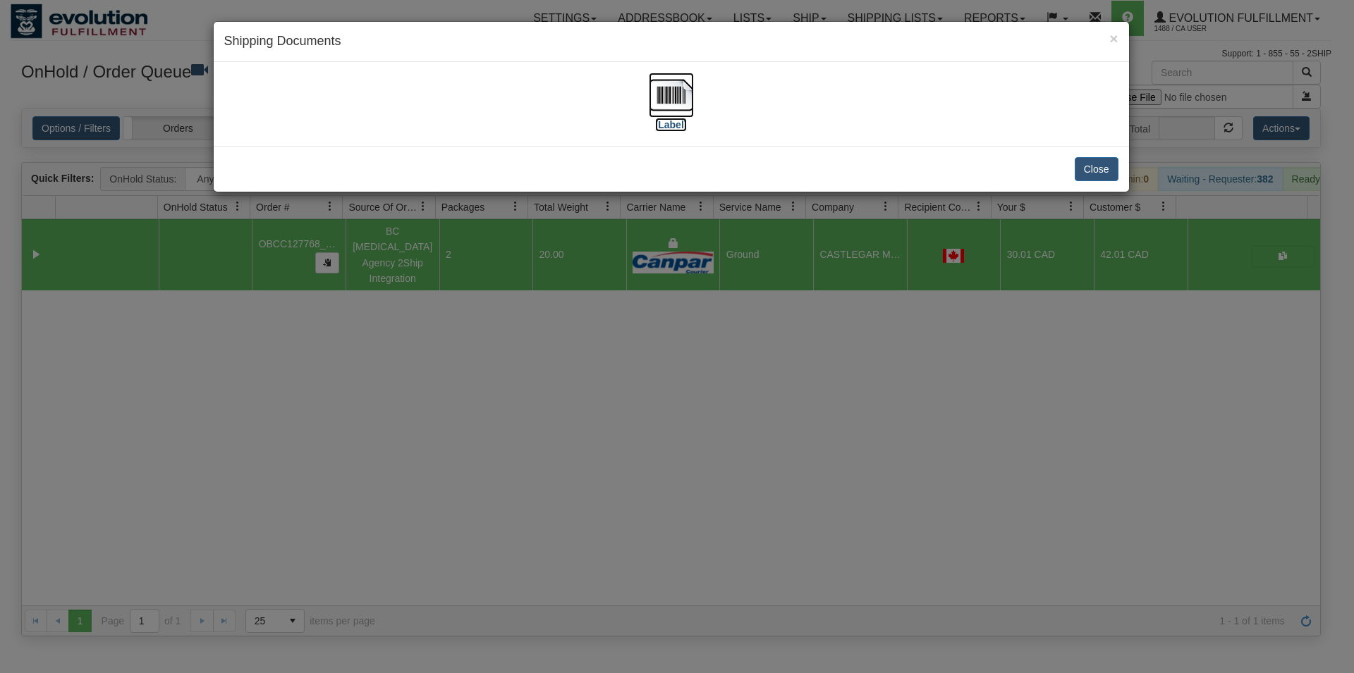
click at [682, 77] on img at bounding box center [671, 95] width 45 height 45
click at [1084, 166] on button "Close" at bounding box center [1096, 169] width 44 height 24
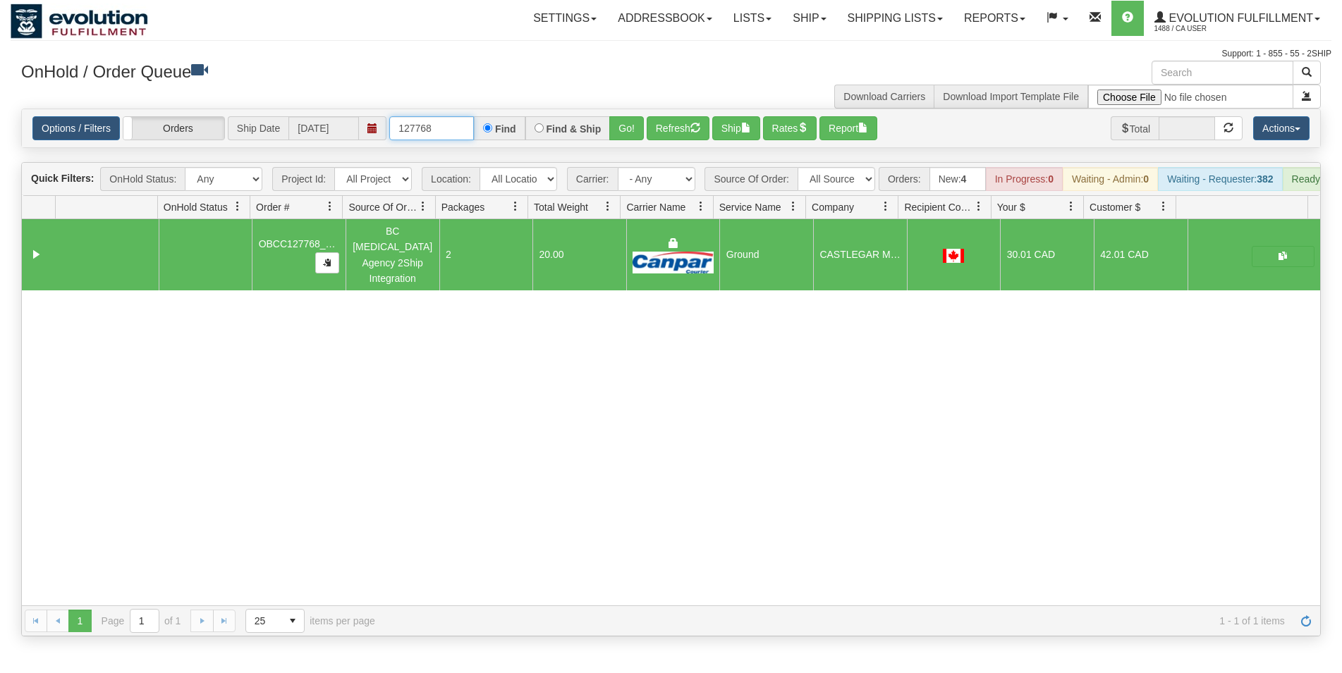
drag, startPoint x: 419, startPoint y: 129, endPoint x: 447, endPoint y: 130, distance: 28.2
click at [446, 129] on input "127768" at bounding box center [431, 128] width 85 height 24
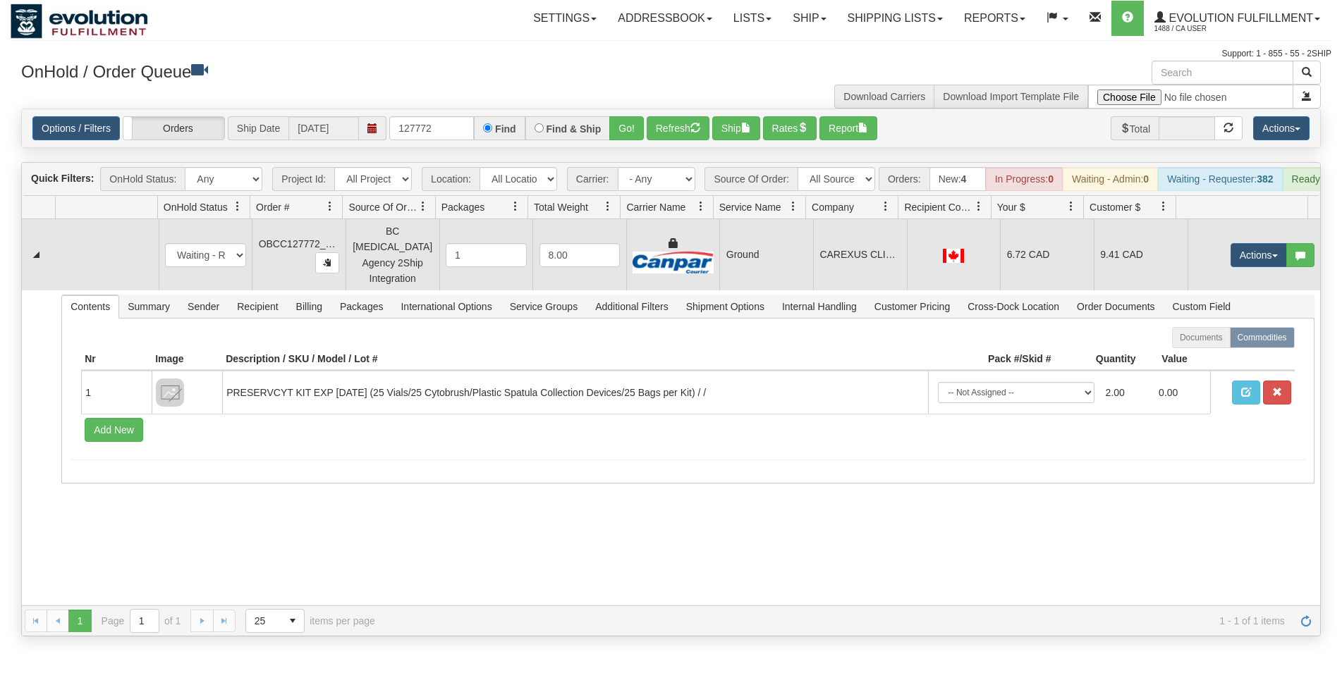
click at [840, 238] on td "CAREXUS CLINIC" at bounding box center [860, 254] width 94 height 71
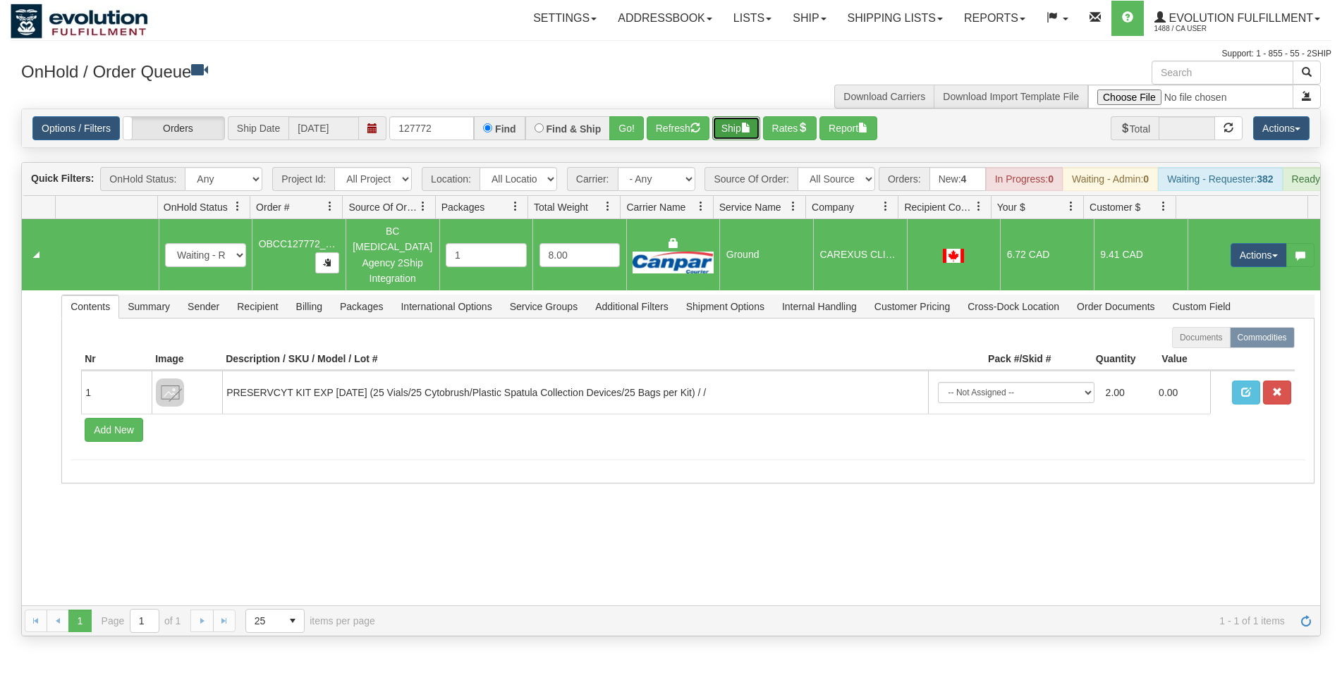
click at [748, 130] on span "button" at bounding box center [746, 128] width 10 height 10
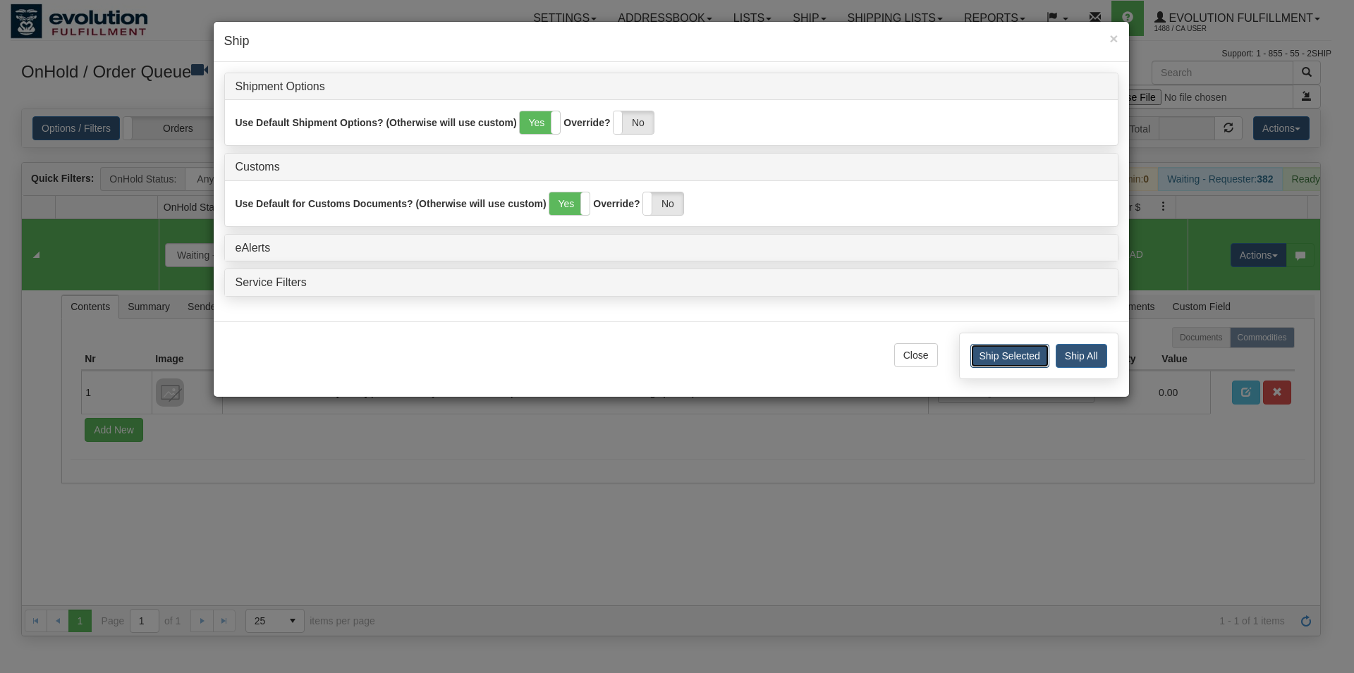
click at [983, 360] on button "Ship Selected" at bounding box center [1009, 356] width 79 height 24
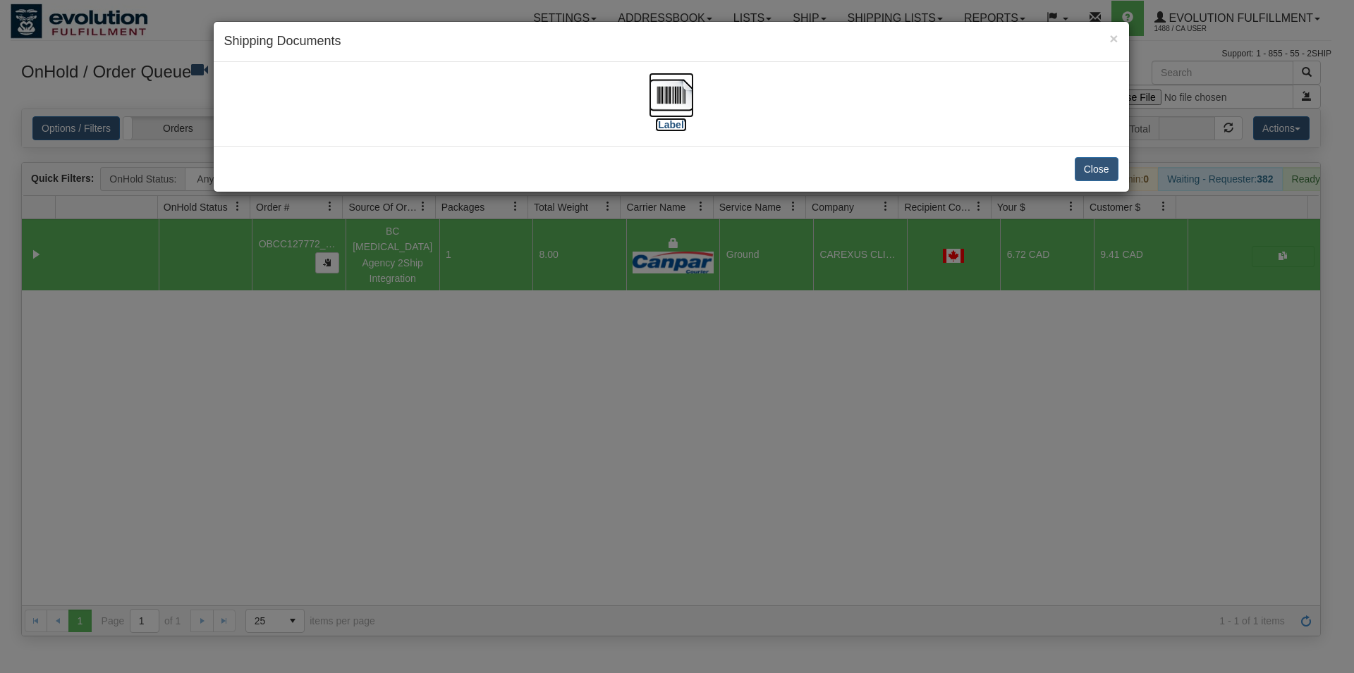
click at [680, 99] on img at bounding box center [671, 95] width 45 height 45
click at [1108, 165] on button "Close" at bounding box center [1096, 169] width 44 height 24
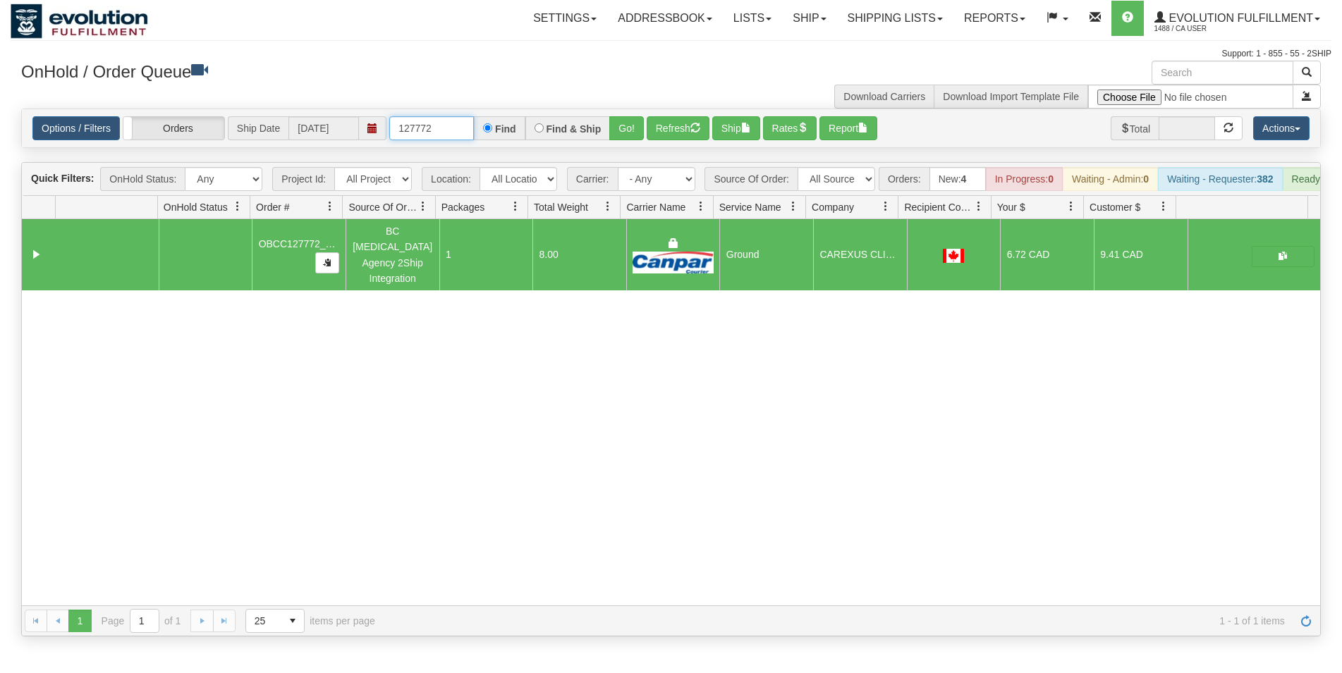
drag, startPoint x: 423, startPoint y: 128, endPoint x: 436, endPoint y: 128, distance: 12.7
click at [436, 125] on input "127772" at bounding box center [431, 128] width 85 height 24
type input "127778"
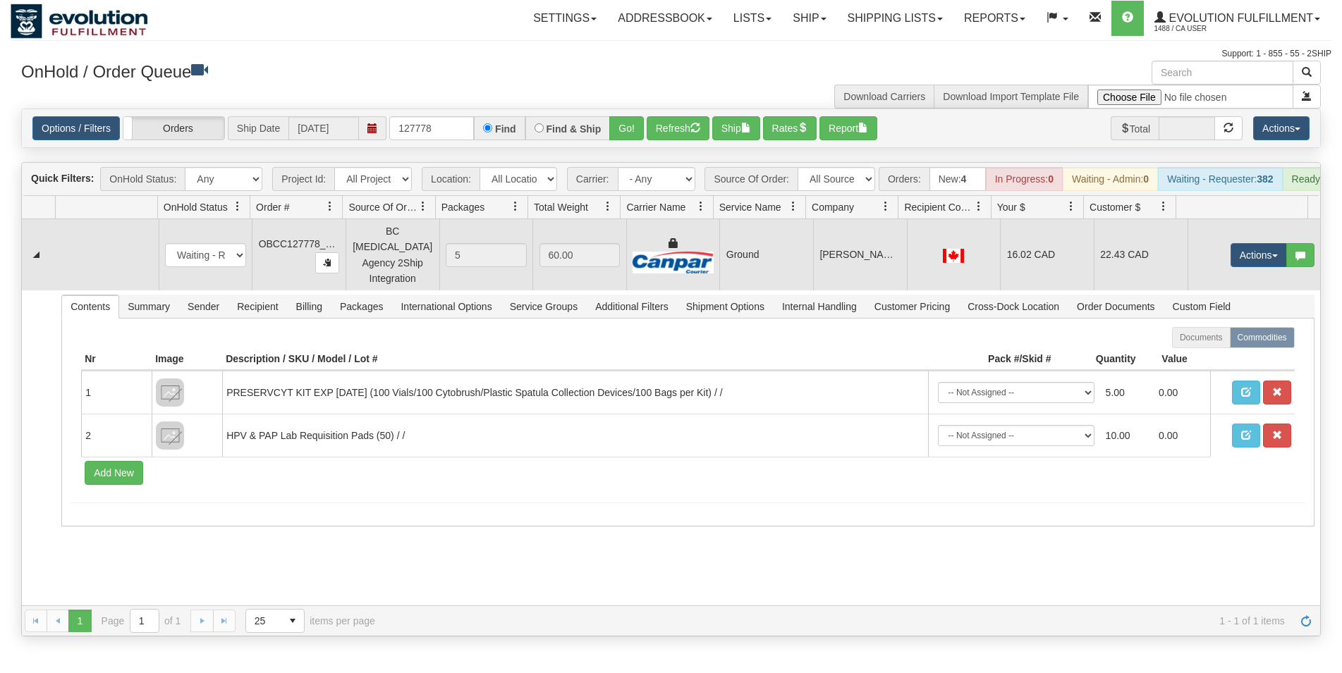
click at [736, 250] on td "Ground" at bounding box center [766, 254] width 94 height 71
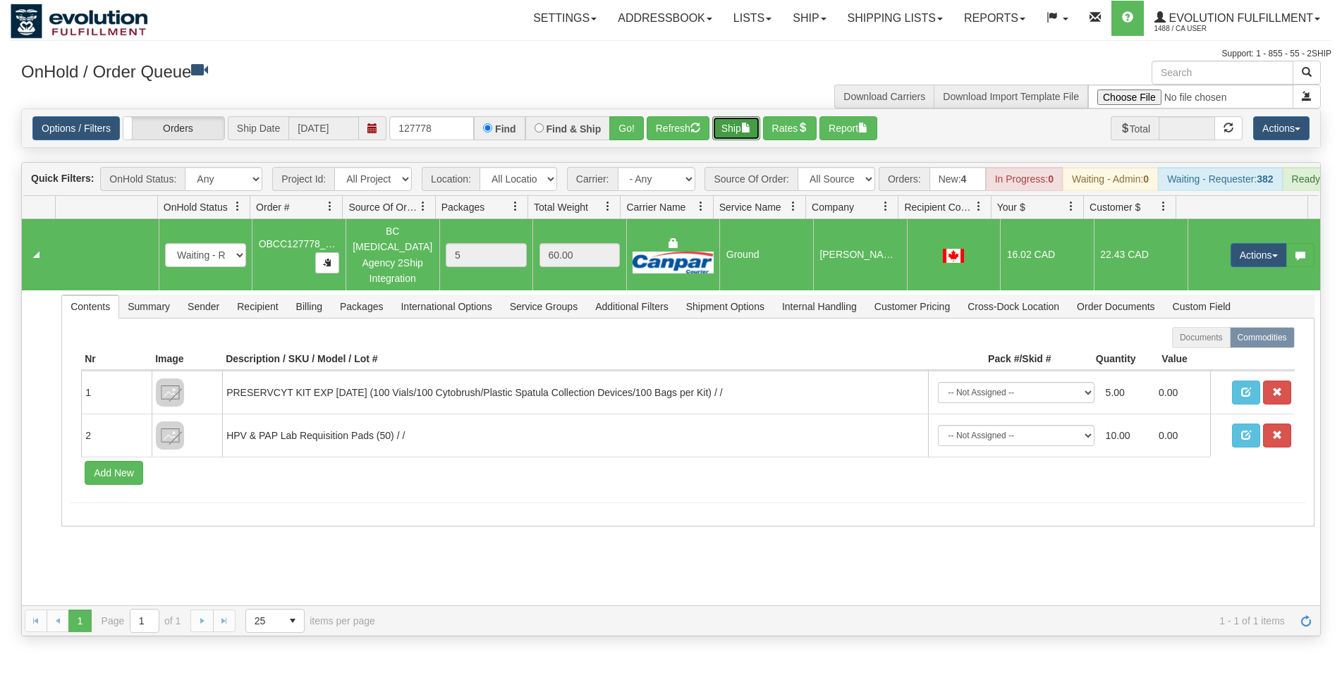
click at [735, 137] on button "Ship" at bounding box center [736, 128] width 48 height 24
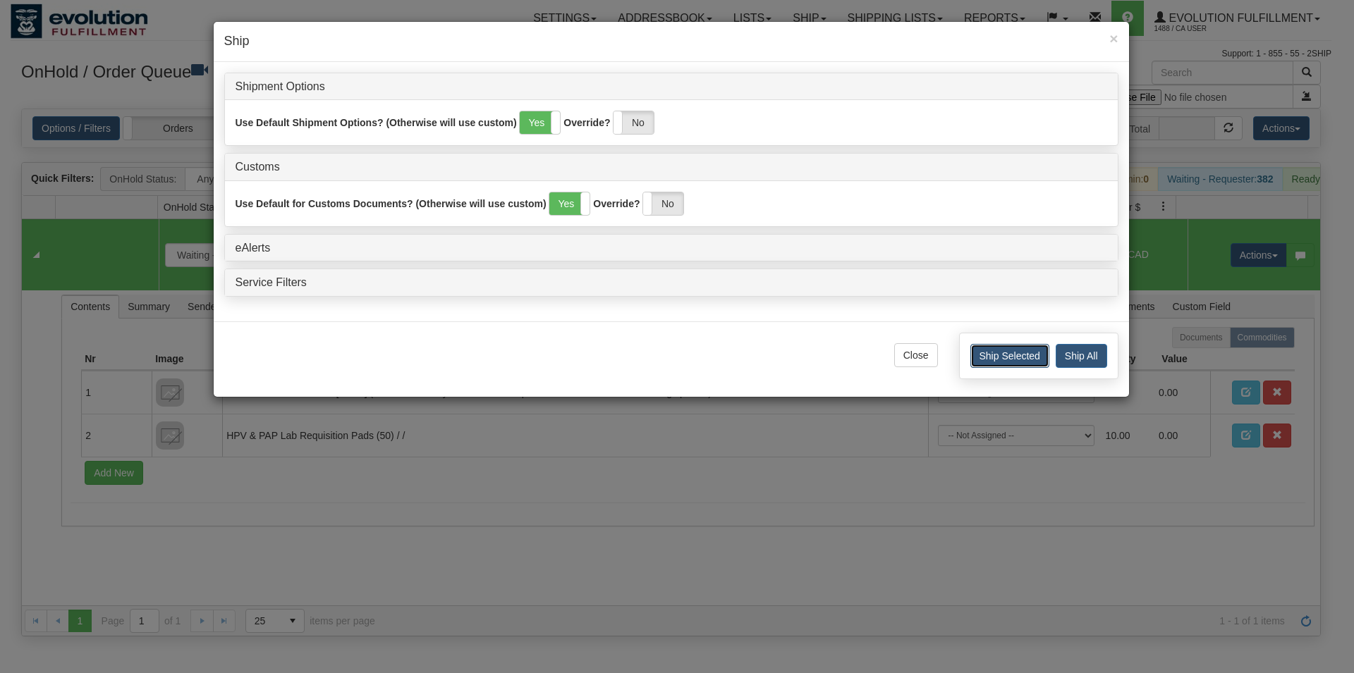
click at [996, 358] on button "Ship Selected" at bounding box center [1009, 356] width 79 height 24
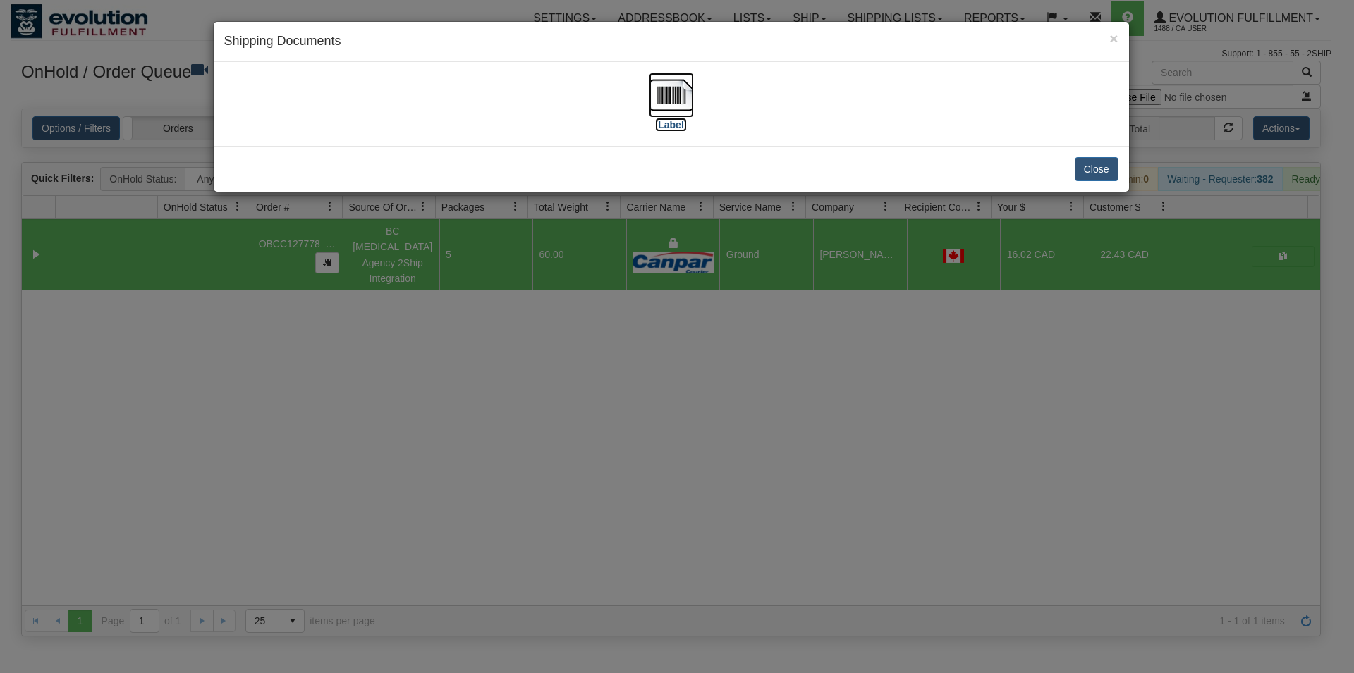
click at [659, 105] on img at bounding box center [671, 95] width 45 height 45
click at [1103, 165] on button "Close" at bounding box center [1096, 169] width 44 height 24
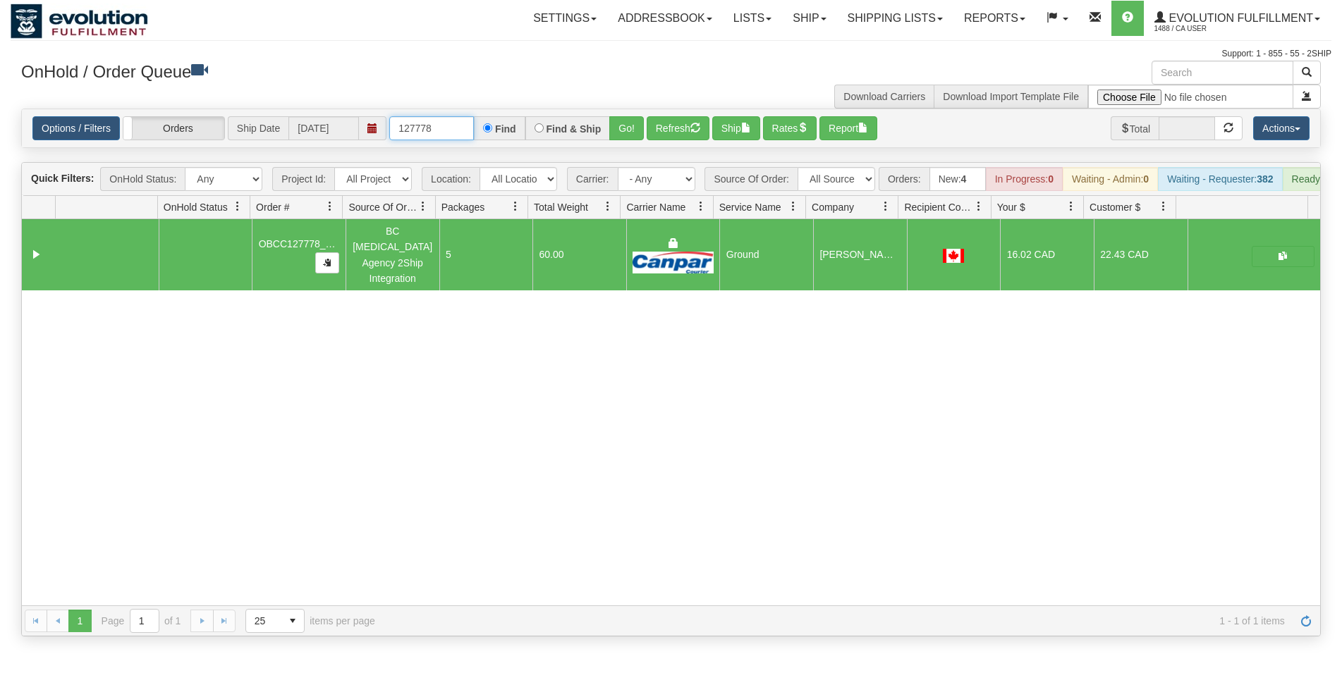
click at [420, 130] on input "127778" at bounding box center [431, 128] width 85 height 24
click at [634, 130] on button "Go!" at bounding box center [626, 128] width 35 height 24
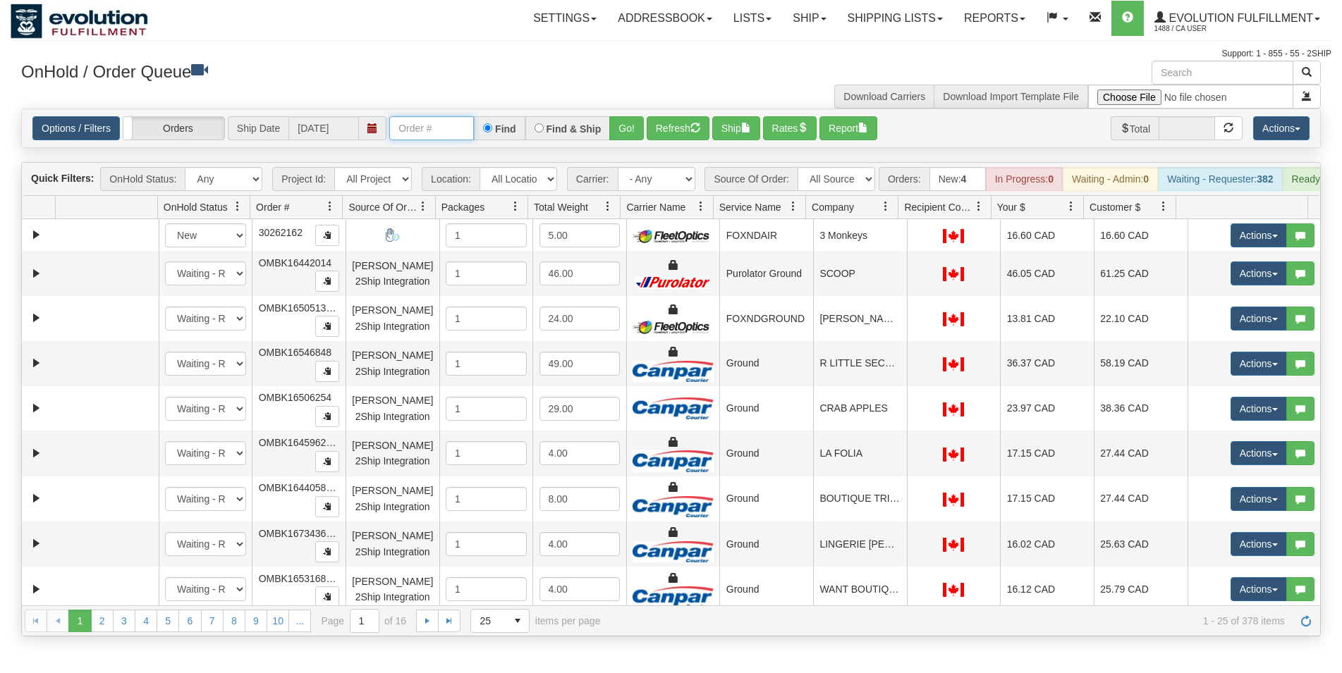
click at [399, 125] on input "text" at bounding box center [431, 128] width 85 height 24
type input "27183"
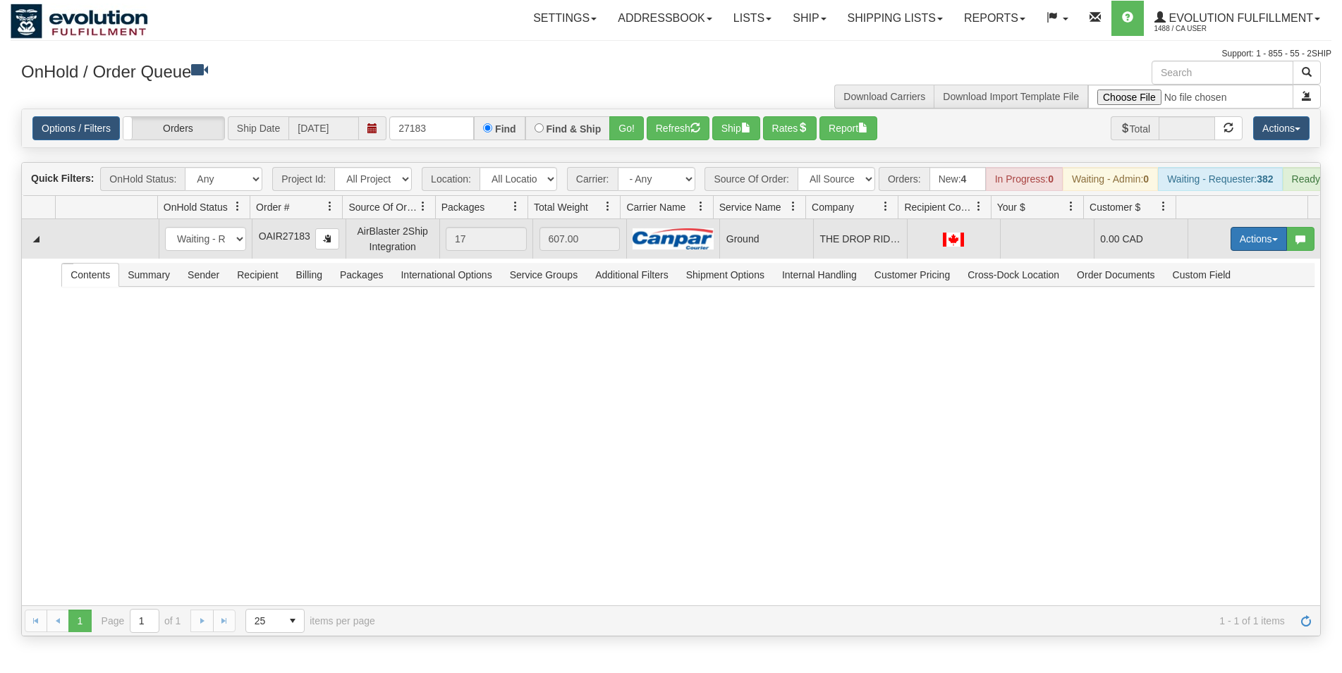
click at [1239, 251] on button "Actions" at bounding box center [1258, 239] width 56 height 24
click at [1222, 274] on link "Open" at bounding box center [1229, 266] width 113 height 18
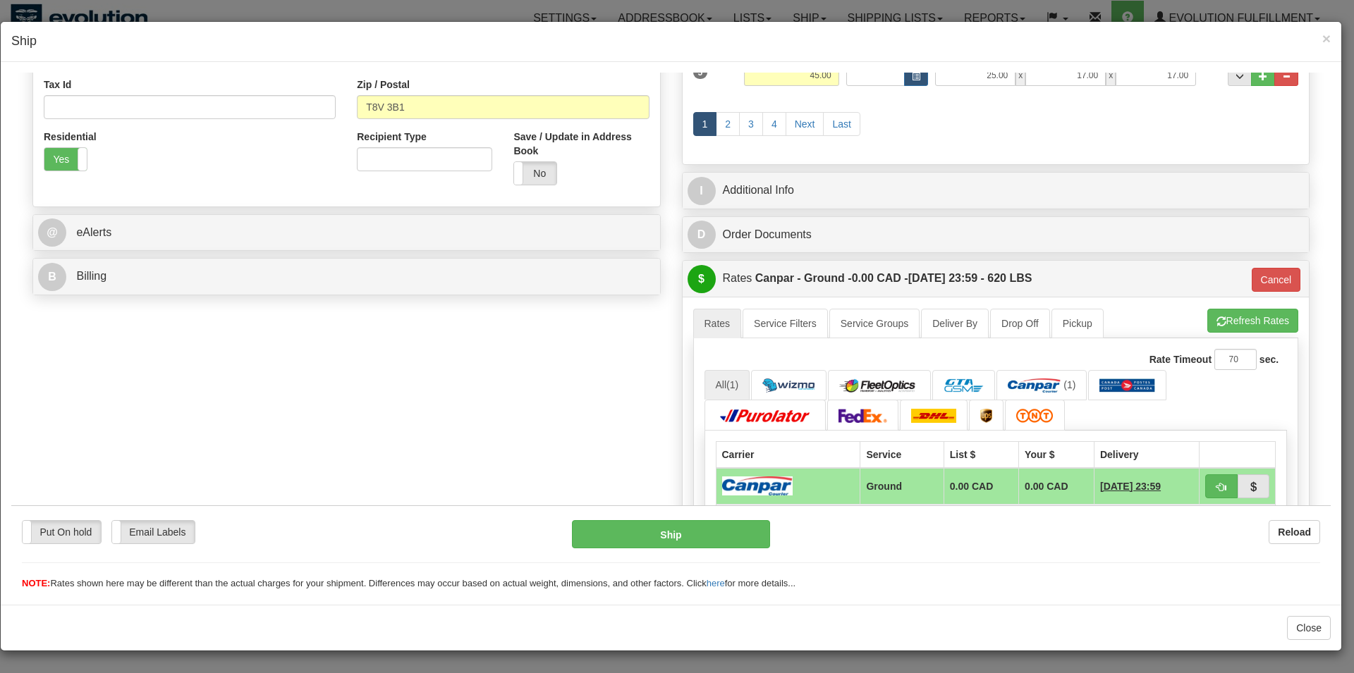
scroll to position [376, 0]
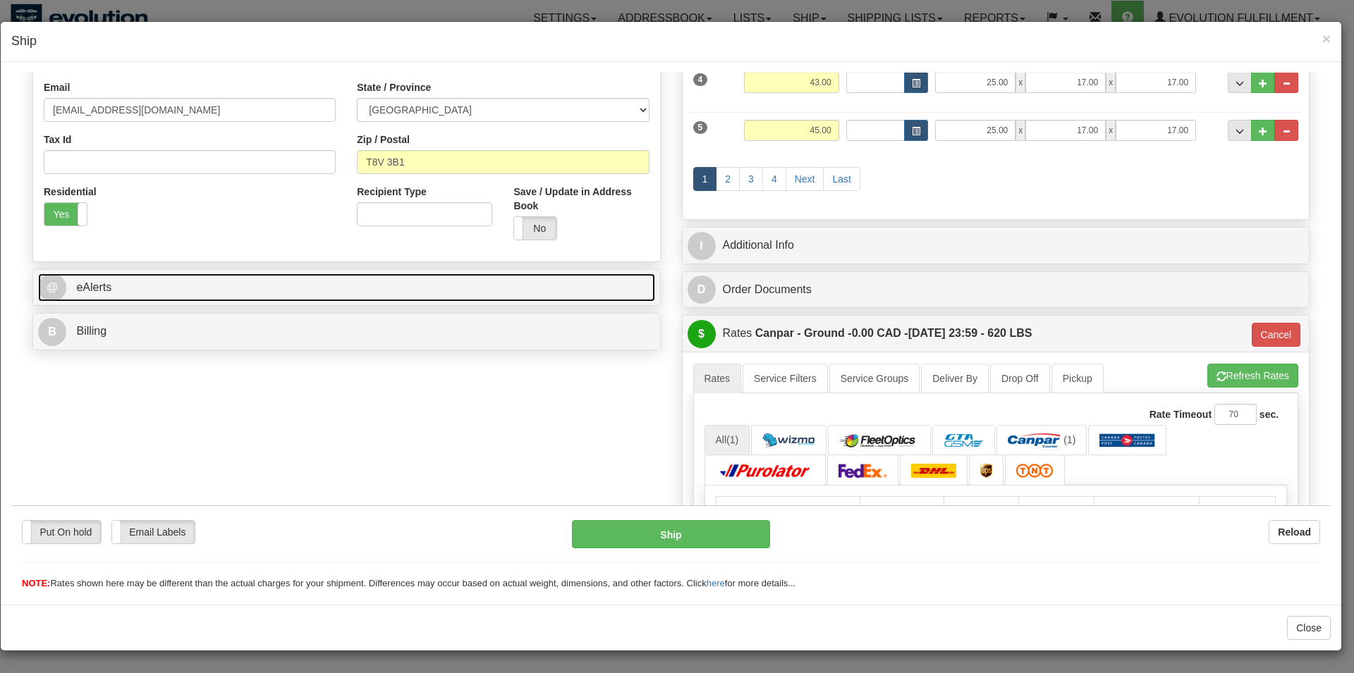
click at [209, 278] on link "@ eAlerts" at bounding box center [346, 287] width 617 height 29
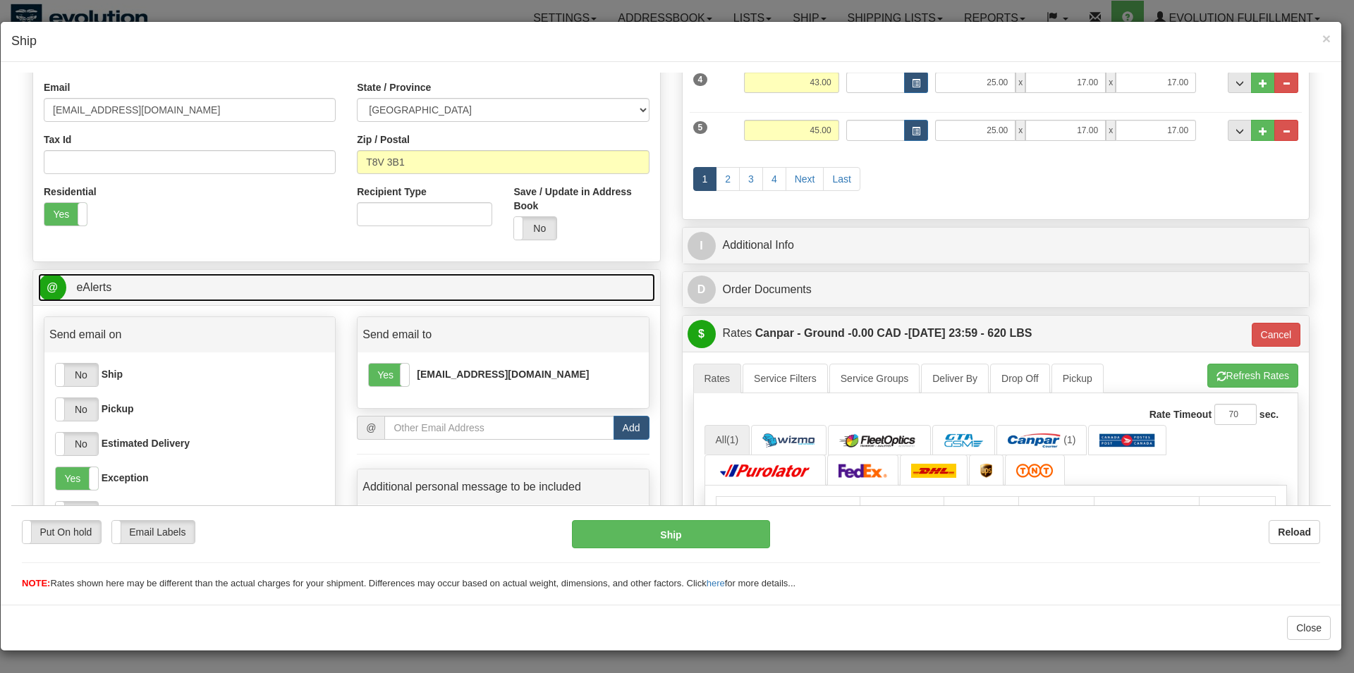
click at [159, 293] on link "@ eAlerts" at bounding box center [346, 287] width 617 height 29
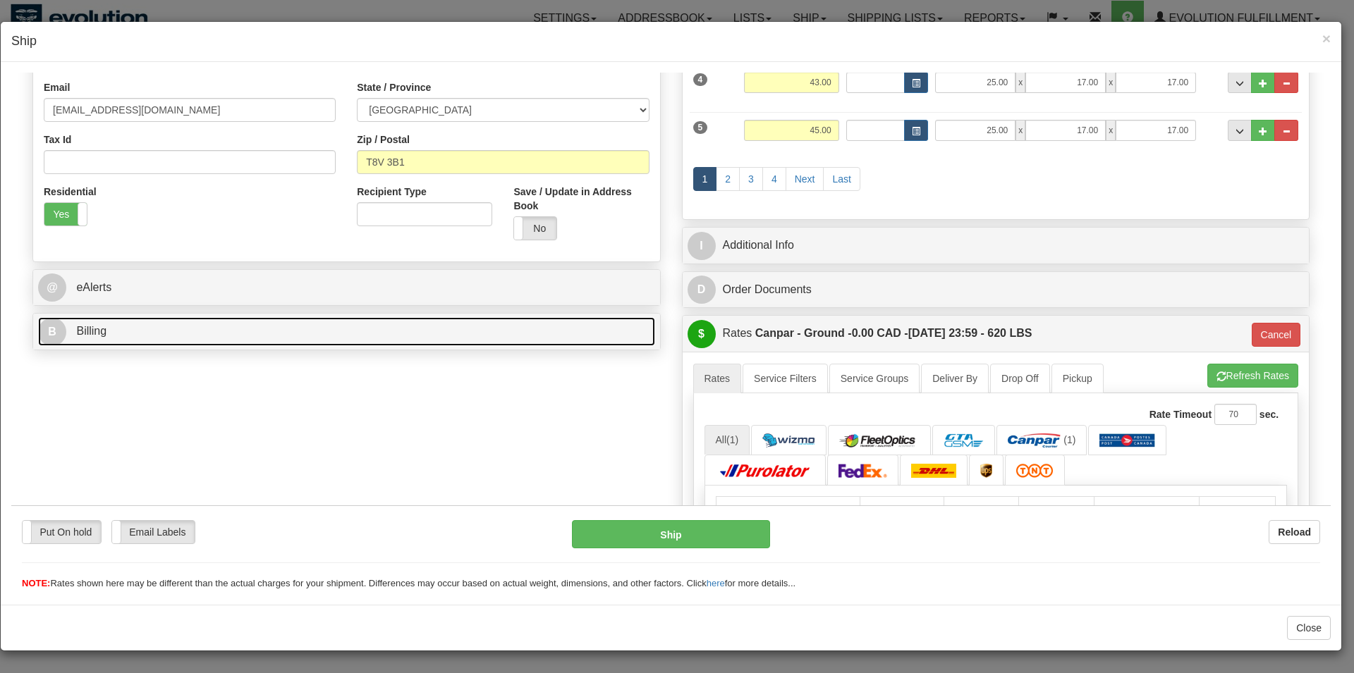
click at [123, 333] on link "B Billing" at bounding box center [346, 331] width 617 height 29
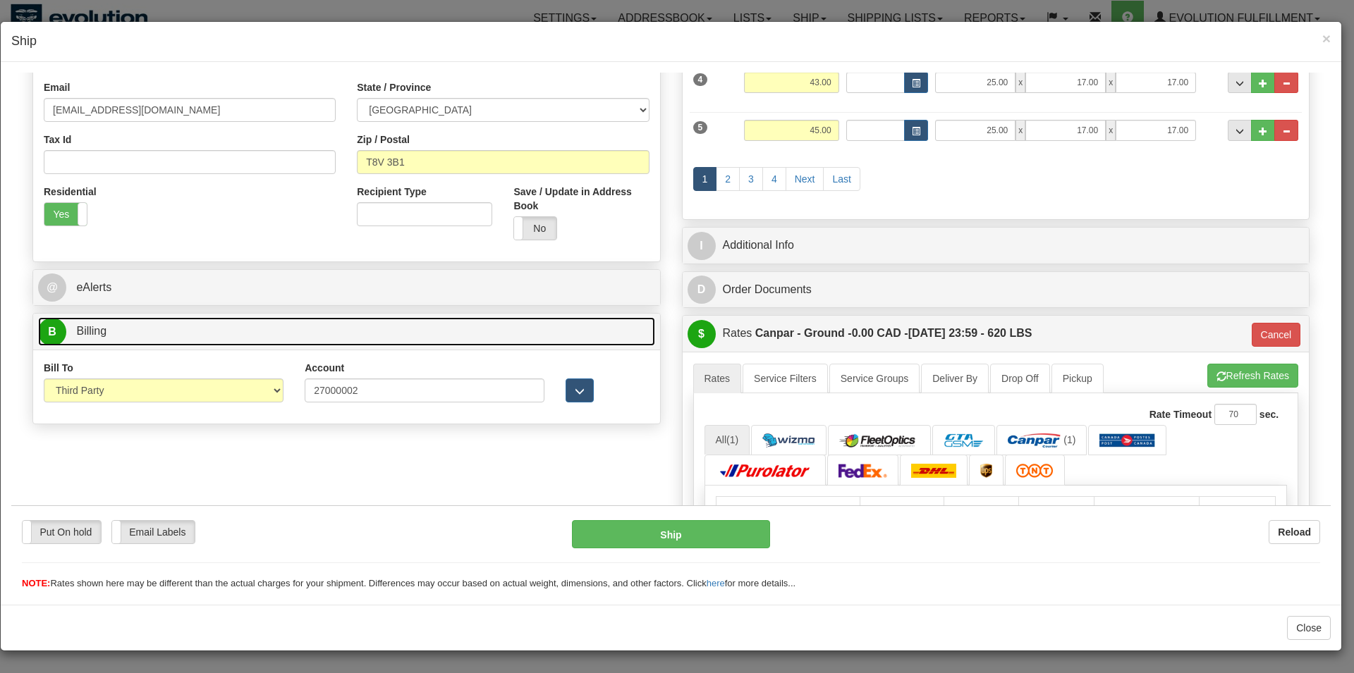
scroll to position [664, 0]
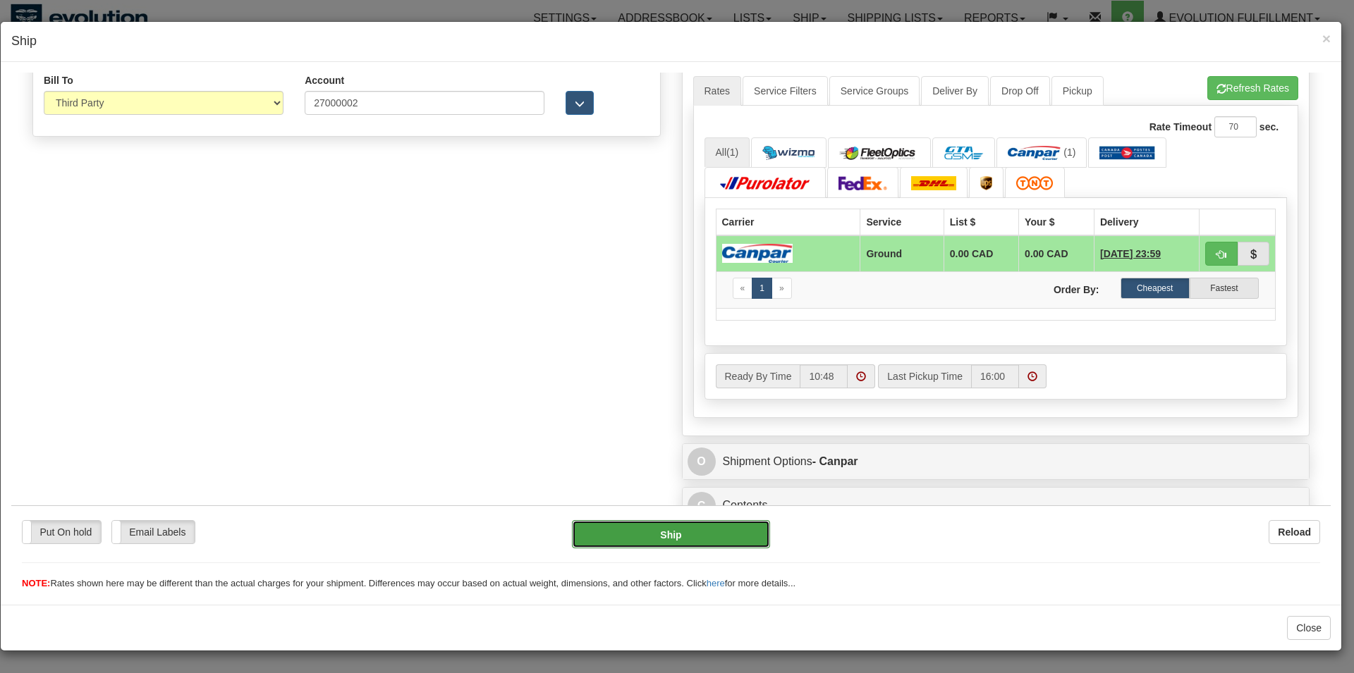
click at [705, 536] on button "Ship" at bounding box center [671, 534] width 199 height 28
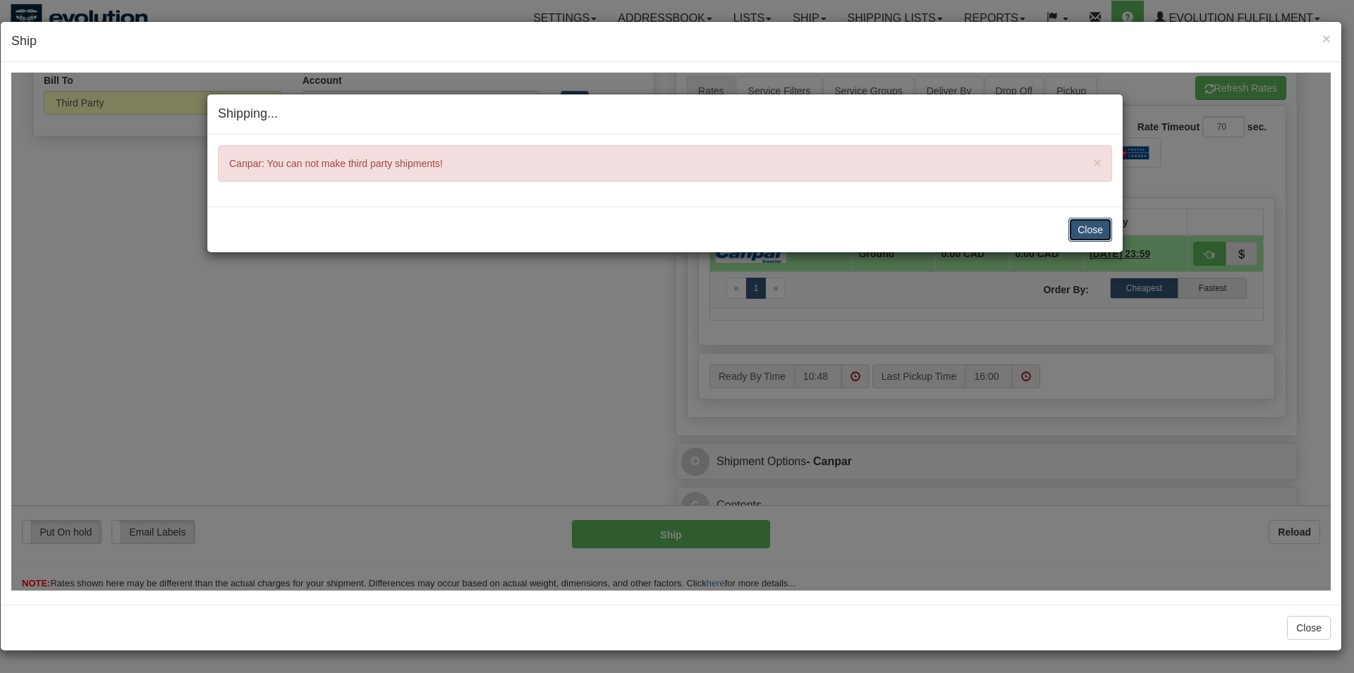
click at [1092, 228] on button "Close" at bounding box center [1090, 229] width 44 height 24
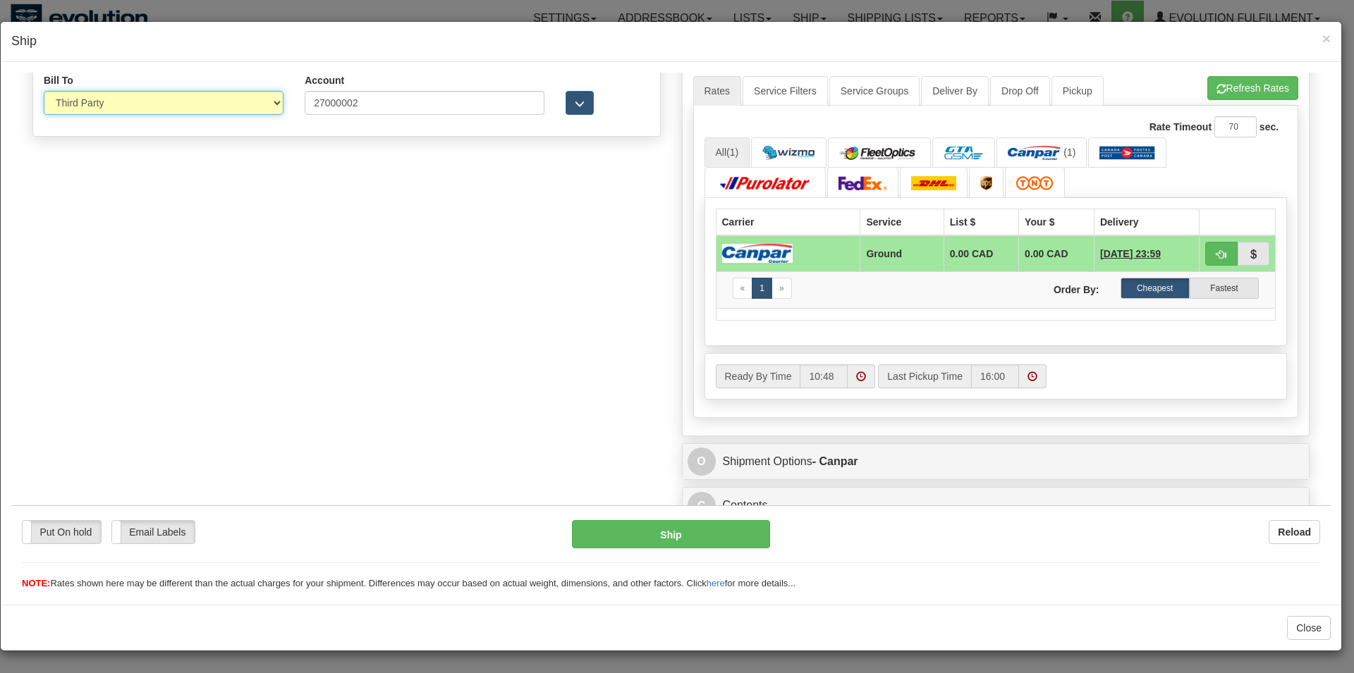
click at [44, 90] on select "Sender Recipient Third Party Collect" at bounding box center [164, 102] width 240 height 24
select select "2"
click option "Recipient" at bounding box center [11, 72] width 0 height 0
type input "1"
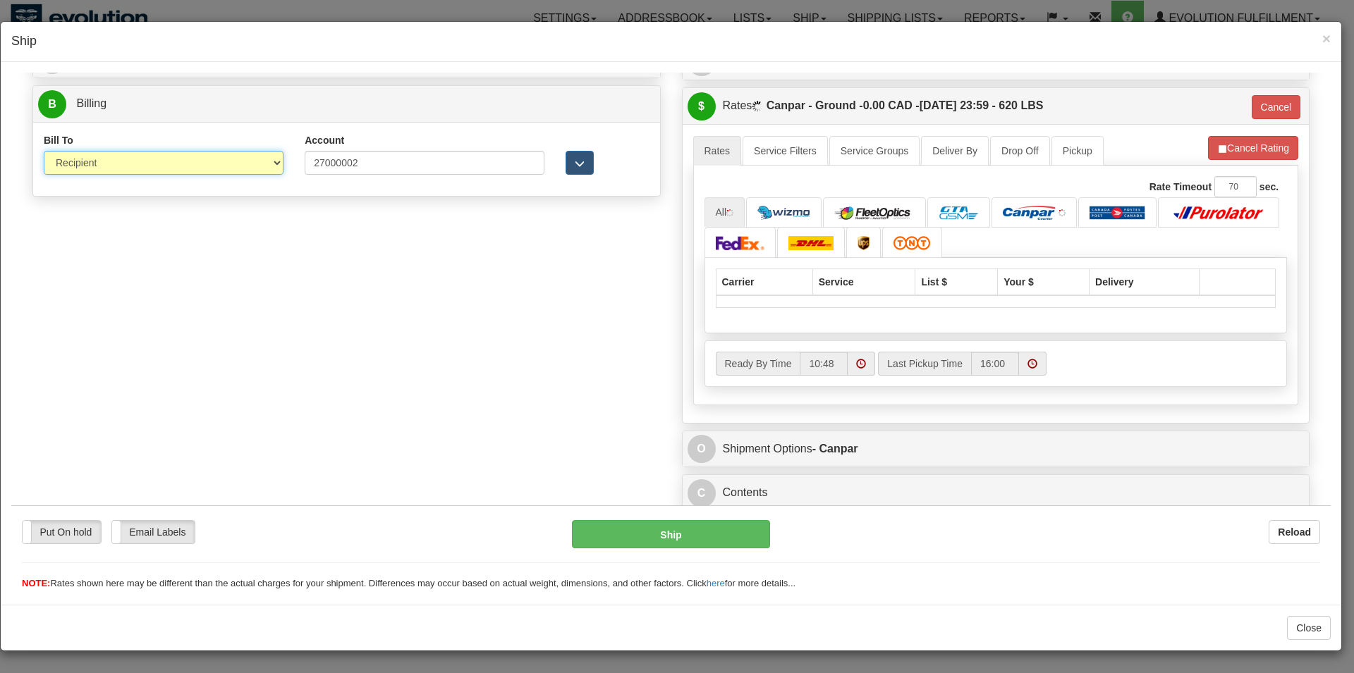
scroll to position [607, 0]
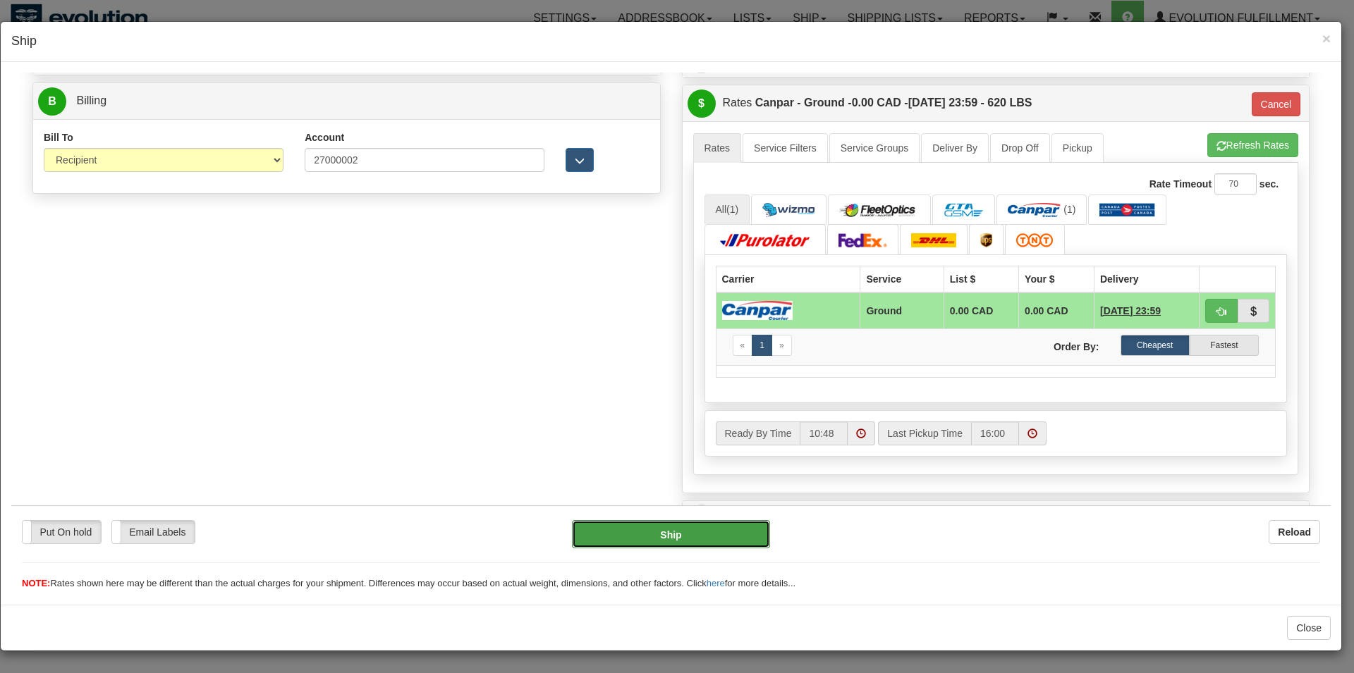
click at [667, 528] on button "Ship" at bounding box center [671, 534] width 199 height 28
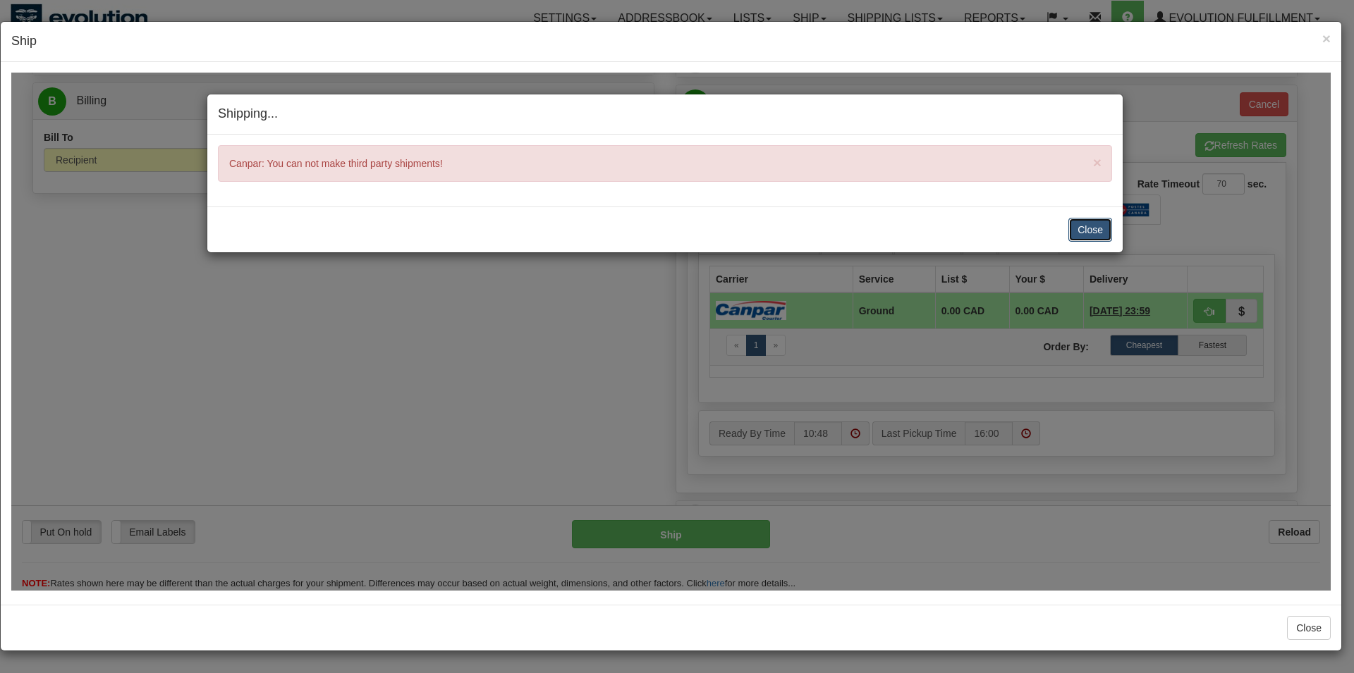
click at [1081, 233] on button "Close" at bounding box center [1090, 229] width 44 height 24
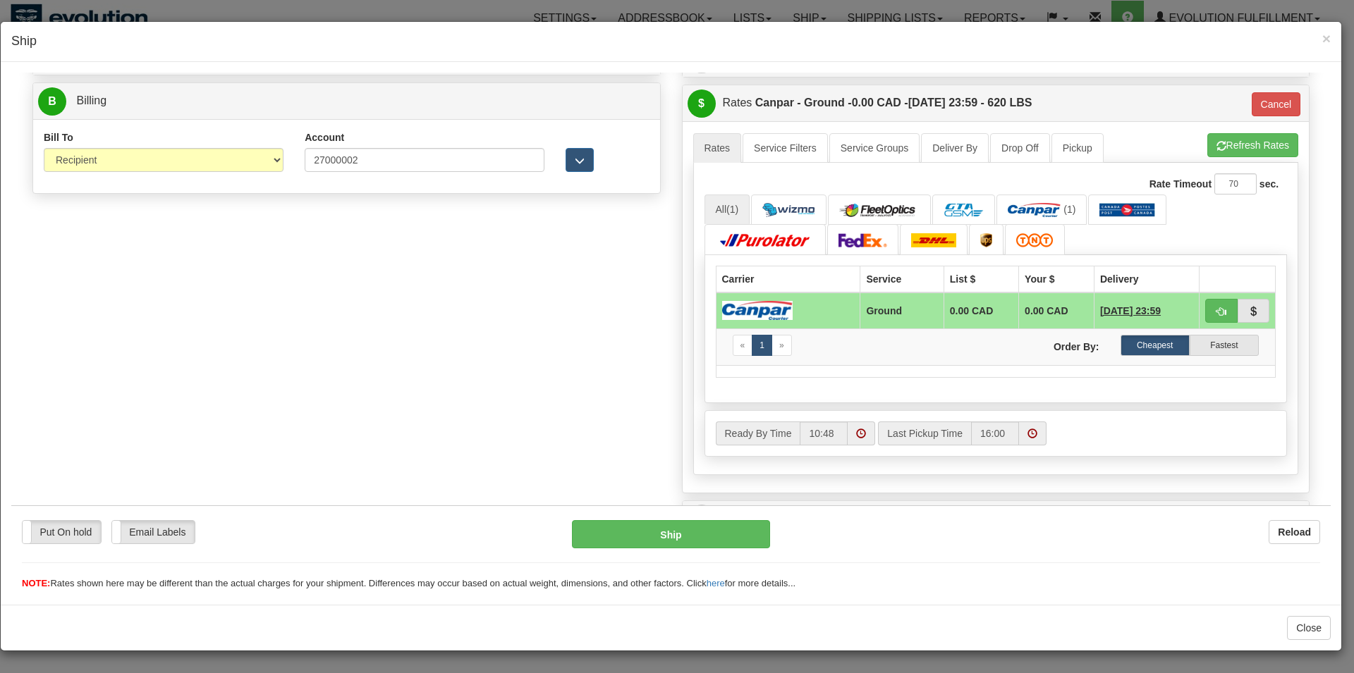
click at [121, 148] on div "Bill To Sender Recipient Third Party Collect" at bounding box center [164, 151] width 240 height 42
click at [44, 147] on select "Sender Recipient Third Party Collect" at bounding box center [164, 159] width 240 height 24
select select "3"
click option "Third Party" at bounding box center [11, 72] width 0 height 0
type input "1"
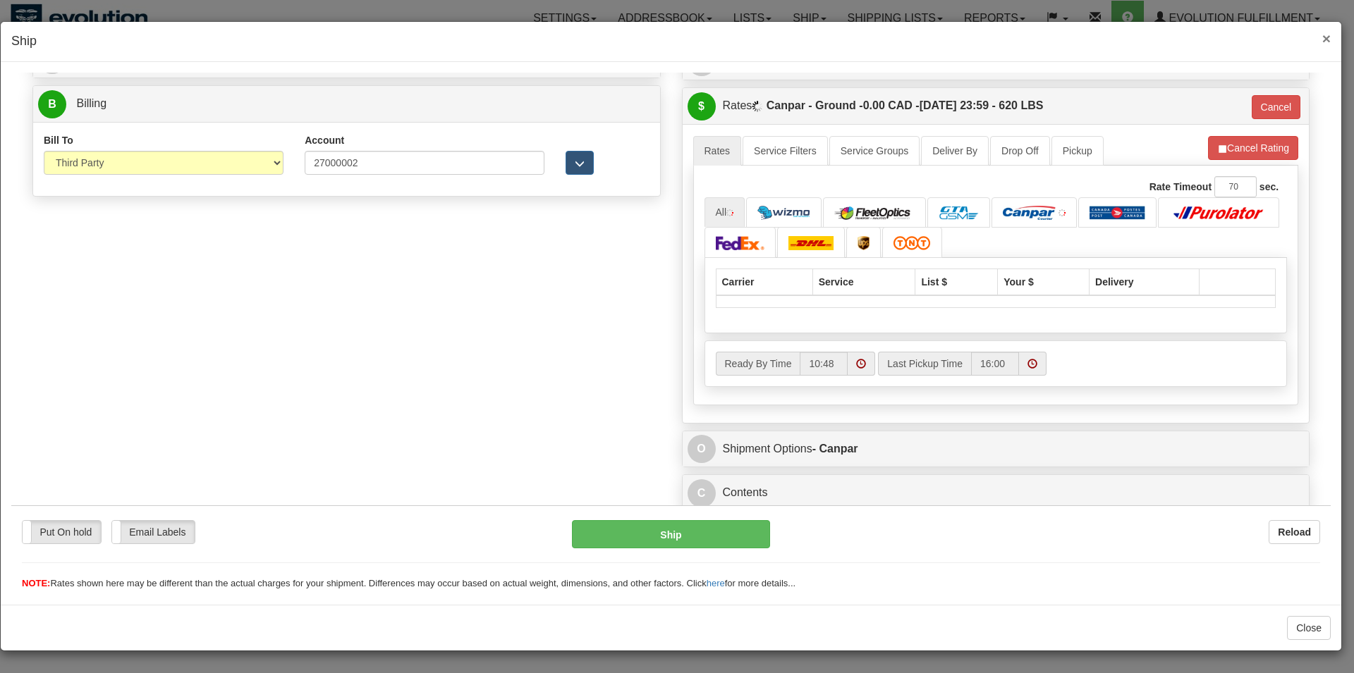
click at [1326, 40] on span "×" at bounding box center [1326, 38] width 8 height 16
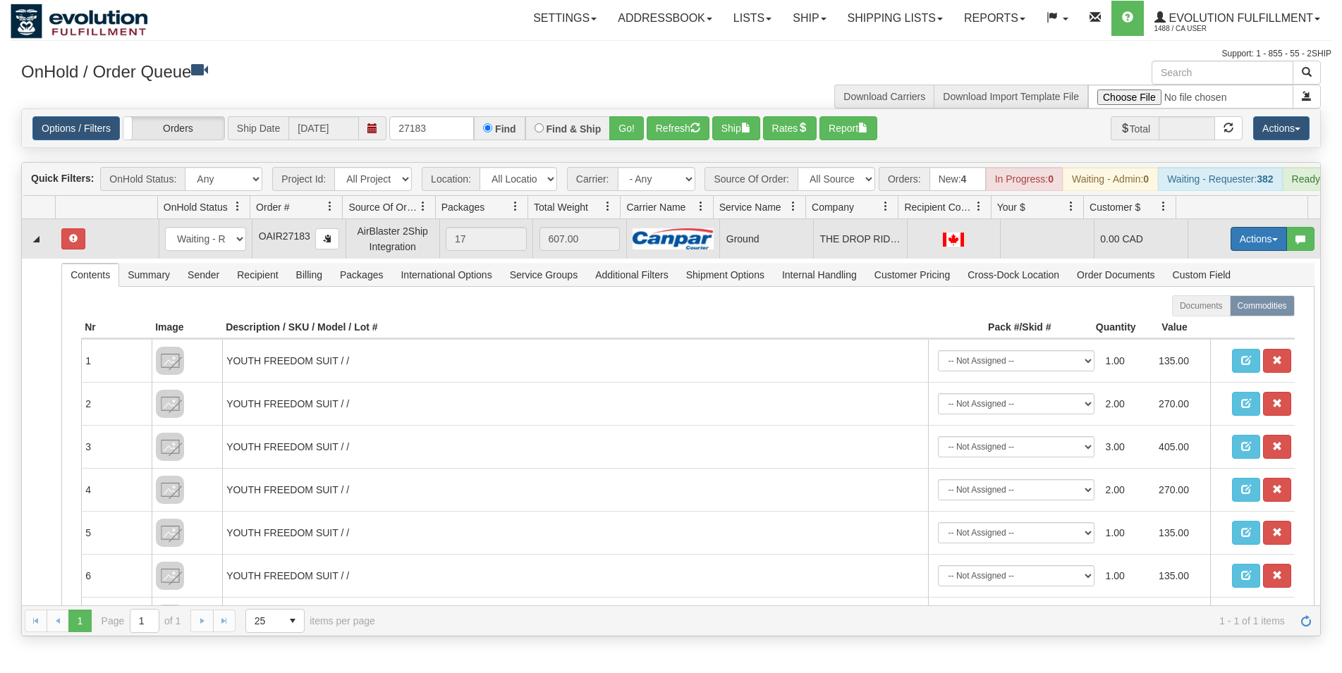
click at [1249, 247] on button "Actions" at bounding box center [1258, 239] width 56 height 24
click at [1234, 275] on link "Open" at bounding box center [1229, 266] width 113 height 18
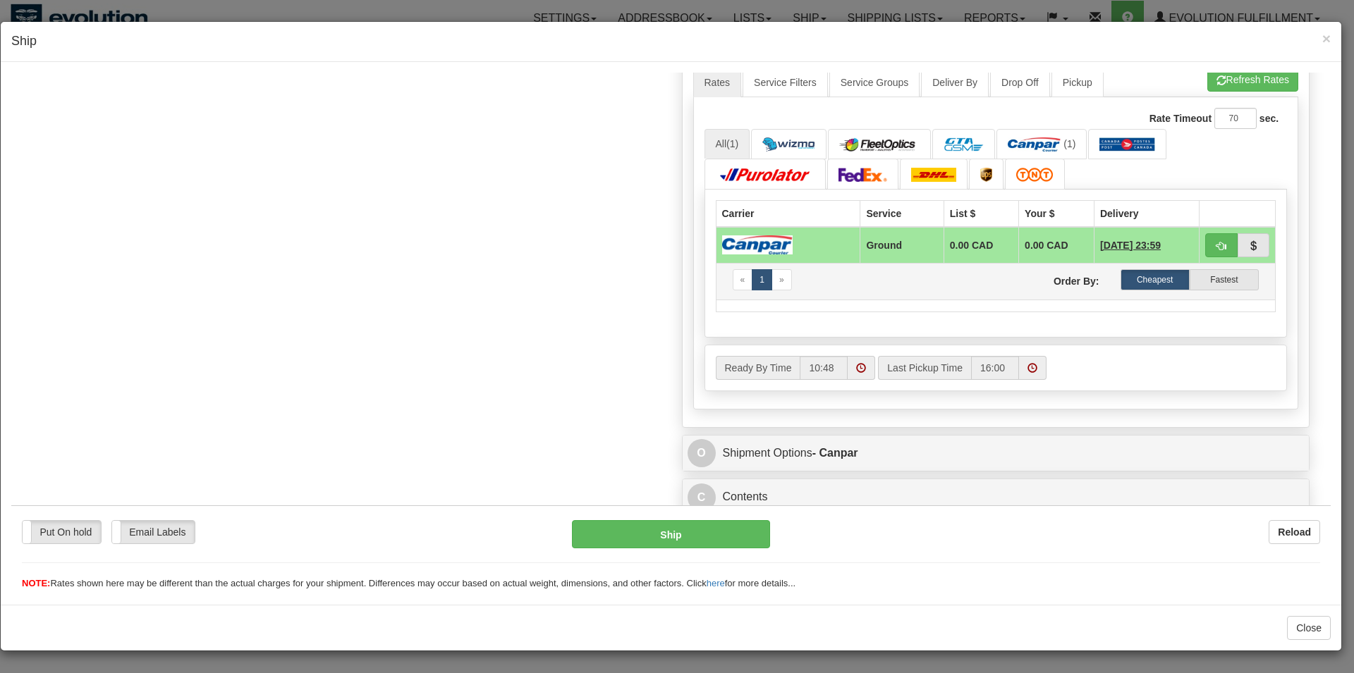
scroll to position [680, 0]
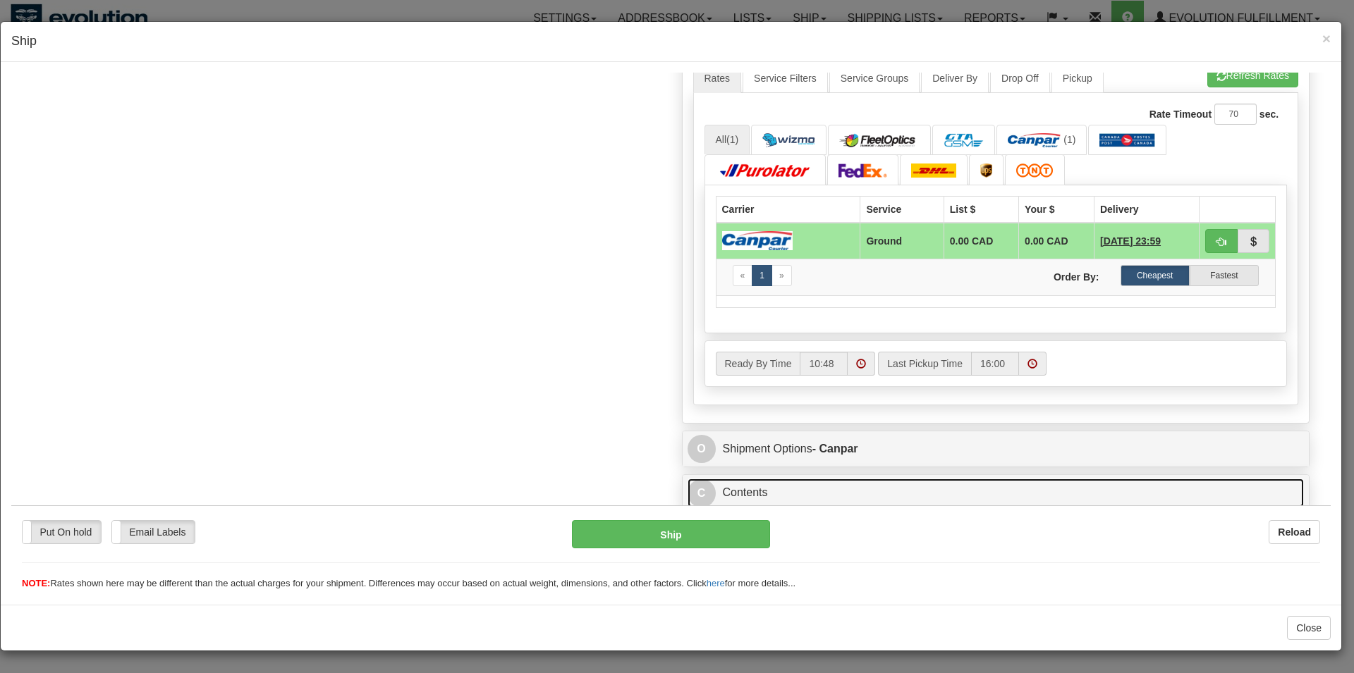
click at [742, 490] on link "C Contents" at bounding box center [995, 492] width 617 height 29
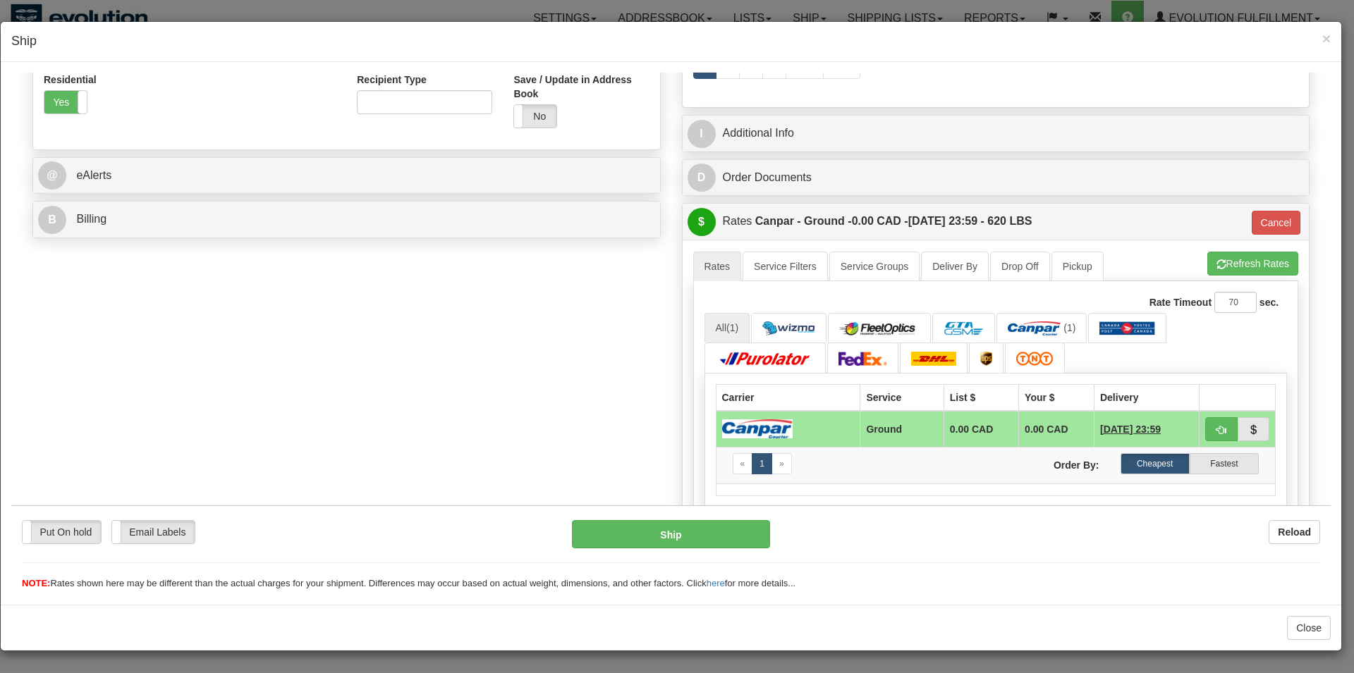
scroll to position [450, 0]
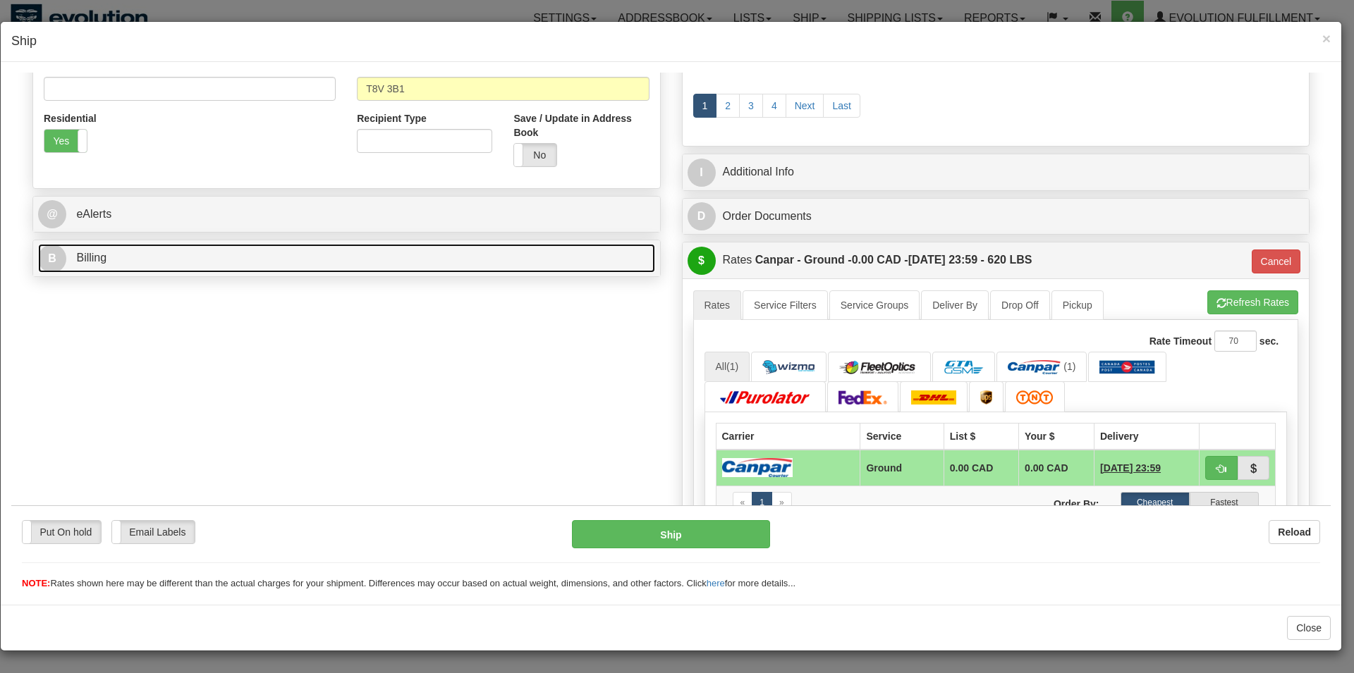
click at [389, 262] on link "B Billing" at bounding box center [346, 257] width 617 height 29
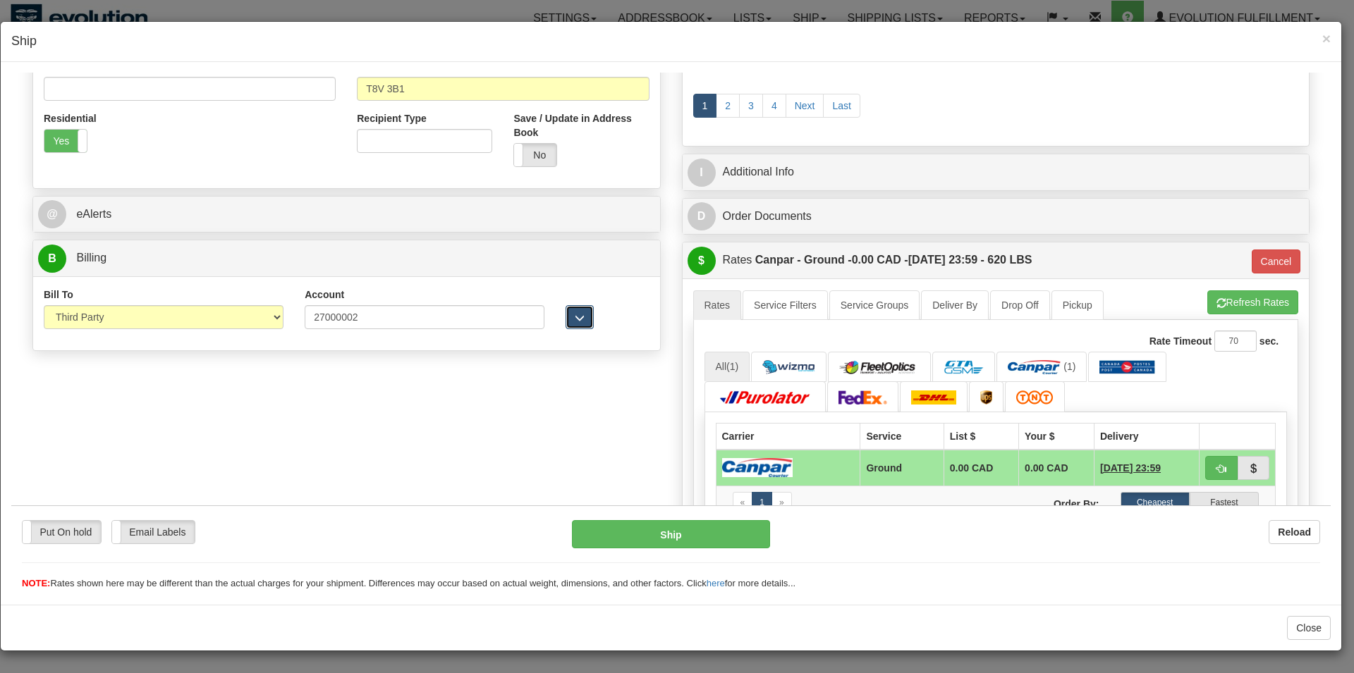
click at [575, 322] on span "button" at bounding box center [580, 317] width 10 height 9
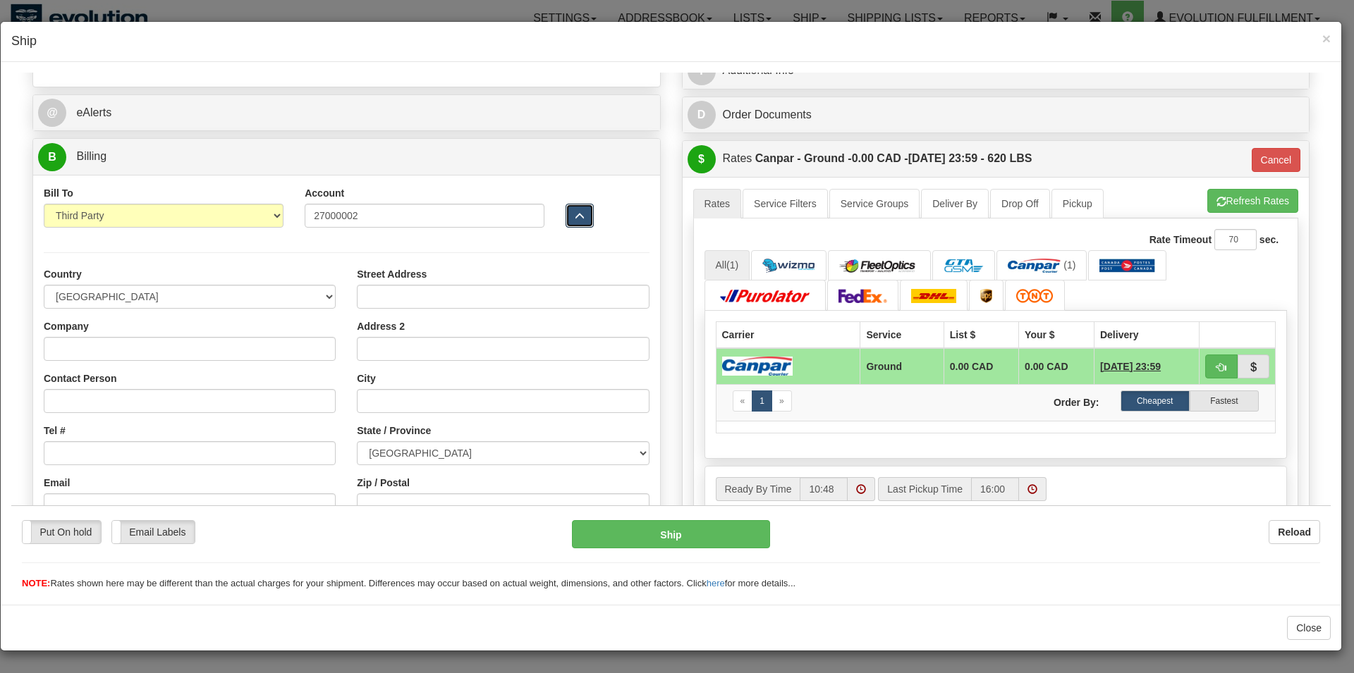
scroll to position [594, 0]
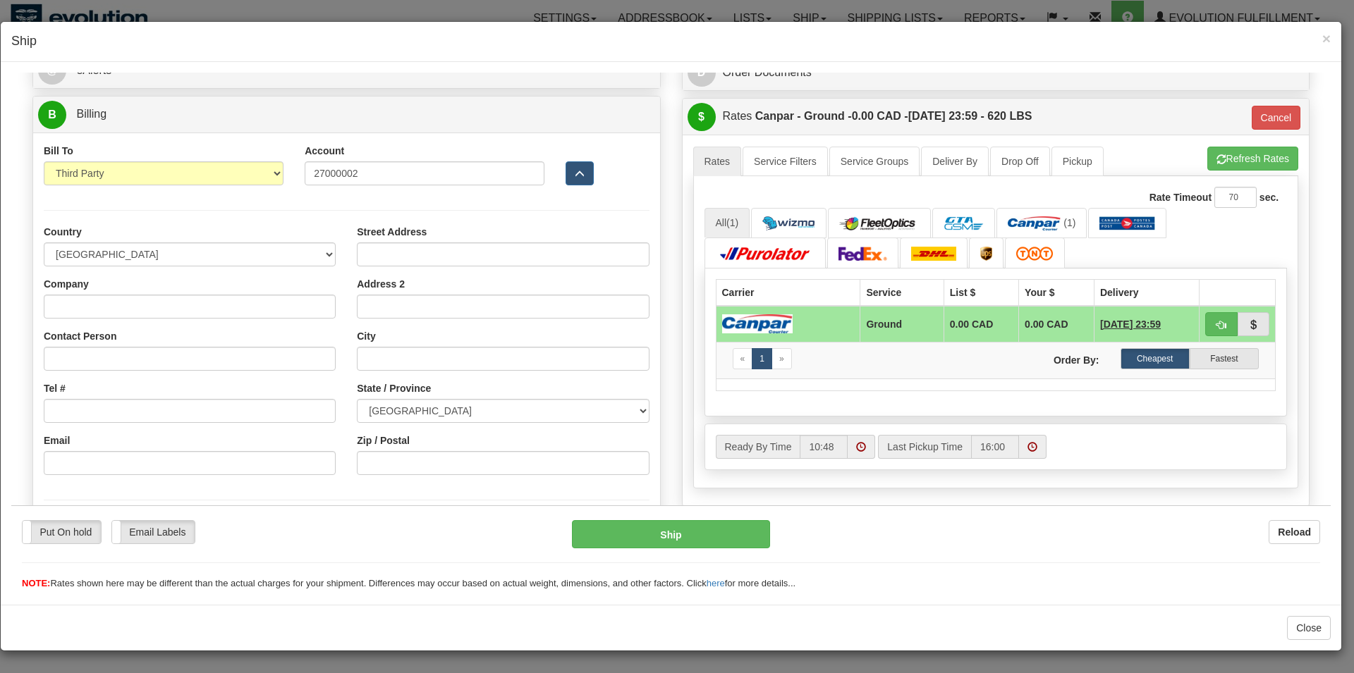
click at [460, 372] on div "Street Address Address 2 City State / Province [GEOGRAPHIC_DATA] [GEOGRAPHIC_DA…" at bounding box center [502, 354] width 313 height 261
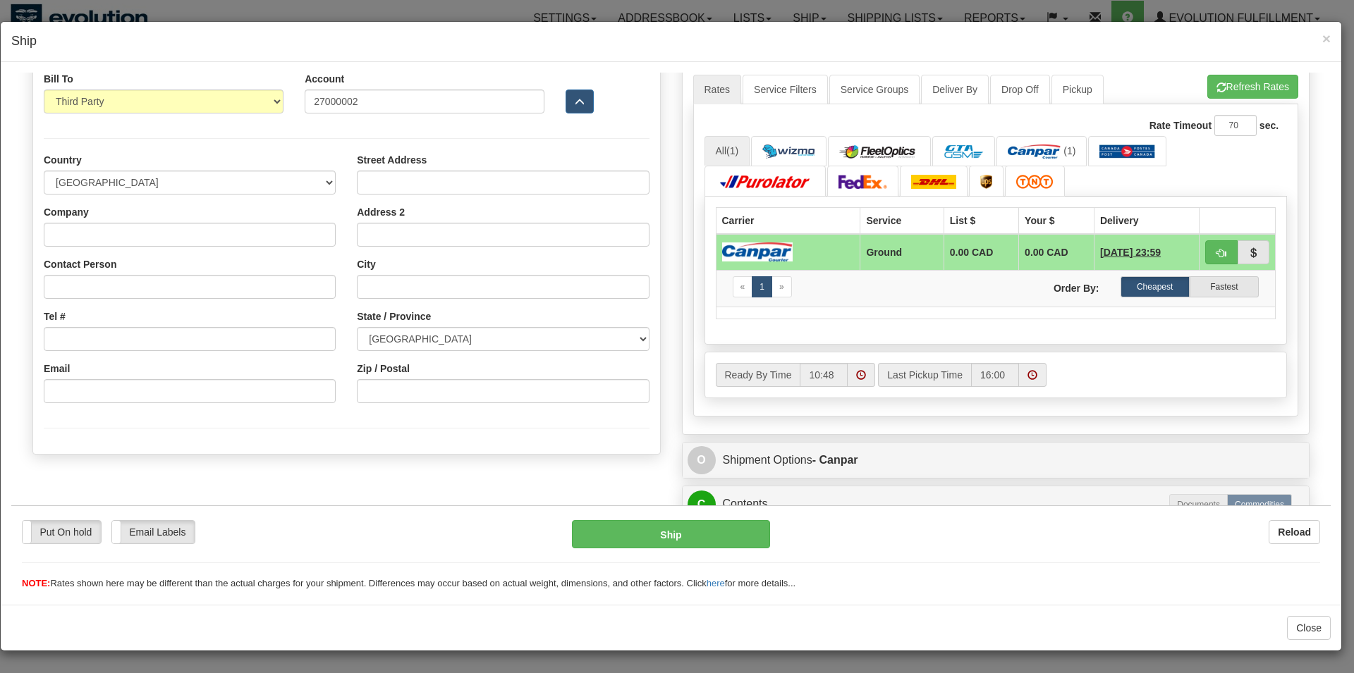
click at [425, 412] on div "Street Address Address 2 City State / Province [GEOGRAPHIC_DATA] [GEOGRAPHIC_DA…" at bounding box center [502, 282] width 313 height 261
click at [417, 402] on input "Zip / Postal" at bounding box center [503, 391] width 292 height 24
click at [626, 427] on div at bounding box center [346, 427] width 627 height 29
click at [644, 528] on button "Ship" at bounding box center [671, 534] width 199 height 28
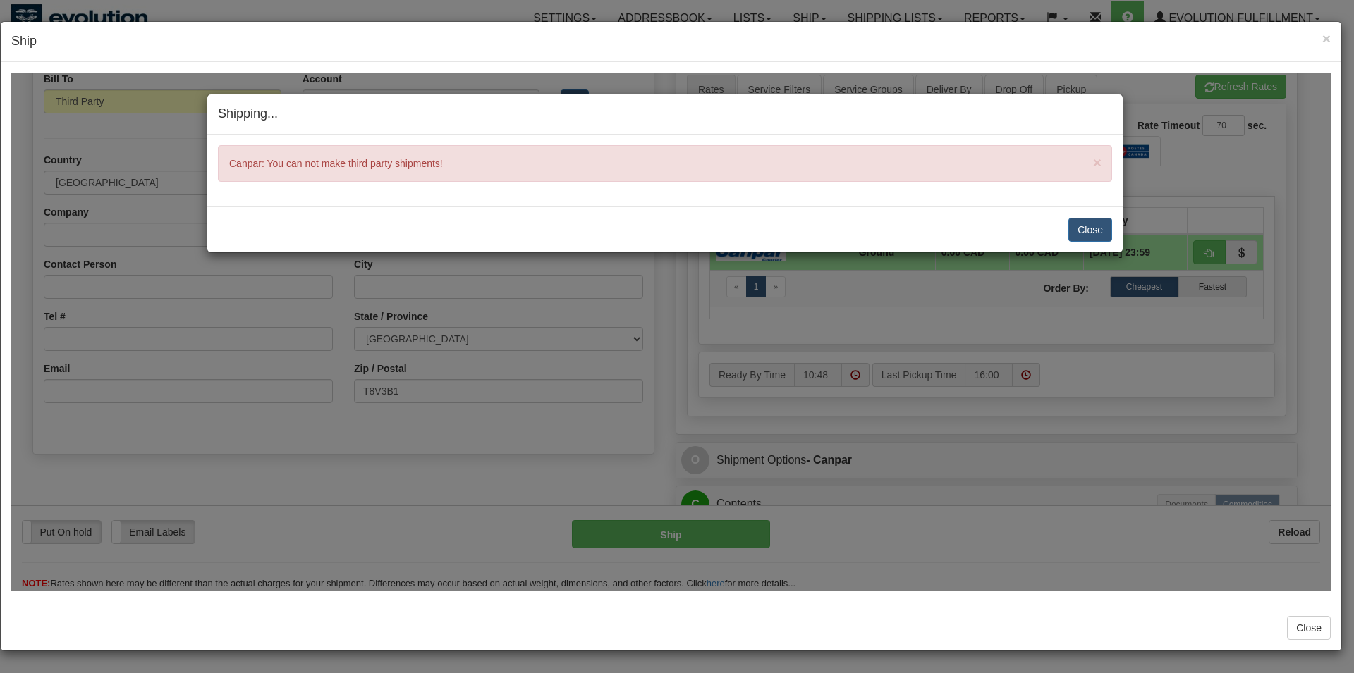
click at [314, 440] on div "Shipping... Your SHIPMENT will EXPIRE in × Canpar: You can not make third party…" at bounding box center [670, 331] width 1319 height 518
drag, startPoint x: 1079, startPoint y: 226, endPoint x: 1054, endPoint y: 237, distance: 27.5
click at [1080, 226] on button "Close" at bounding box center [1090, 229] width 44 height 24
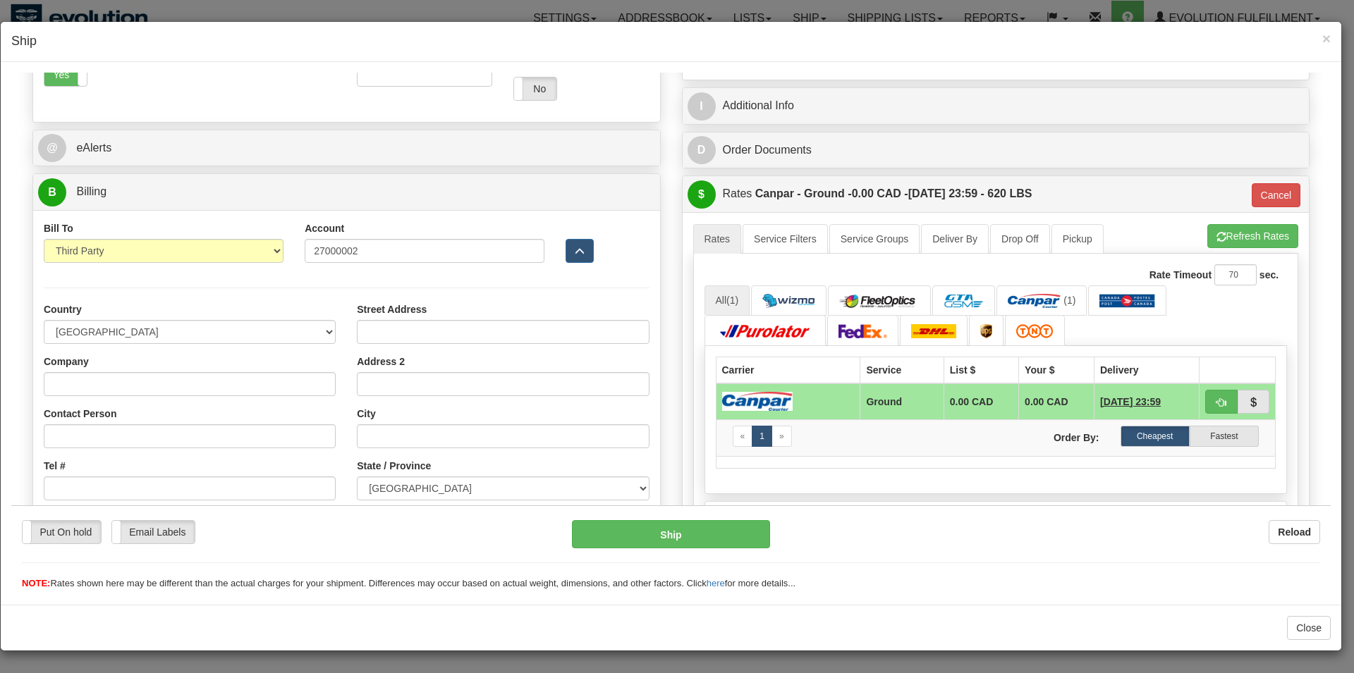
scroll to position [450, 0]
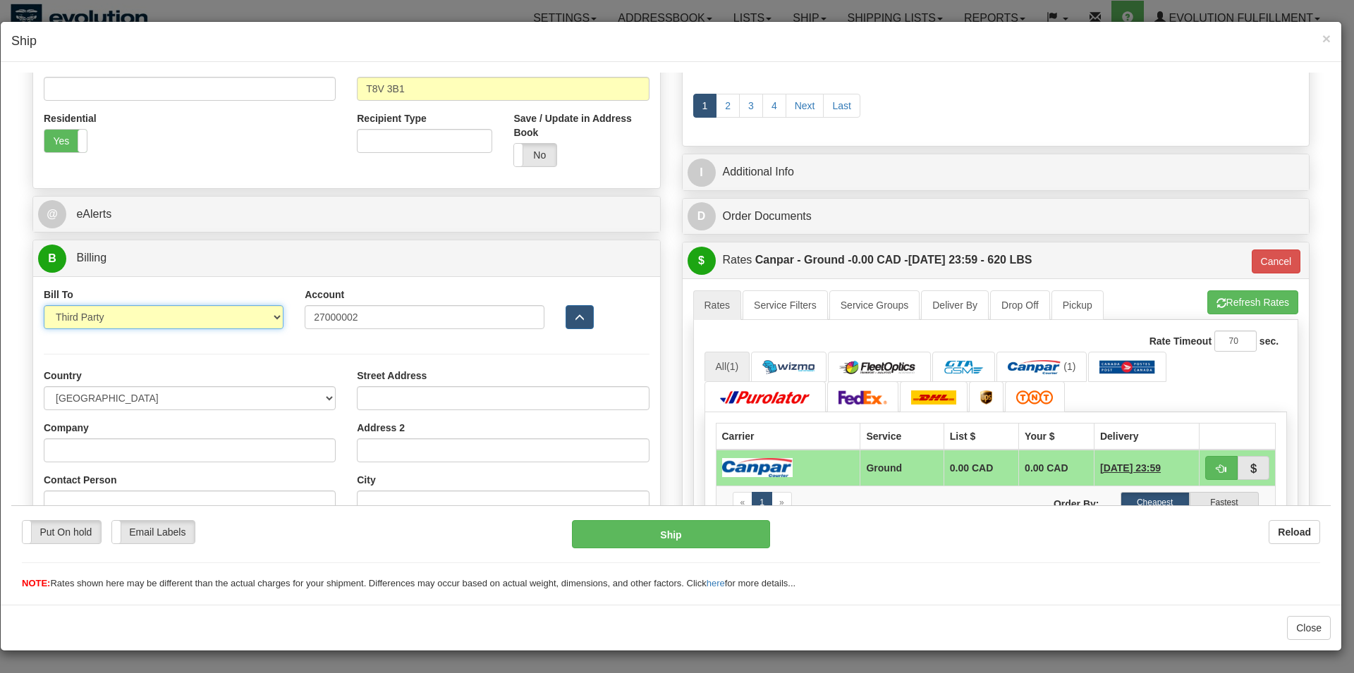
click at [44, 305] on select "Sender Recipient Third Party Collect" at bounding box center [164, 317] width 240 height 24
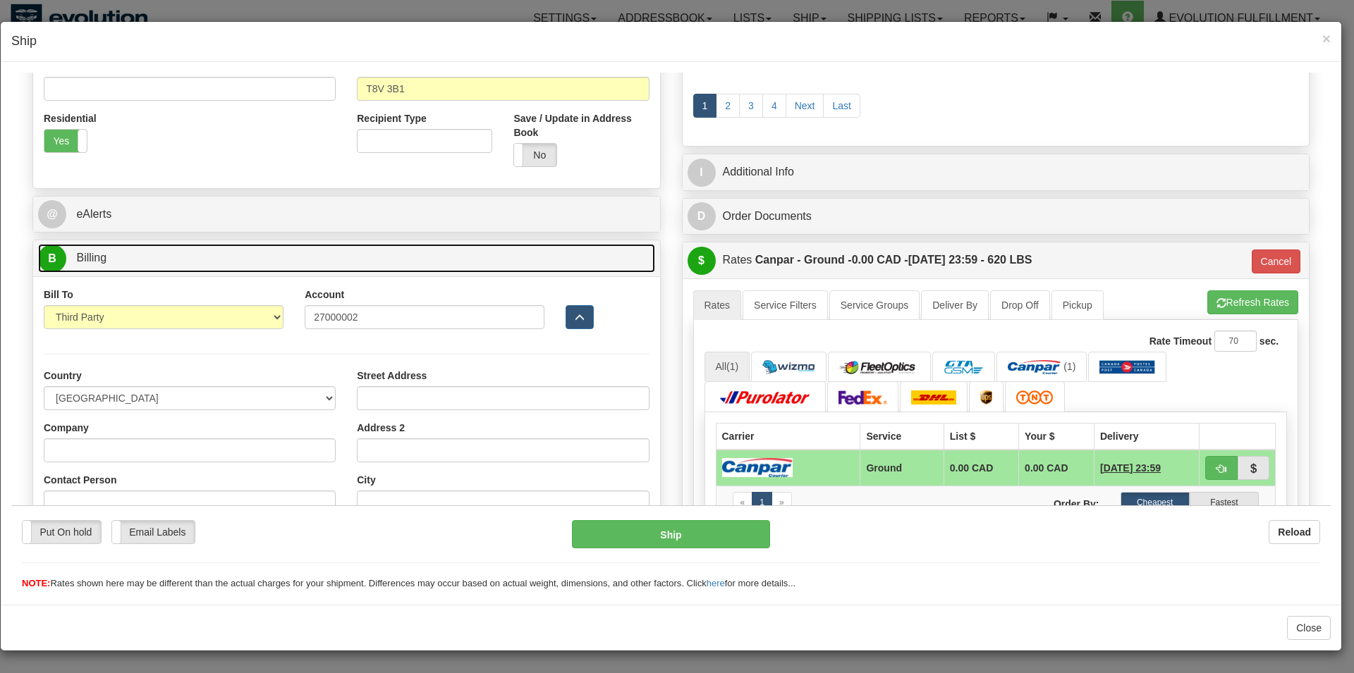
click at [219, 271] on link "B Billing" at bounding box center [346, 257] width 617 height 29
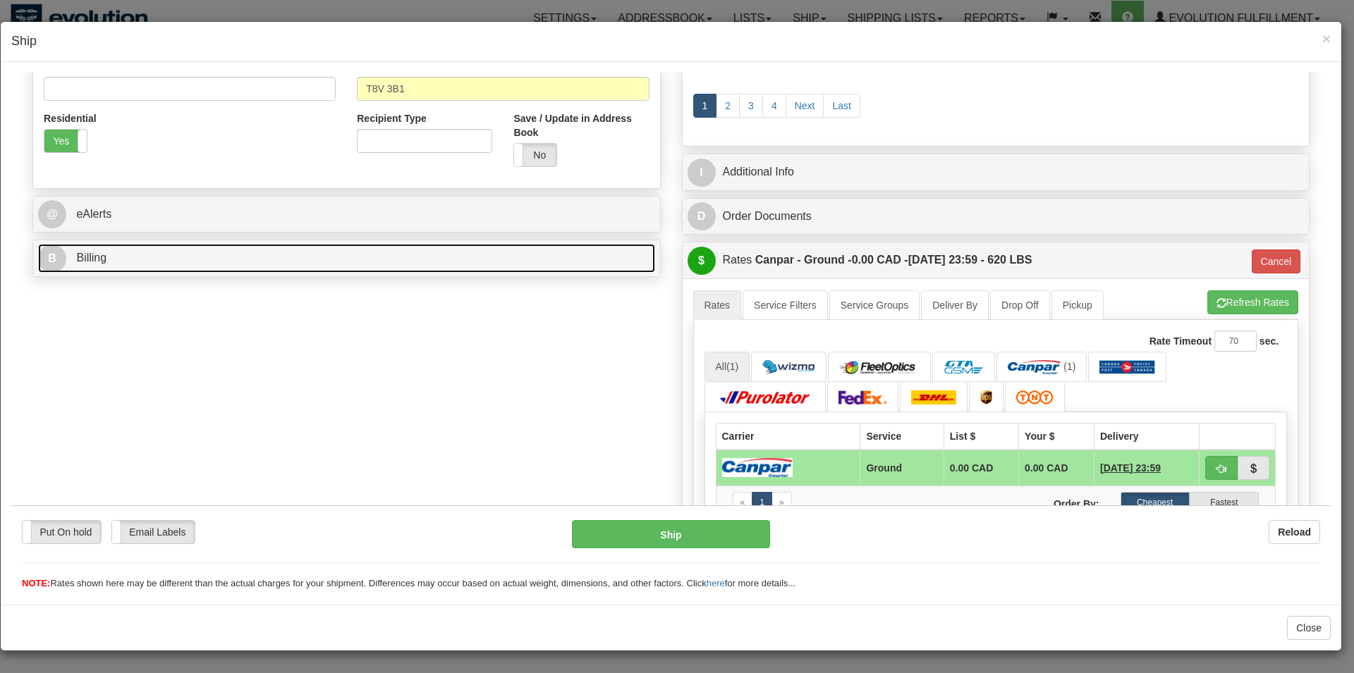
click at [207, 259] on link "B Billing" at bounding box center [346, 257] width 617 height 29
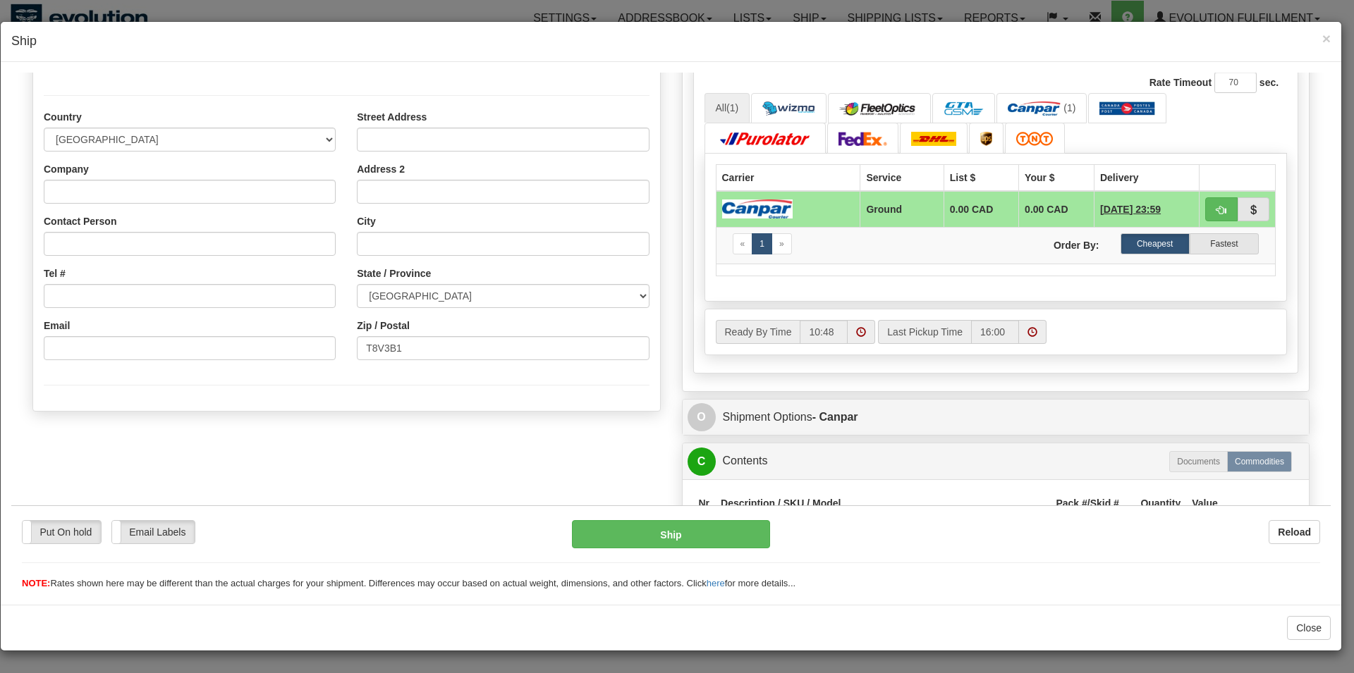
scroll to position [737, 0]
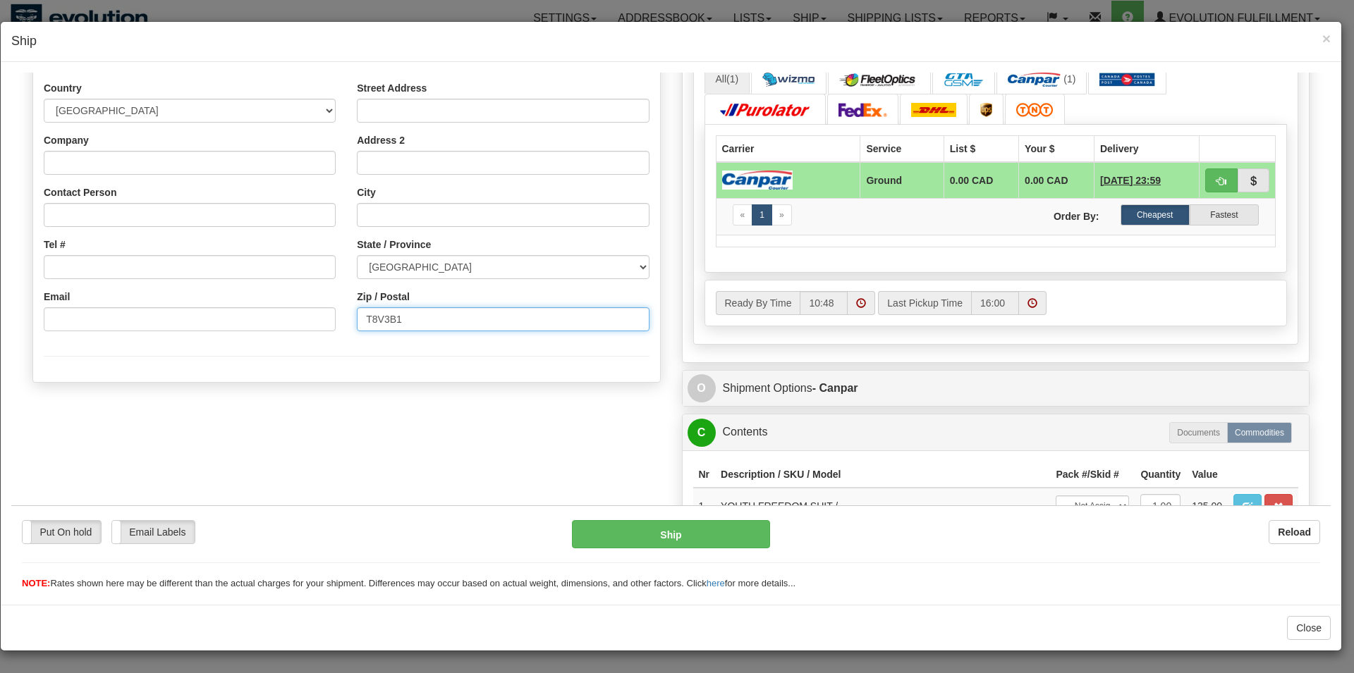
click at [384, 320] on input "T8V3B1" at bounding box center [503, 319] width 292 height 24
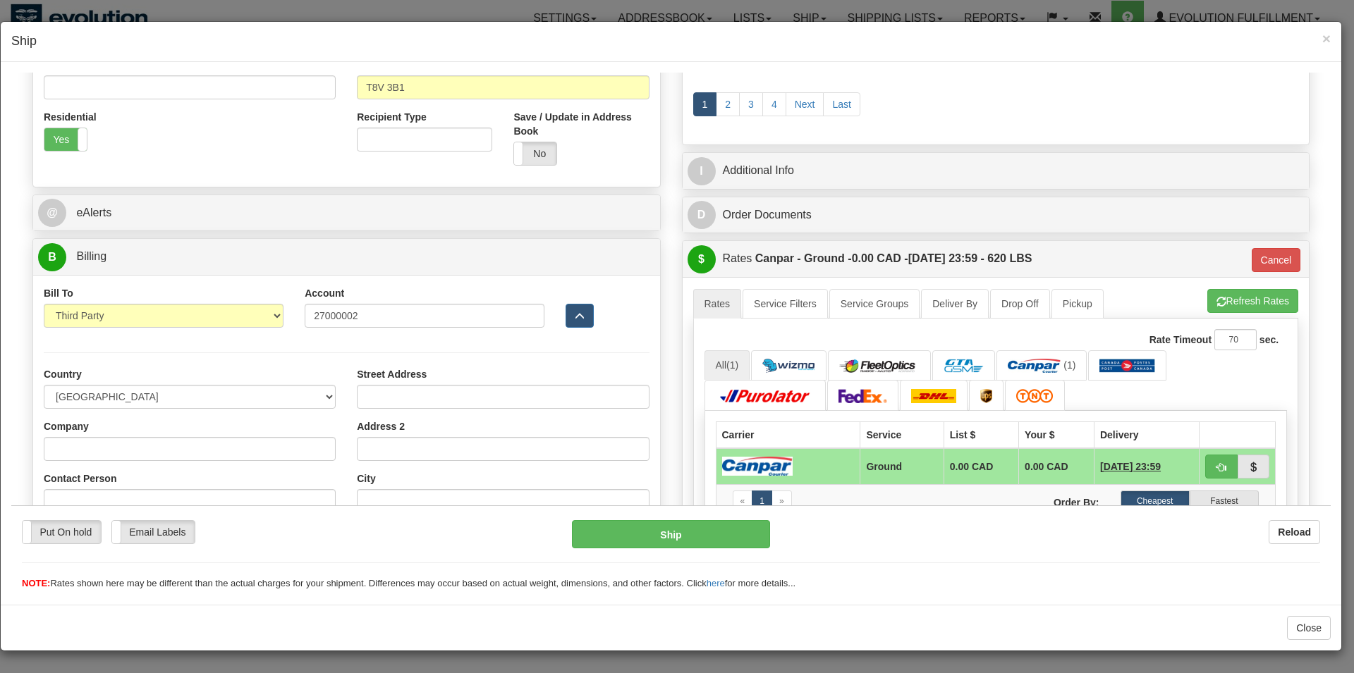
scroll to position [450, 0]
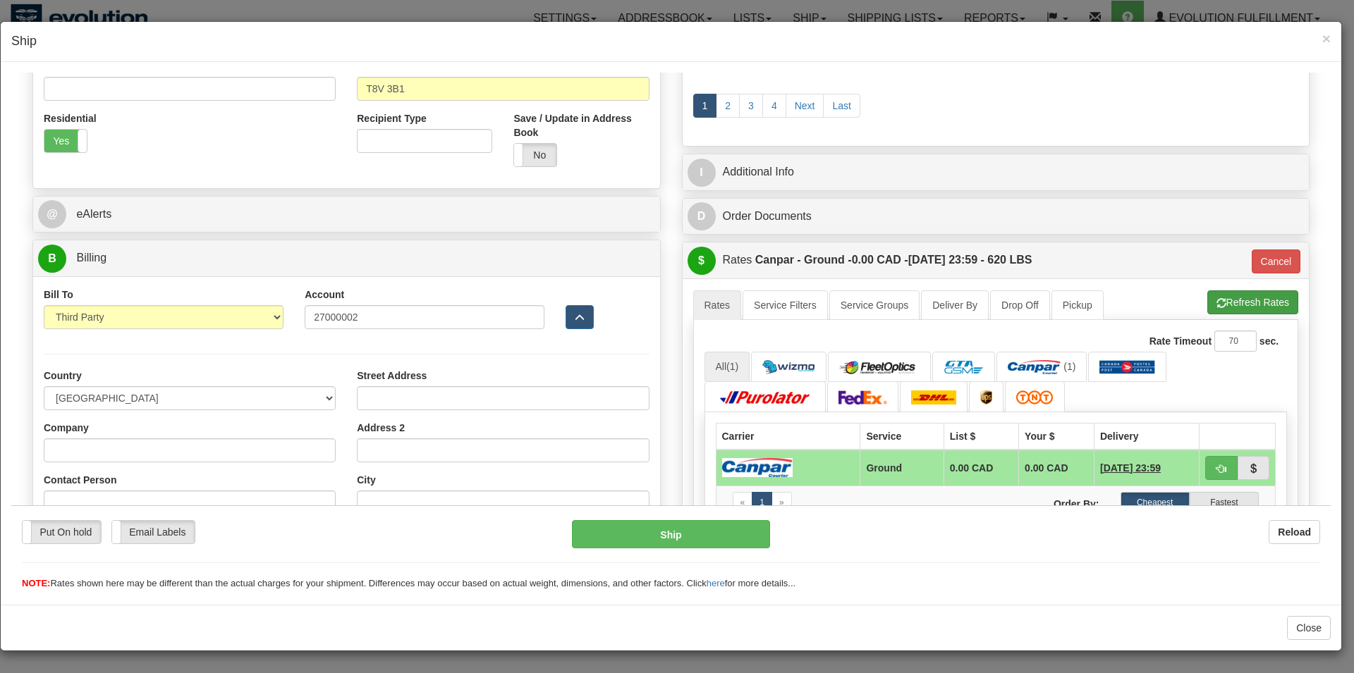
type input "T8V 3B1"
click at [1249, 304] on button "Refresh Rates" at bounding box center [1252, 302] width 91 height 24
type input "1"
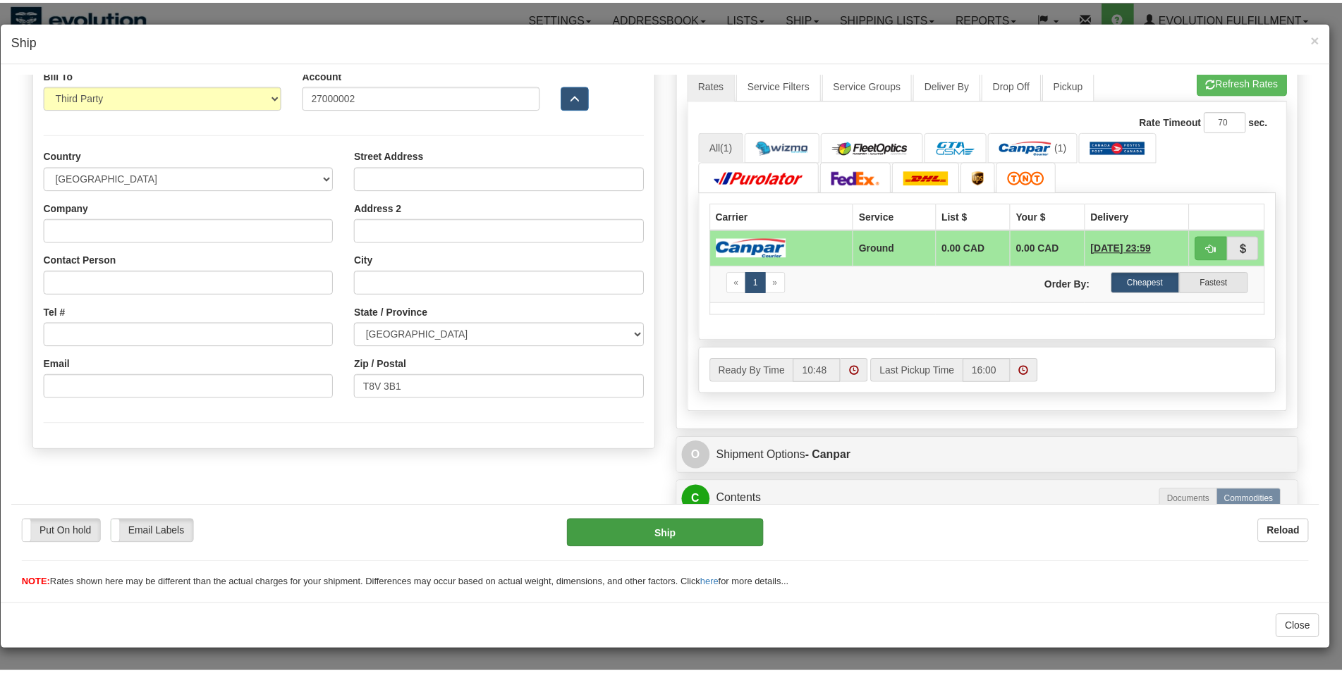
scroll to position [665, 0]
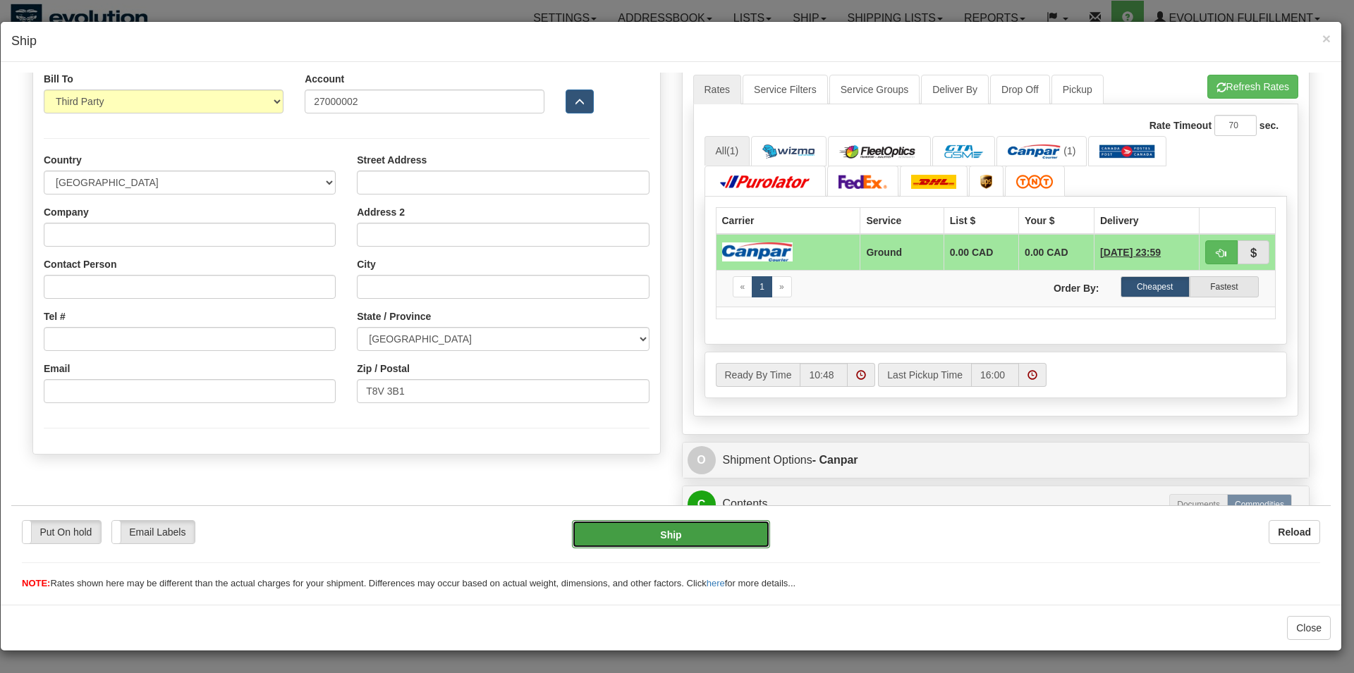
click at [708, 543] on button "Ship" at bounding box center [671, 534] width 199 height 28
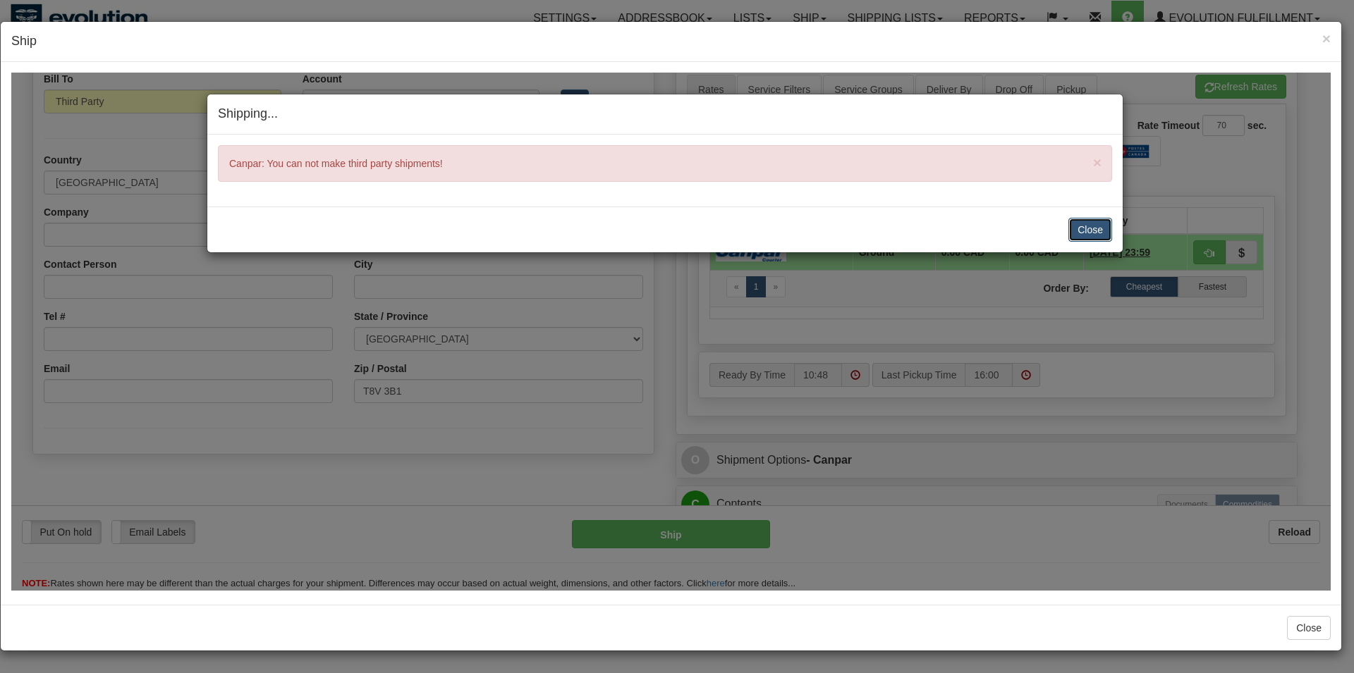
click at [1097, 230] on button "Close" at bounding box center [1090, 229] width 44 height 24
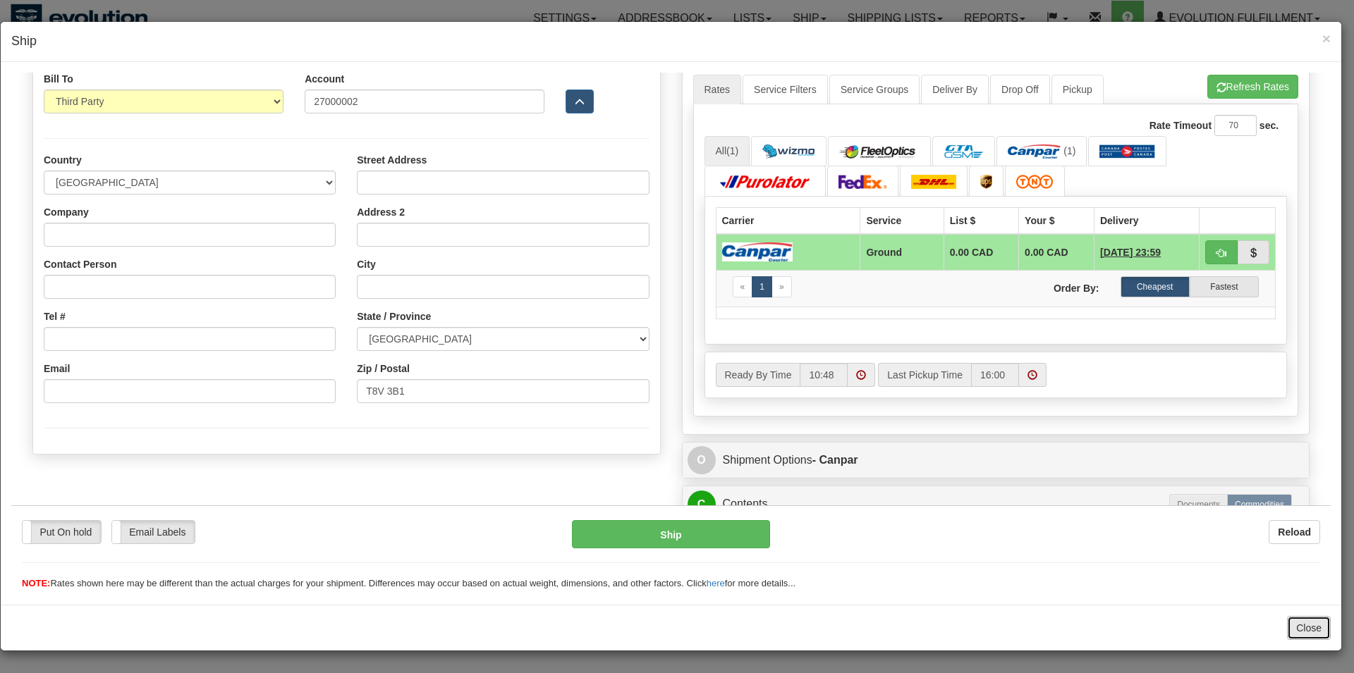
click at [1305, 620] on button "Close" at bounding box center [1309, 628] width 44 height 24
